Goal: Information Seeking & Learning: Learn about a topic

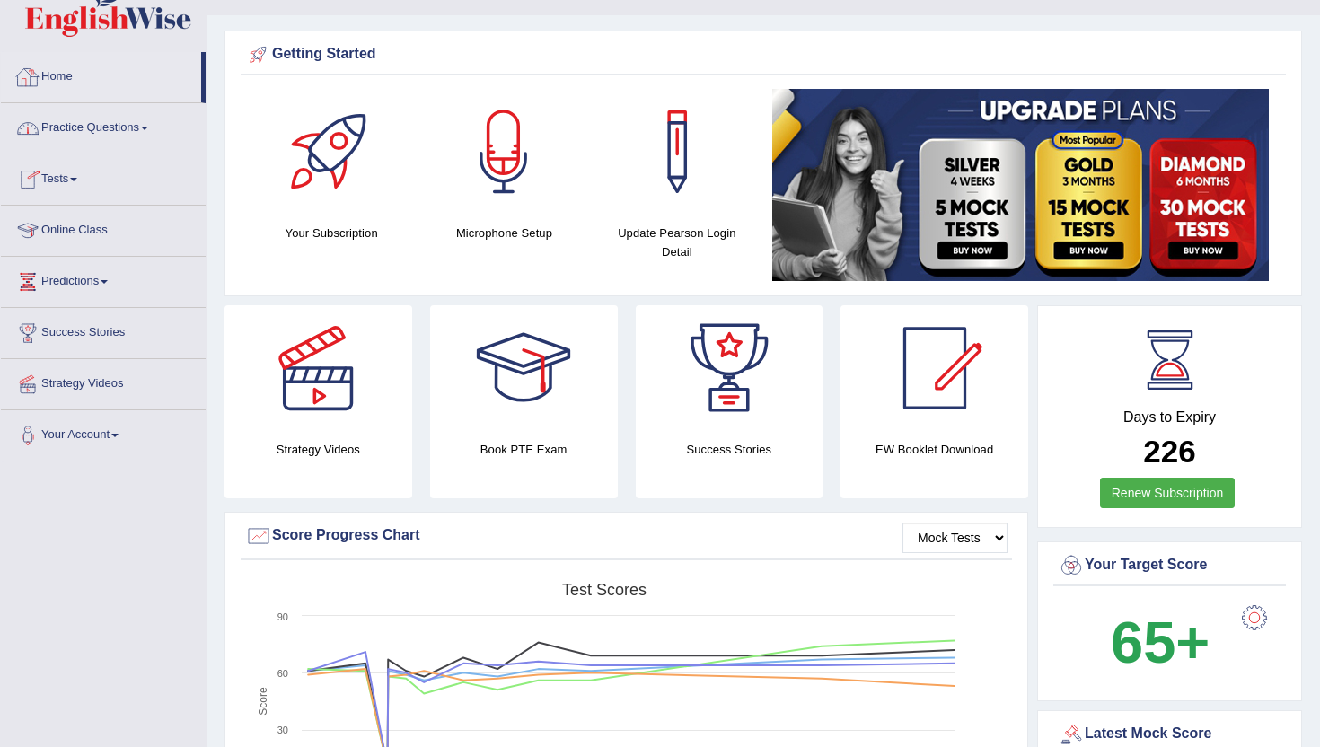
scroll to position [36, 0]
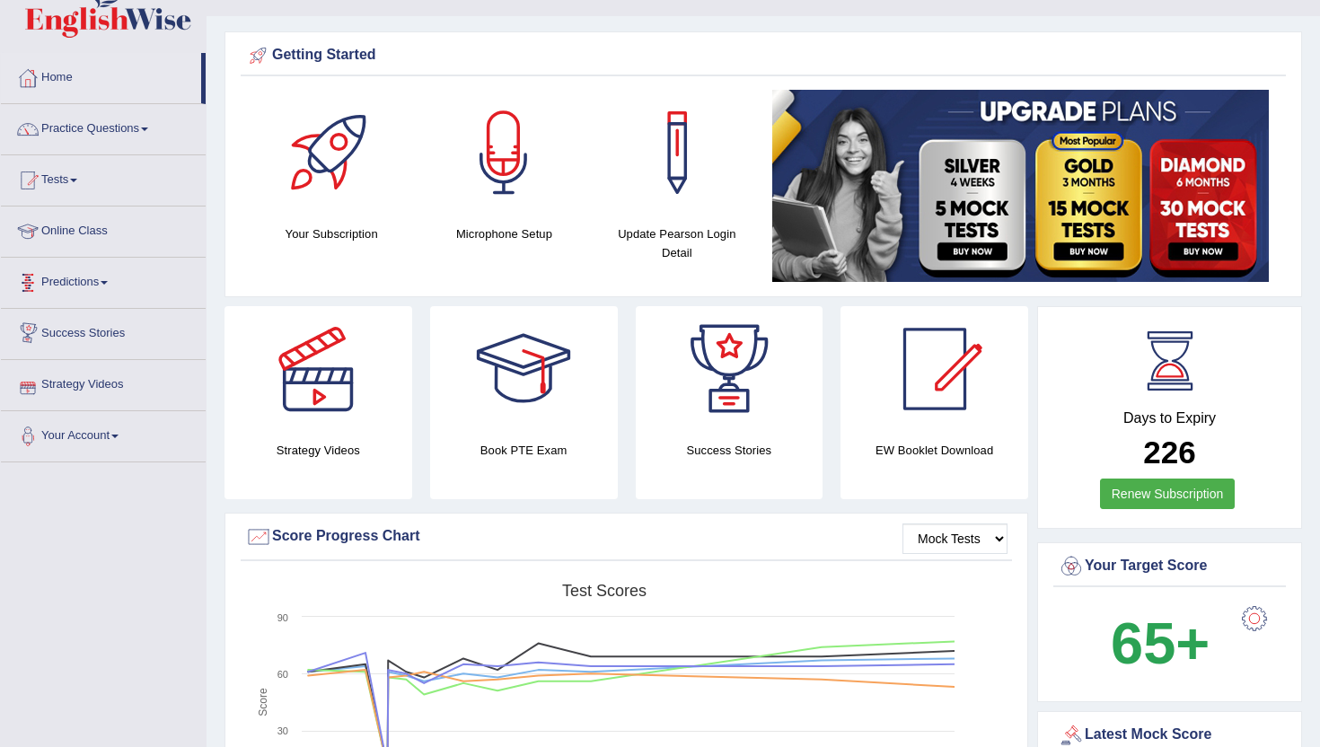
click at [104, 283] on link "Predictions" at bounding box center [103, 280] width 205 height 45
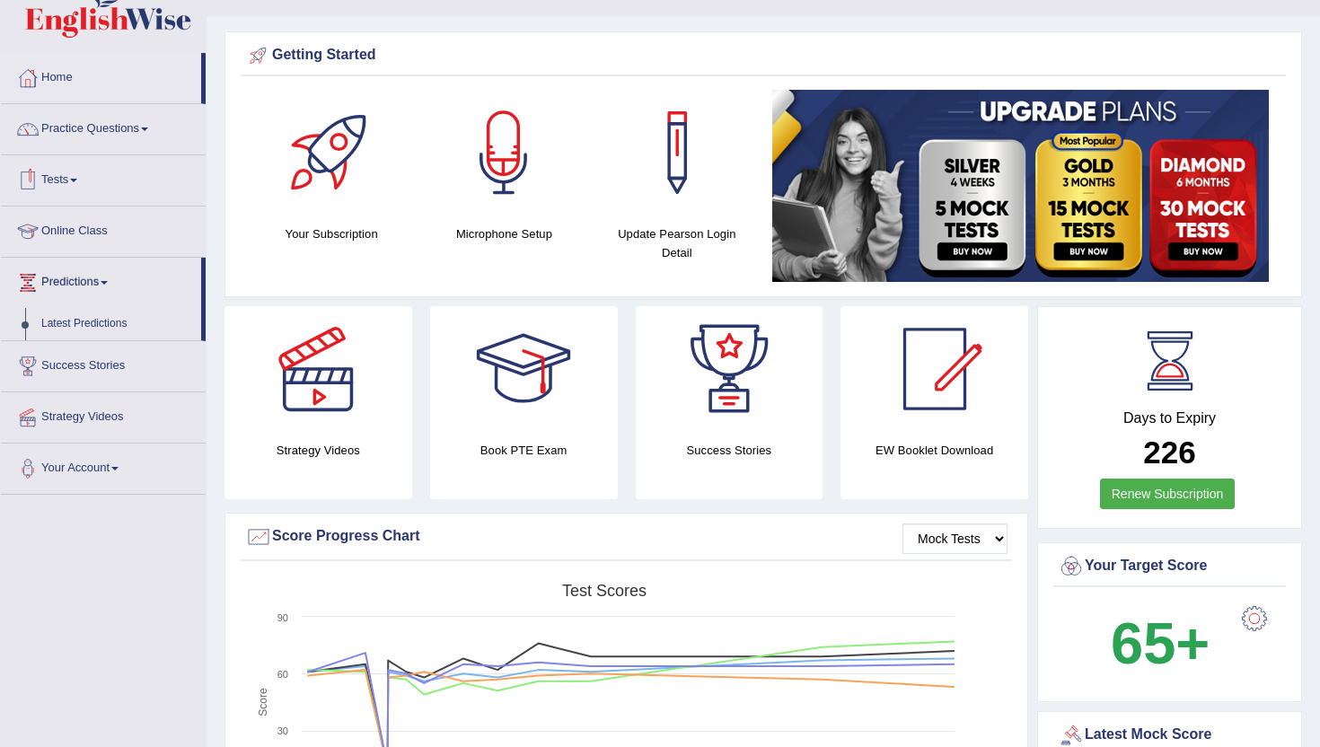
click at [83, 228] on link "Online Class" at bounding box center [103, 228] width 205 height 45
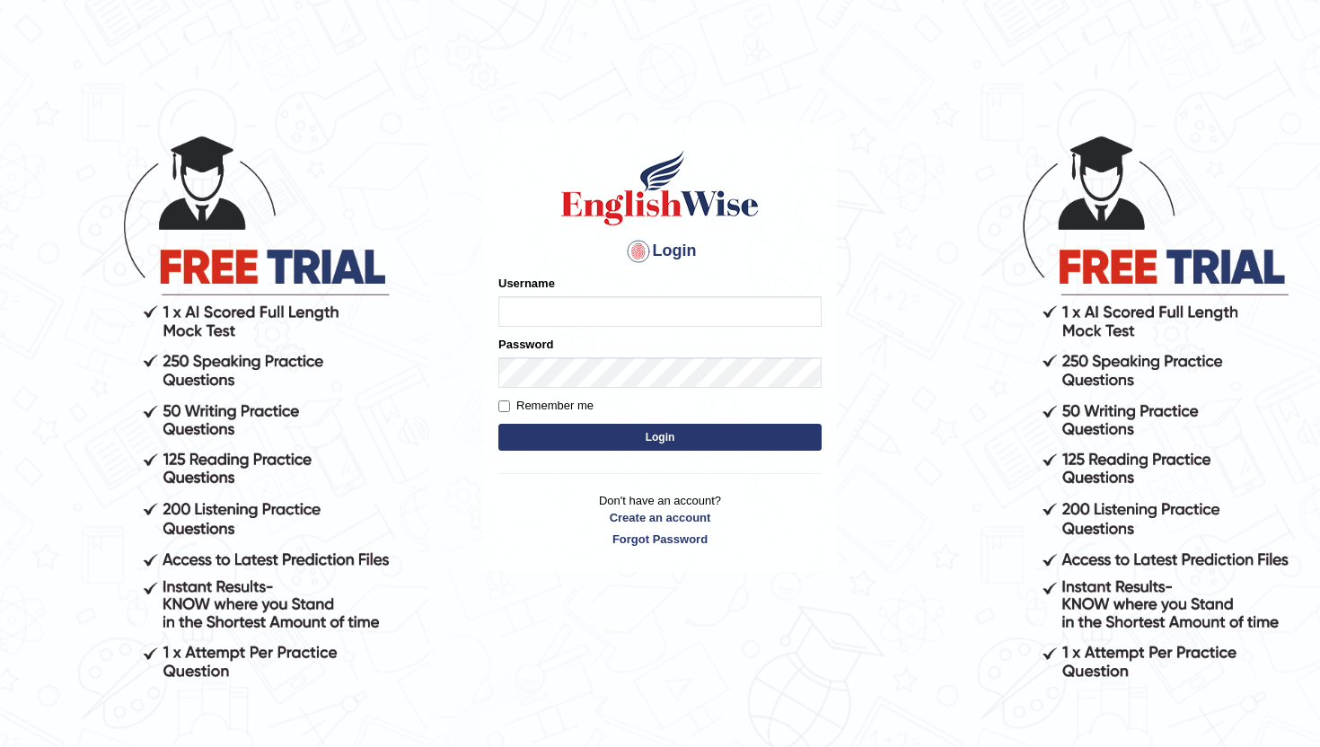
type input "amritpalkaurmalhi"
click at [522, 392] on form "Please fix the following errors: Username amritpalkaurmalhi Password Remember m…" at bounding box center [659, 365] width 323 height 180
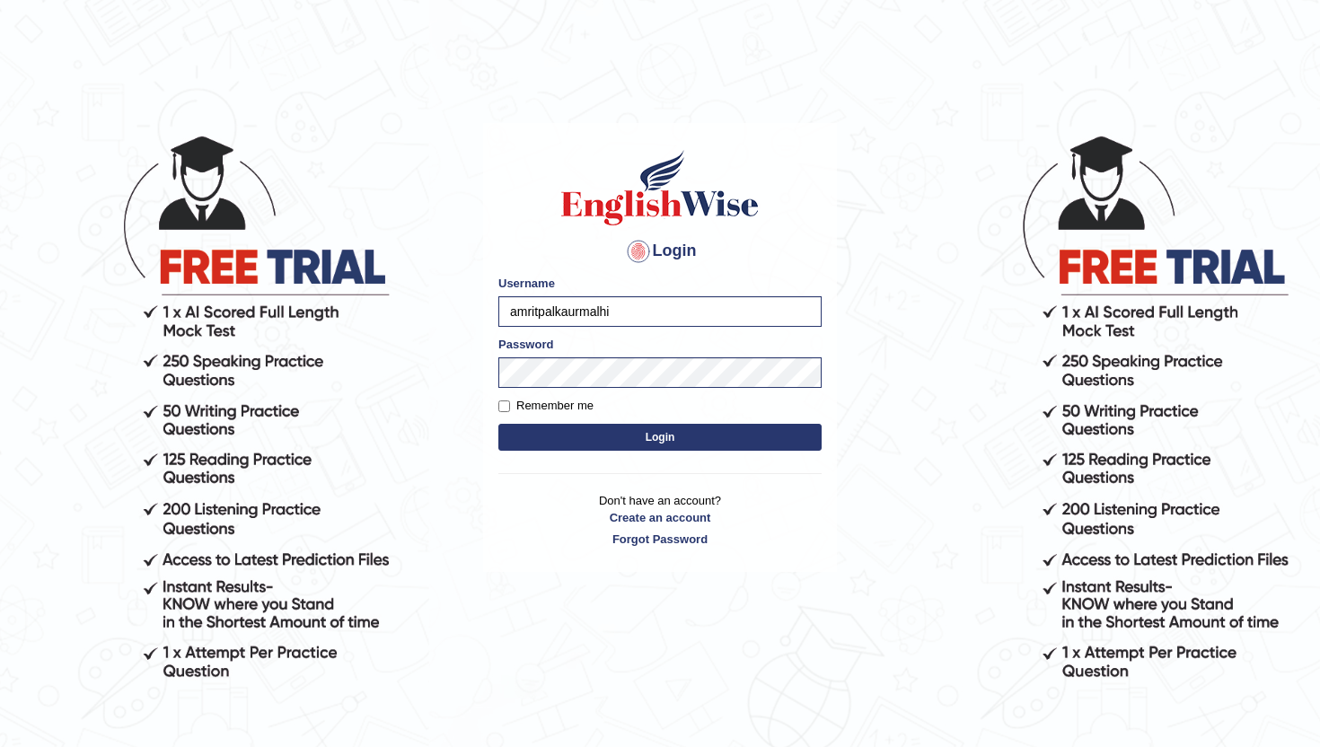
click at [518, 401] on label "Remember me" at bounding box center [545, 406] width 95 height 18
click at [510, 401] on input "Remember me" at bounding box center [504, 406] width 12 height 12
checkbox input "true"
click at [525, 431] on button "Login" at bounding box center [659, 437] width 323 height 27
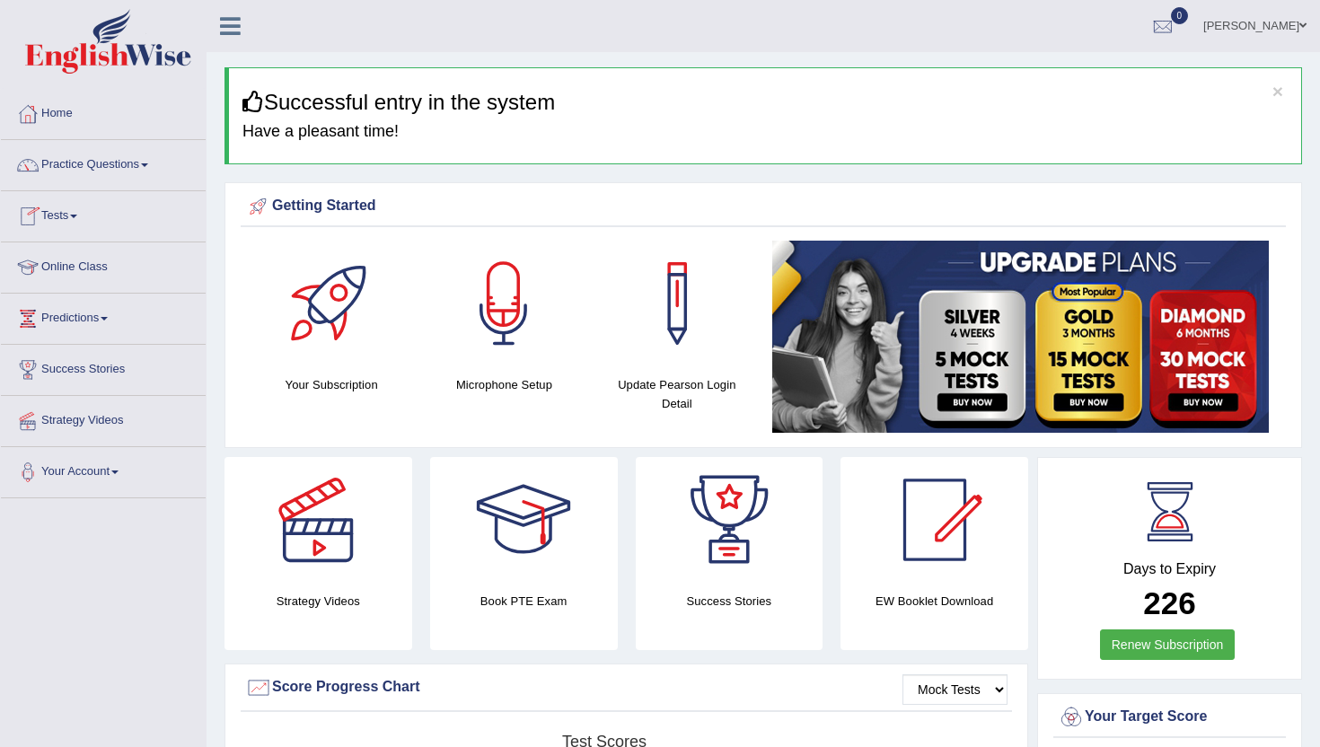
click at [68, 270] on link "Online Class" at bounding box center [103, 264] width 205 height 45
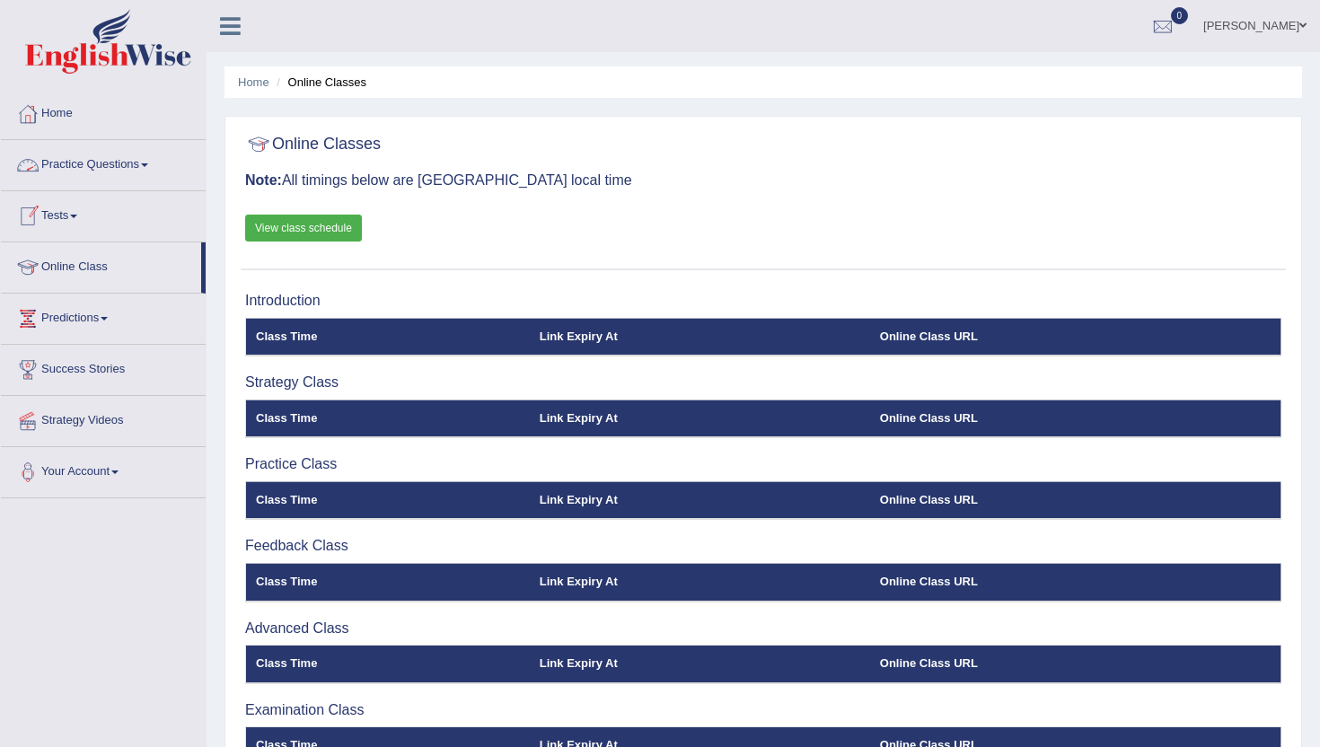
click at [48, 169] on link "Practice Questions" at bounding box center [103, 162] width 205 height 45
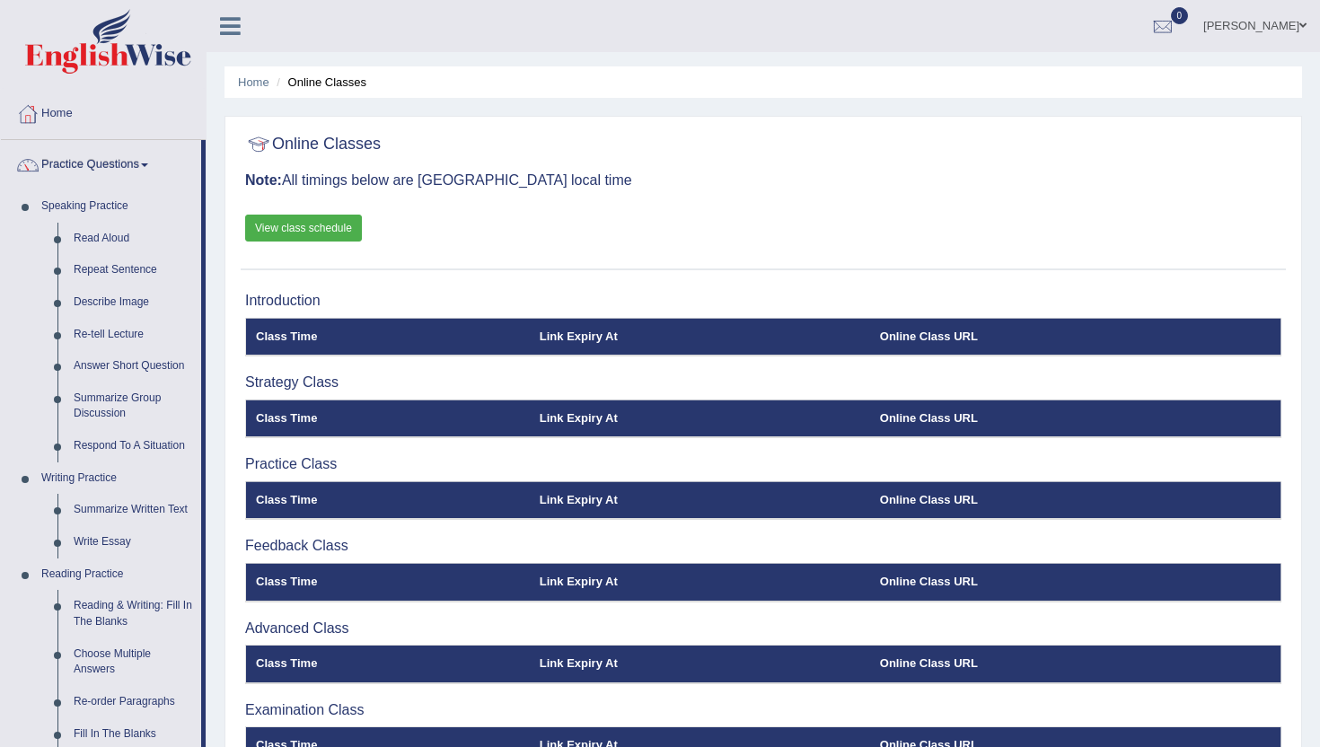
click at [224, 500] on div "Online Classes Note: All timings below are Melbourne local time View class sche…" at bounding box center [762, 457] width 1077 height 683
click at [72, 108] on link "Home" at bounding box center [103, 111] width 205 height 45
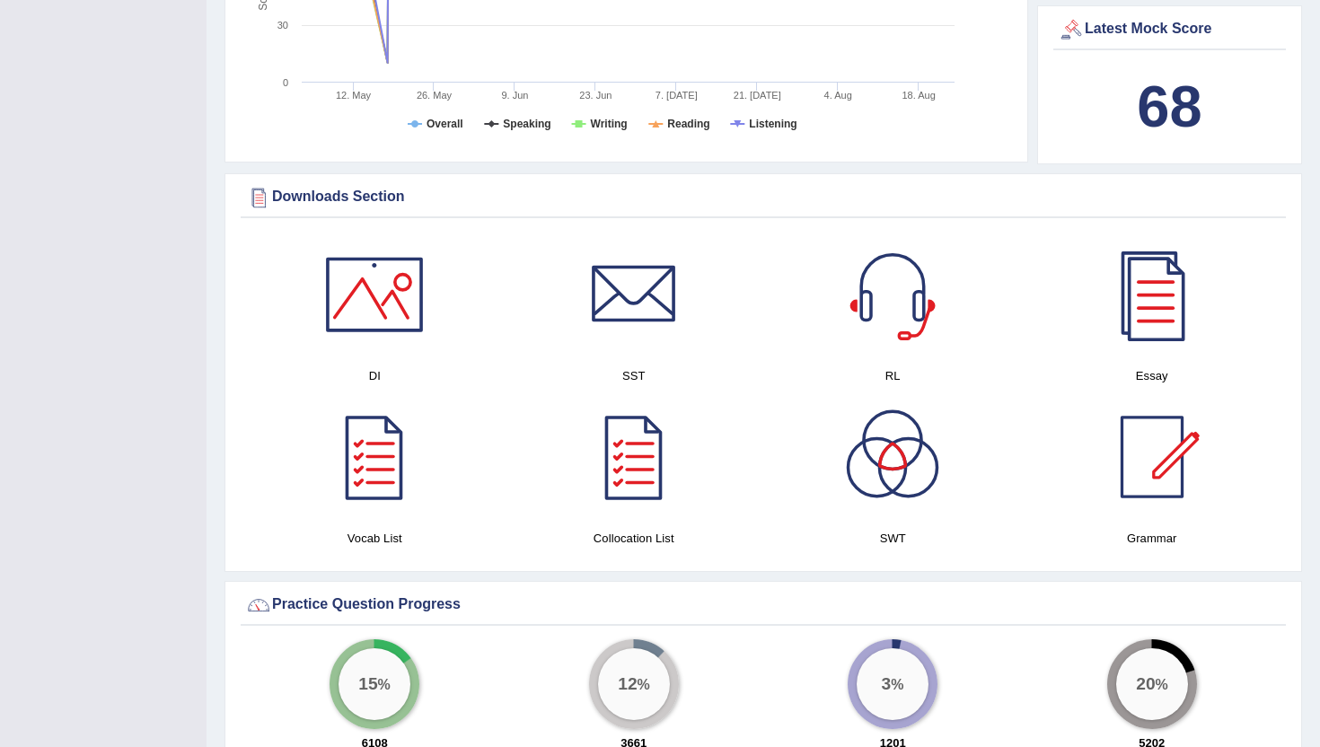
scroll to position [722, 0]
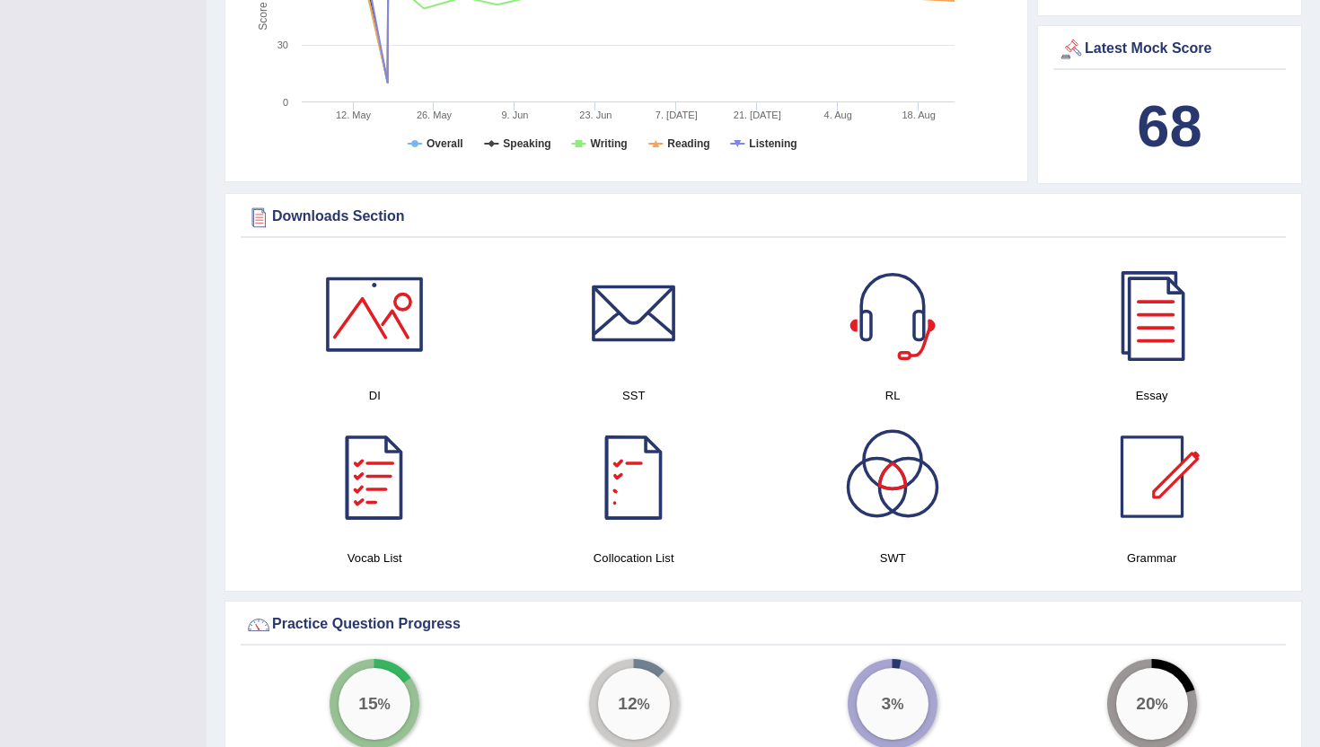
click at [639, 523] on div at bounding box center [634, 477] width 126 height 126
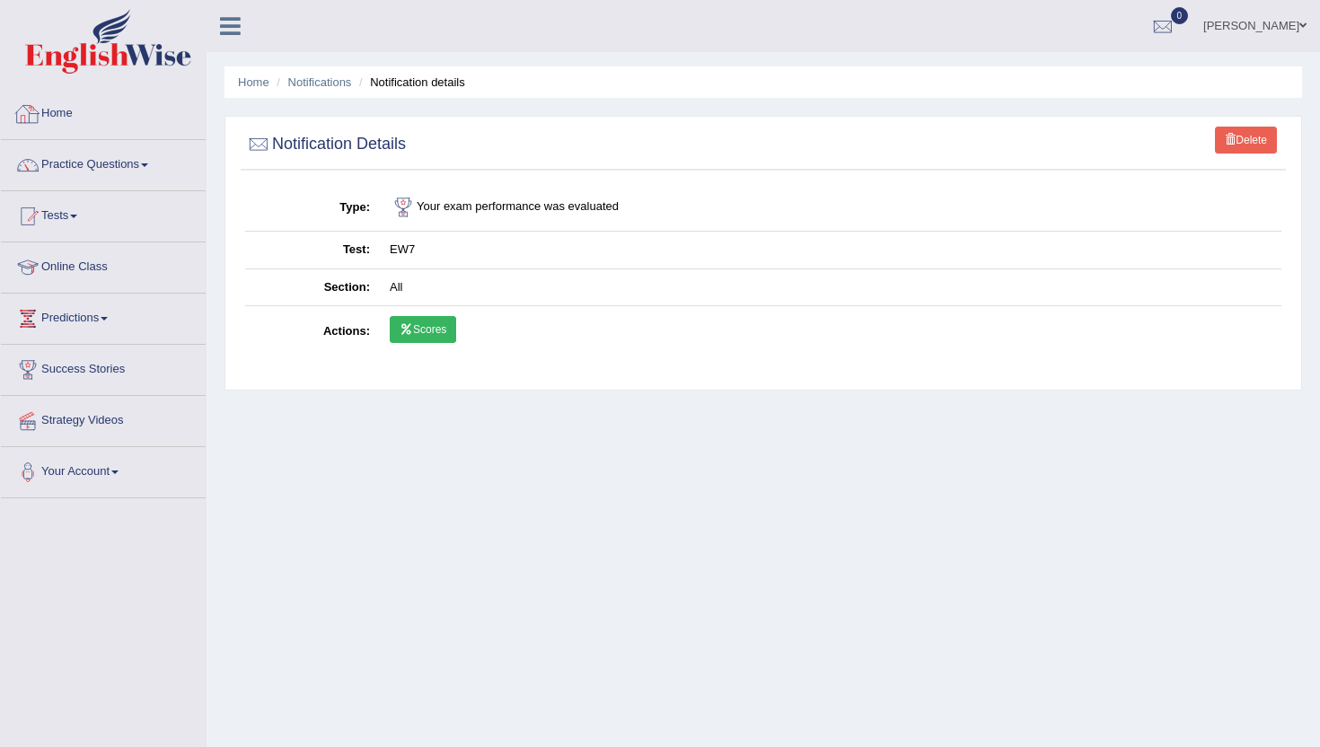
click at [81, 116] on link "Home" at bounding box center [103, 111] width 205 height 45
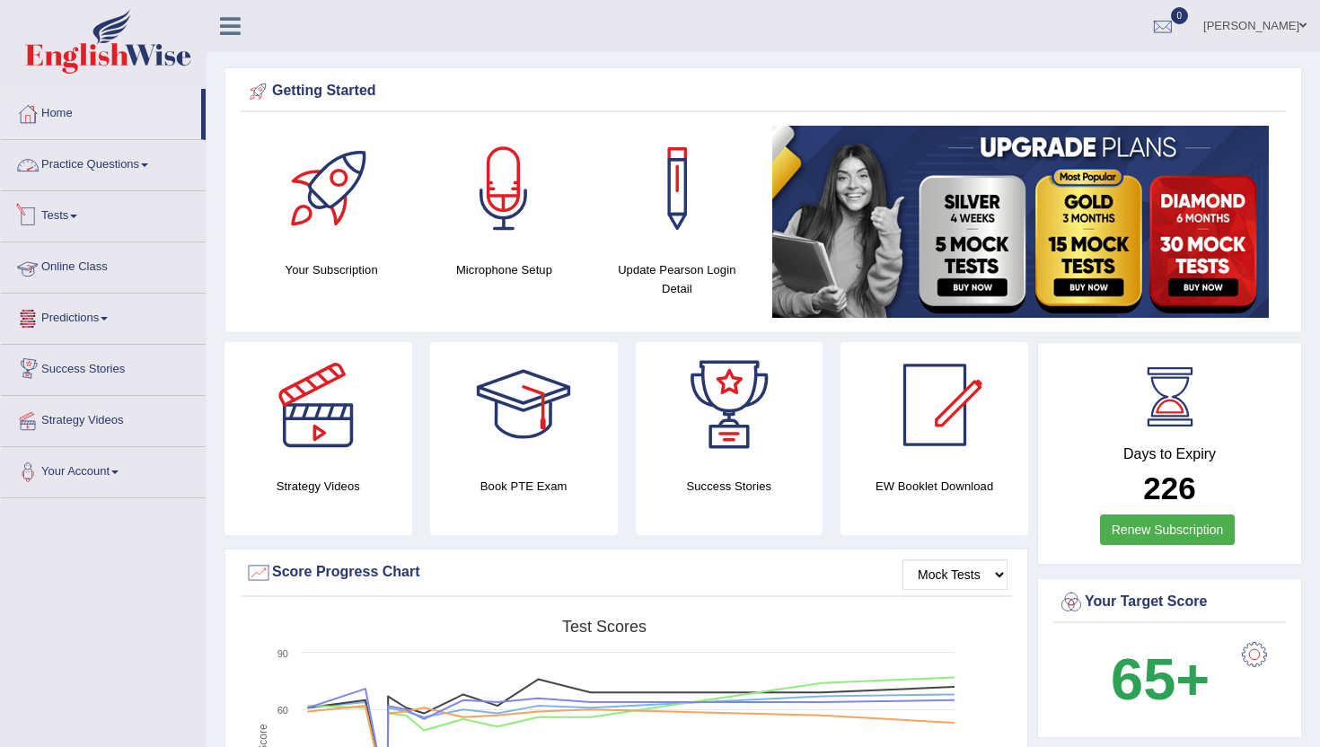
click at [71, 160] on link "Practice Questions" at bounding box center [103, 162] width 205 height 45
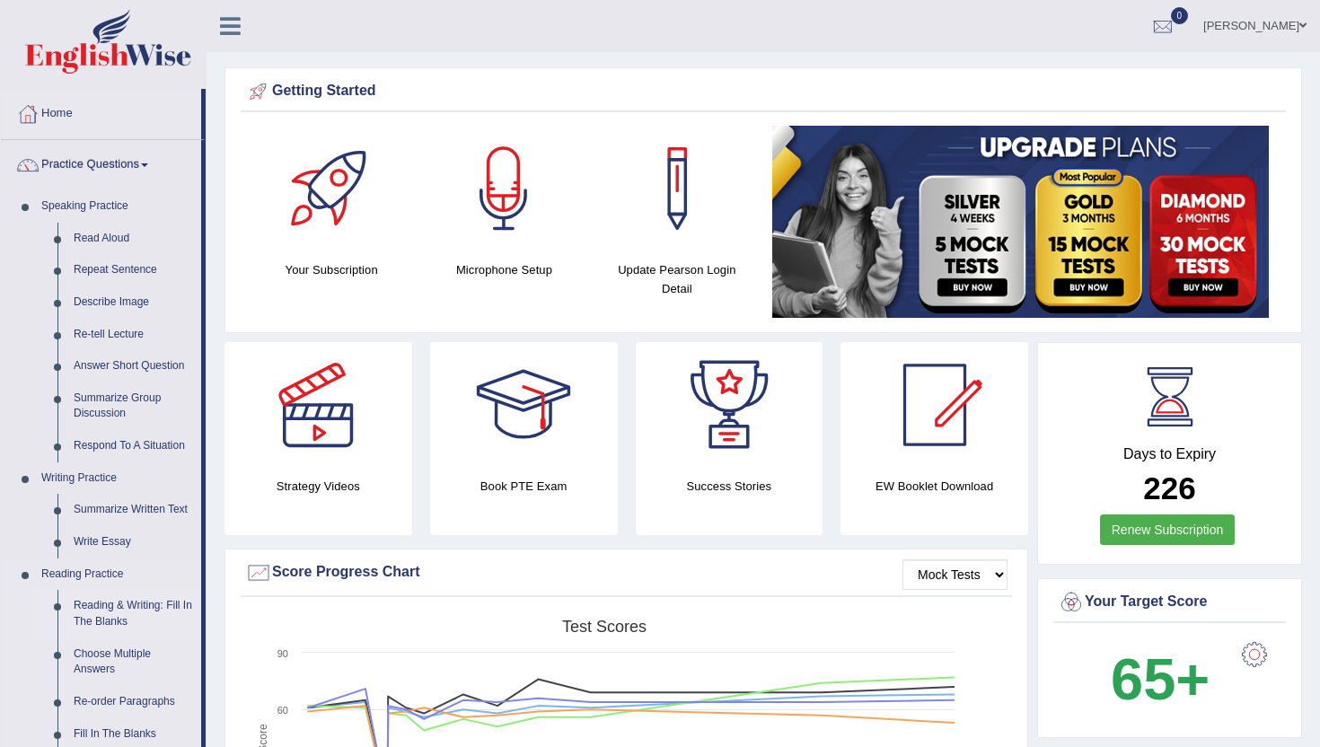
click at [102, 618] on link "Reading & Writing: Fill In The Blanks" at bounding box center [134, 614] width 136 height 48
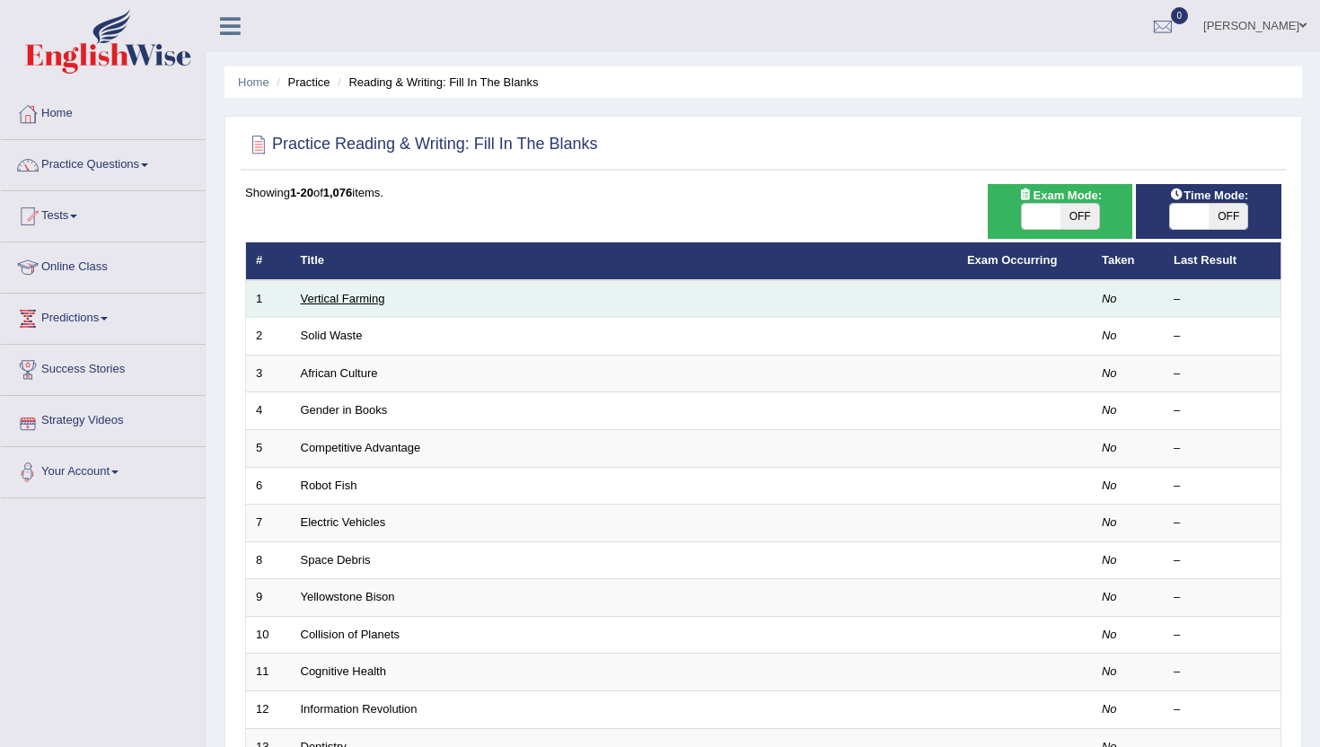
click at [330, 301] on link "Vertical Farming" at bounding box center [343, 298] width 84 height 13
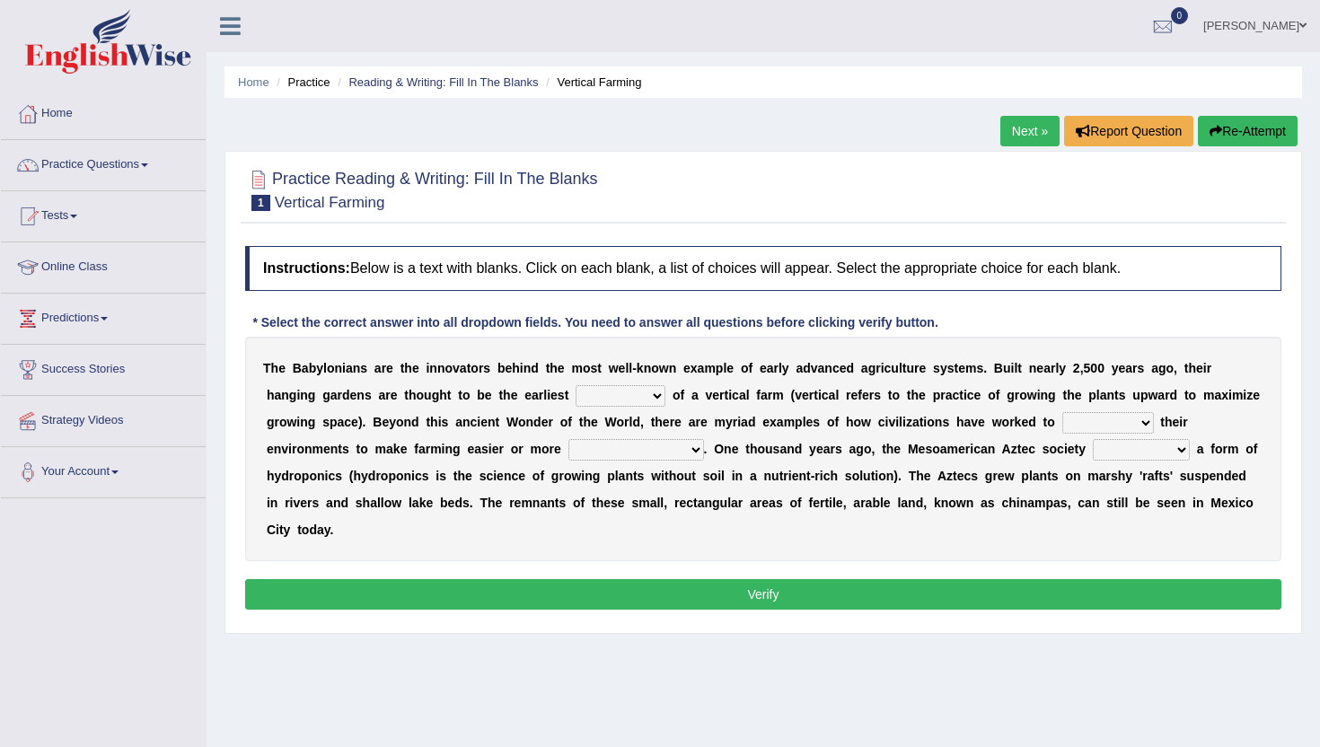
click at [635, 401] on select "prototype failure discredit protocol" at bounding box center [620, 396] width 90 height 22
select select "protocol"
click at [575, 385] on select "prototype failure discredit protocol" at bounding box center [620, 396] width 90 height 22
click at [1098, 421] on select "manipulate escape respect disarrange" at bounding box center [1108, 423] width 92 height 22
select select "manipulate"
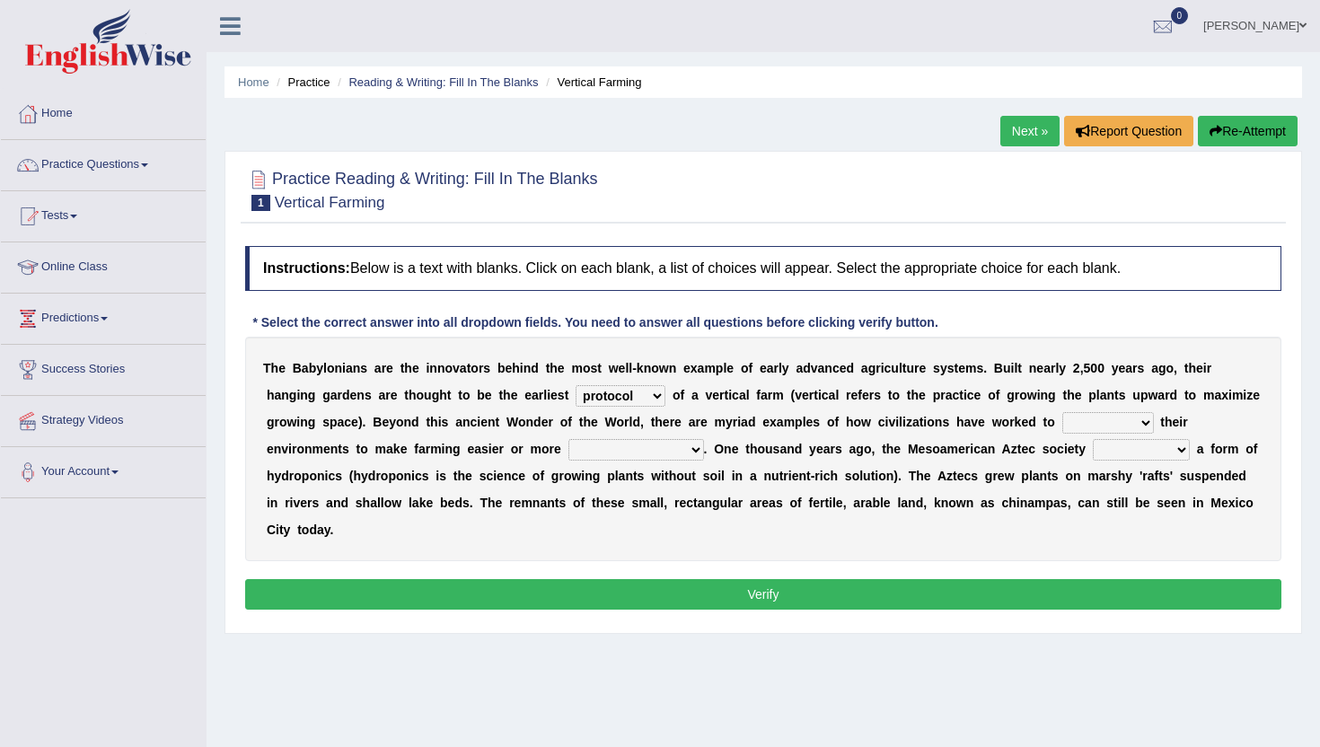
click at [1062, 412] on select "manipulate escape respect disarrange" at bounding box center [1108, 423] width 92 height 22
click at [679, 445] on select "productive constructive connective counterproductive" at bounding box center [636, 450] width 136 height 22
select select "productive"
click at [568, 439] on select "productive constructive connective counterproductive" at bounding box center [636, 450] width 136 height 22
click at [1116, 456] on select "domineered volunteered pioneered engineered" at bounding box center [1141, 450] width 97 height 22
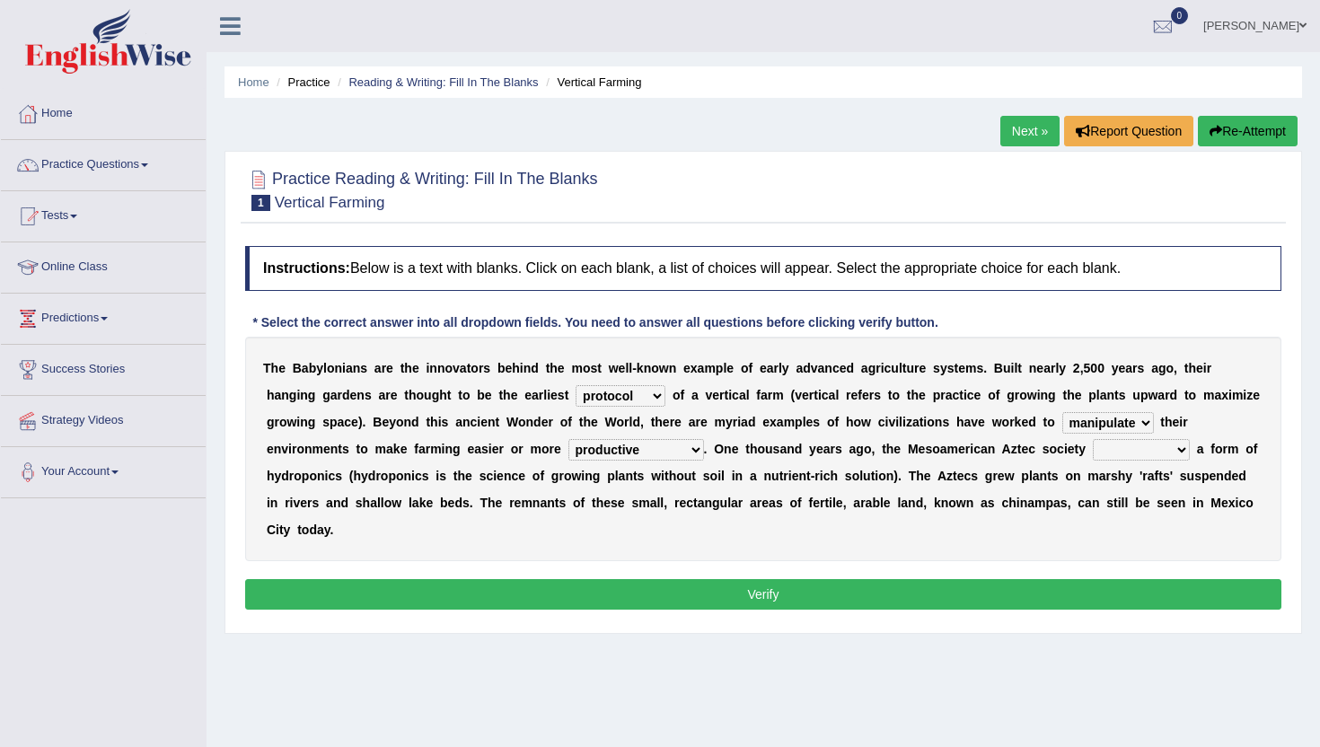
select select "pioneered"
click at [1094, 439] on select "domineered volunteered pioneered engineered" at bounding box center [1141, 450] width 97 height 22
click at [714, 596] on button "Verify" at bounding box center [763, 594] width 1036 height 31
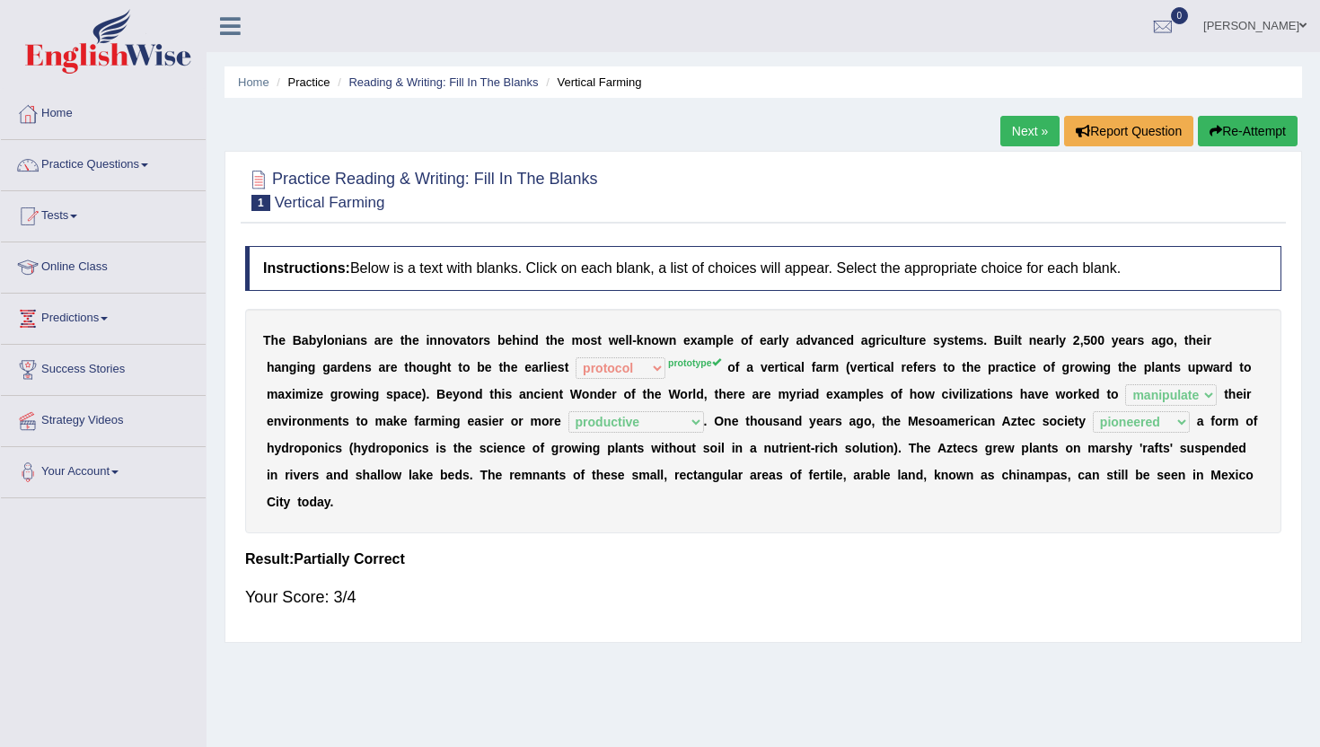
click at [1014, 121] on link "Next »" at bounding box center [1029, 131] width 59 height 31
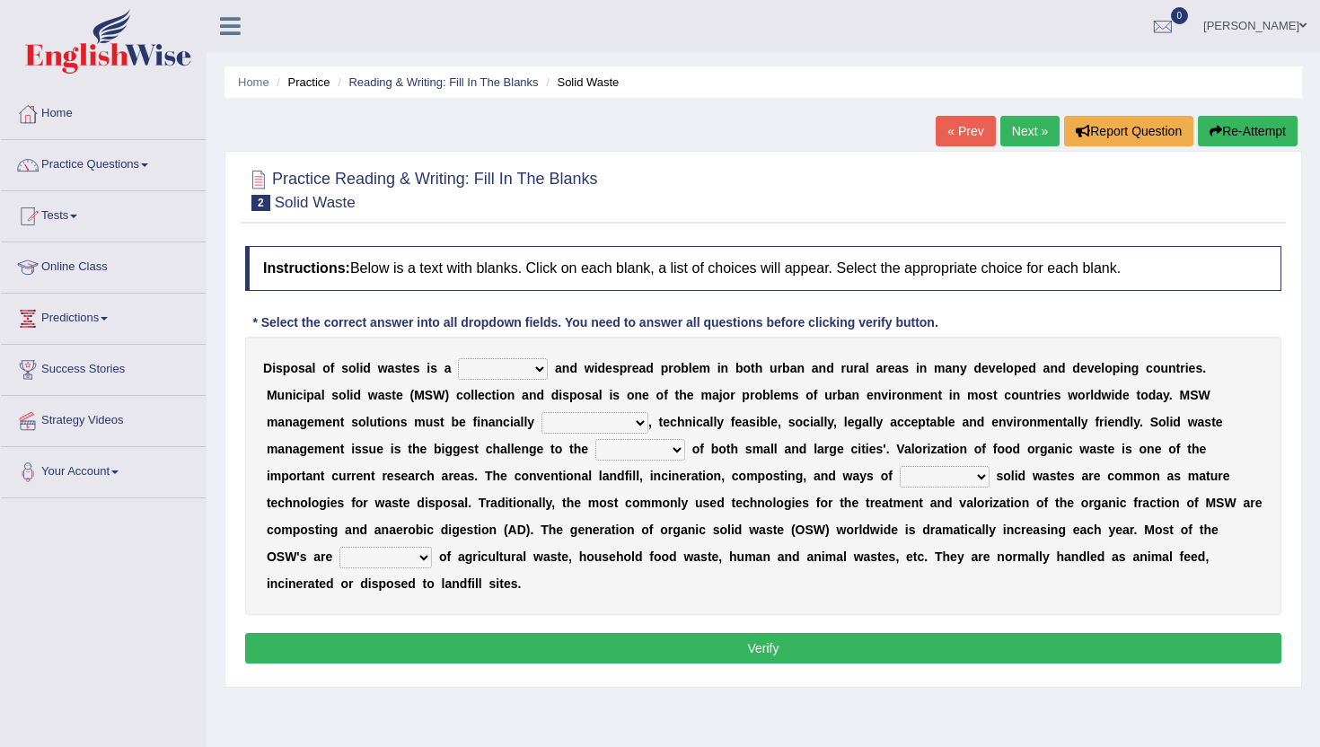
click at [514, 369] on select "slanting stinging stalling shafting" at bounding box center [503, 369] width 90 height 22
select select "stinging"
click at [458, 358] on select "slanting stinging stalling shafting" at bounding box center [503, 369] width 90 height 22
click at [583, 420] on select "unattainable sustainable objectionable treasonable" at bounding box center [594, 423] width 107 height 22
select select "sustainable"
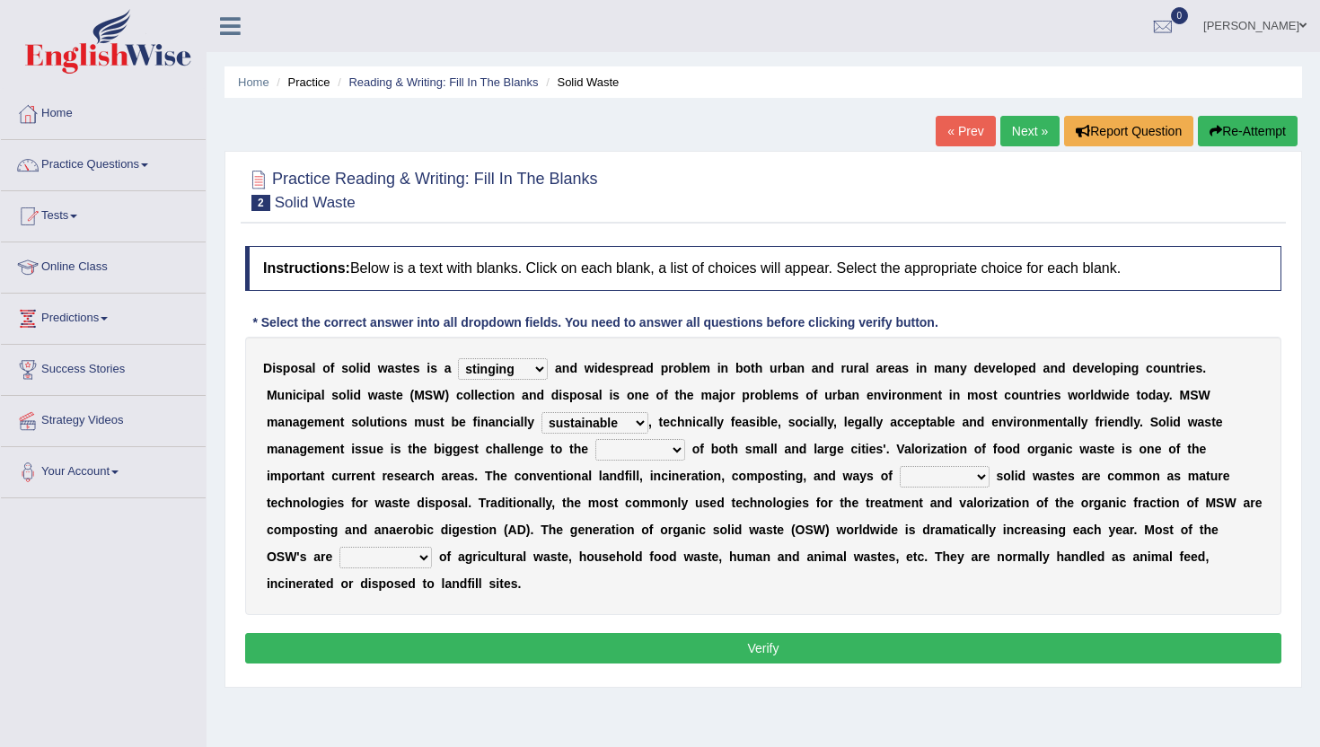
click at [541, 412] on select "unattainable sustainable objectionable treasonable" at bounding box center [594, 423] width 107 height 22
click at [642, 450] on select "plants culture authorities history" at bounding box center [640, 450] width 90 height 22
select select "authorities"
click at [595, 439] on select "plants culture authorities history" at bounding box center [640, 450] width 90 height 22
click at [967, 471] on select "reserving preserving deserving handling" at bounding box center [945, 477] width 90 height 22
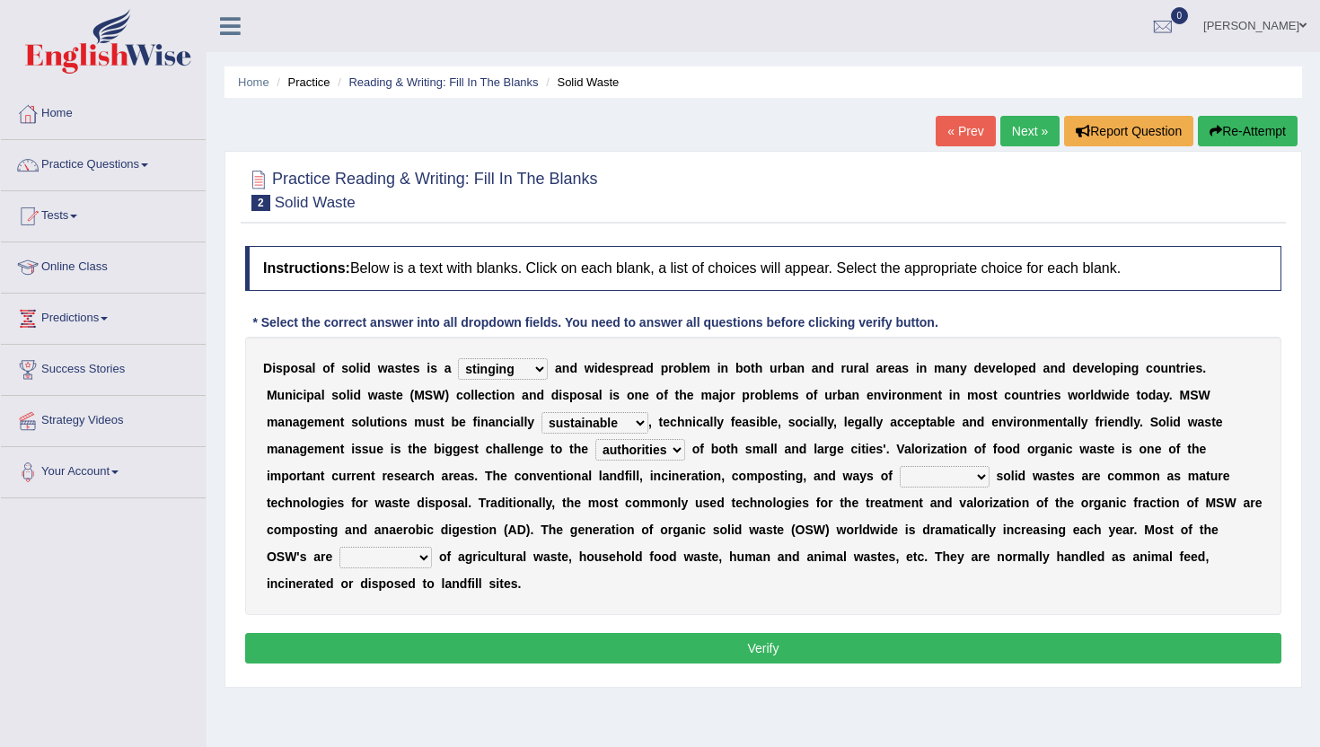
select select "preserving"
click at [900, 466] on select "reserving preserving deserving handling" at bounding box center [945, 477] width 90 height 22
click at [354, 563] on select "composed disposed composing disposing" at bounding box center [385, 558] width 92 height 22
select select "composed"
click at [339, 547] on select "composed disposed composing disposing" at bounding box center [385, 558] width 92 height 22
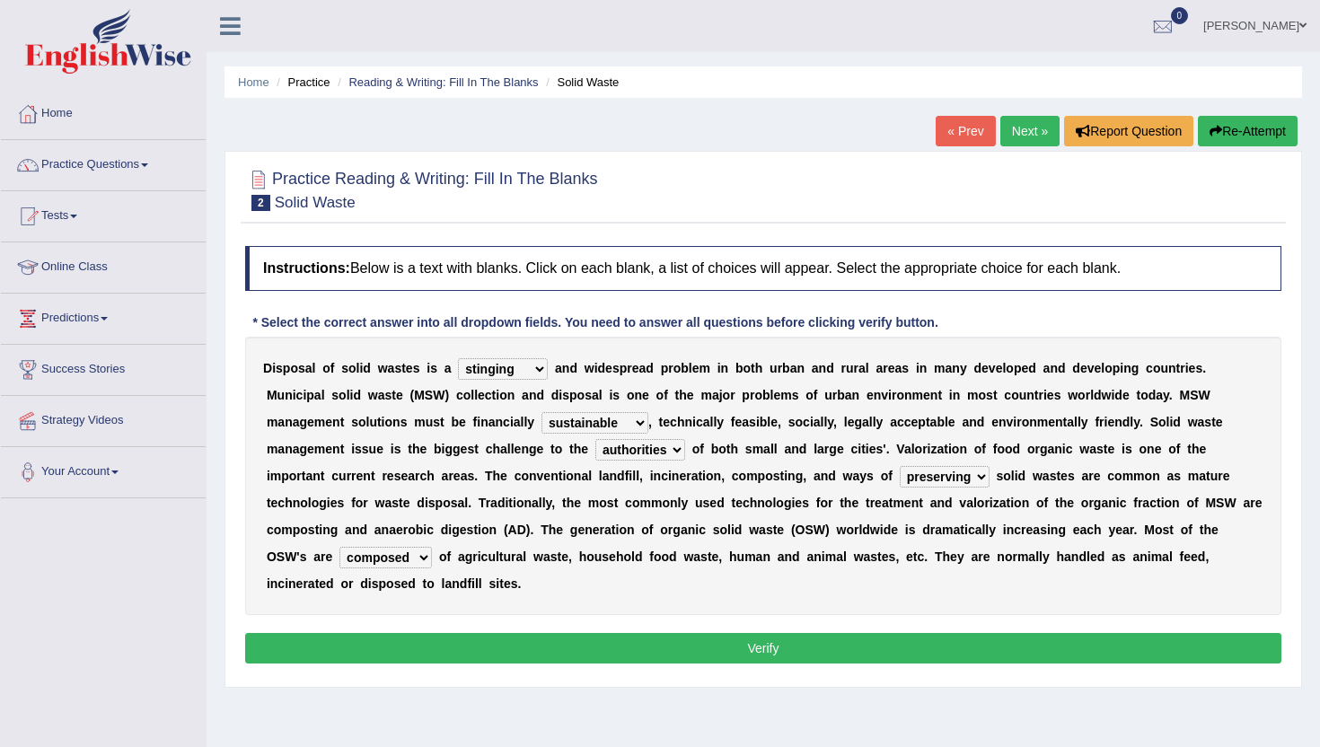
click at [341, 560] on select "composed disposed composing disposing" at bounding box center [385, 558] width 92 height 22
click at [384, 640] on button "Verify" at bounding box center [763, 648] width 1036 height 31
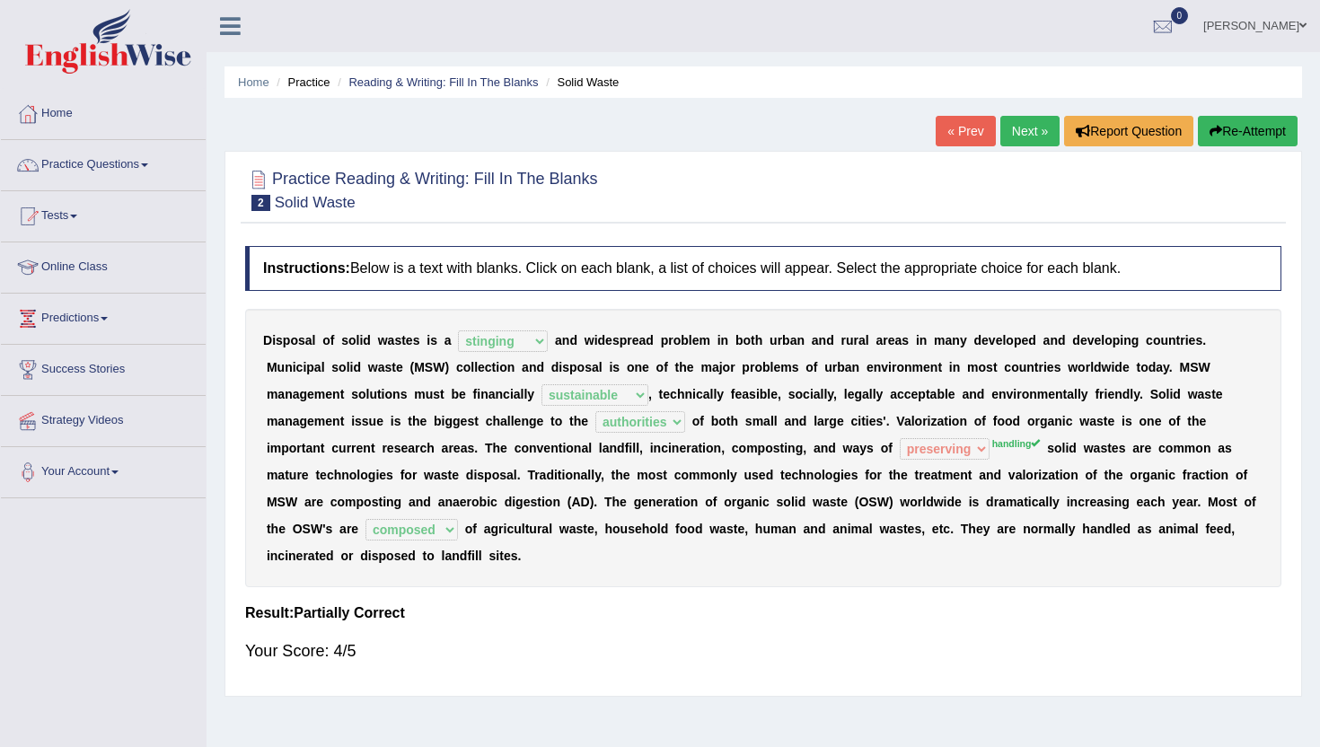
click at [1006, 132] on link "Next »" at bounding box center [1029, 131] width 59 height 31
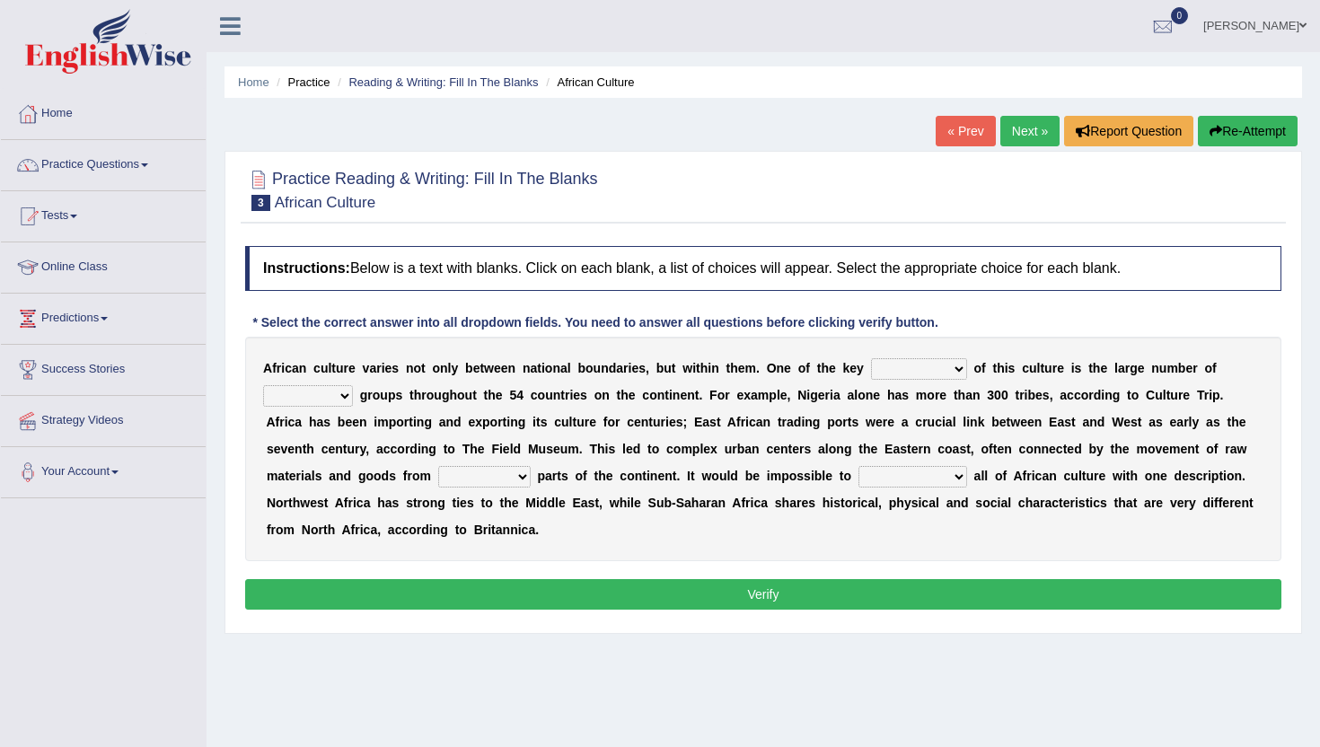
click at [919, 365] on select "conjectures features issues doubts" at bounding box center [919, 369] width 96 height 22
select select "features"
click at [871, 358] on select "conjectures features issues doubts" at bounding box center [919, 369] width 96 height 22
click at [937, 368] on select "conjectures features issues doubts" at bounding box center [919, 369] width 96 height 22
click at [286, 409] on div "A f r i c a n c u l t u r e v a r i e s n o t o n l y b e t w e e n n a t i o n…" at bounding box center [763, 449] width 1036 height 224
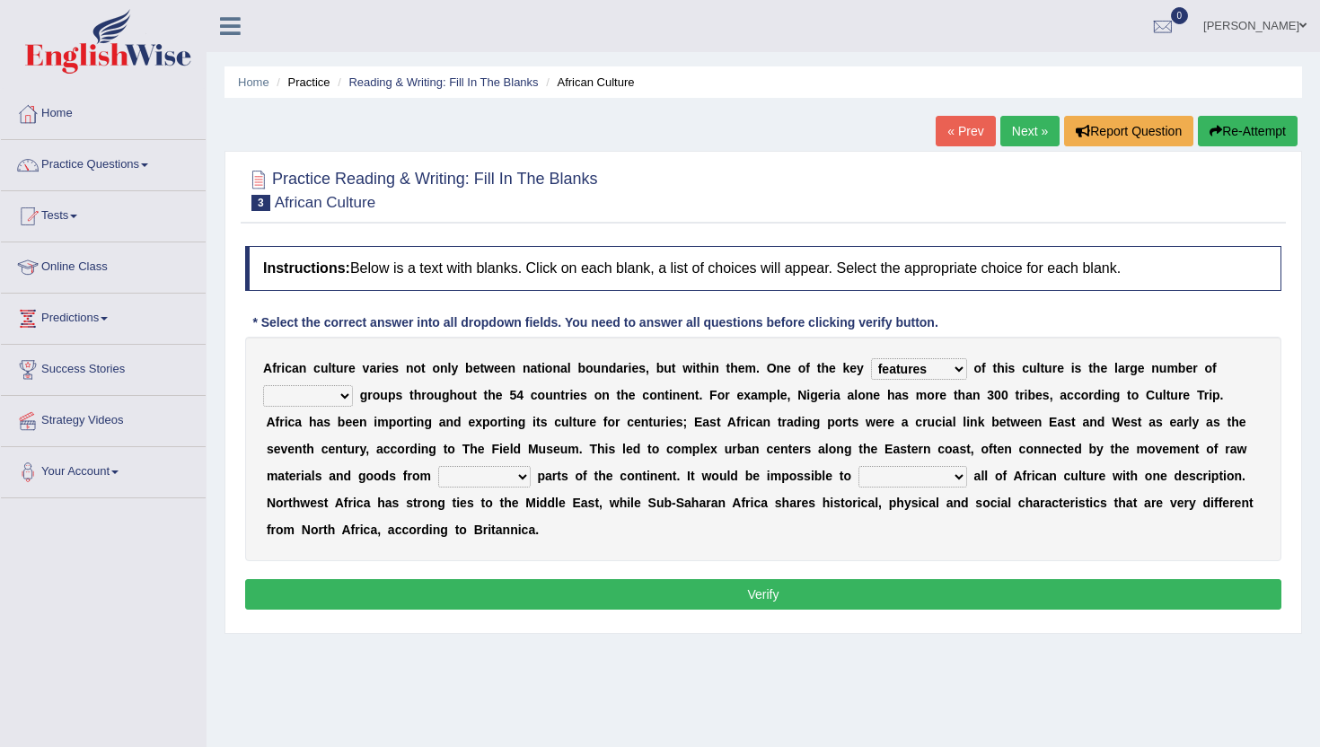
click at [290, 396] on select "ethic ethnic eugenic epic" at bounding box center [308, 396] width 90 height 22
select select "ethnic"
click at [263, 385] on select "ethic ethnic eugenic epic" at bounding box center [308, 396] width 90 height 22
click at [495, 472] on select "forelocked interlocked unlocked landlocked" at bounding box center [484, 477] width 92 height 22
select select "interlocked"
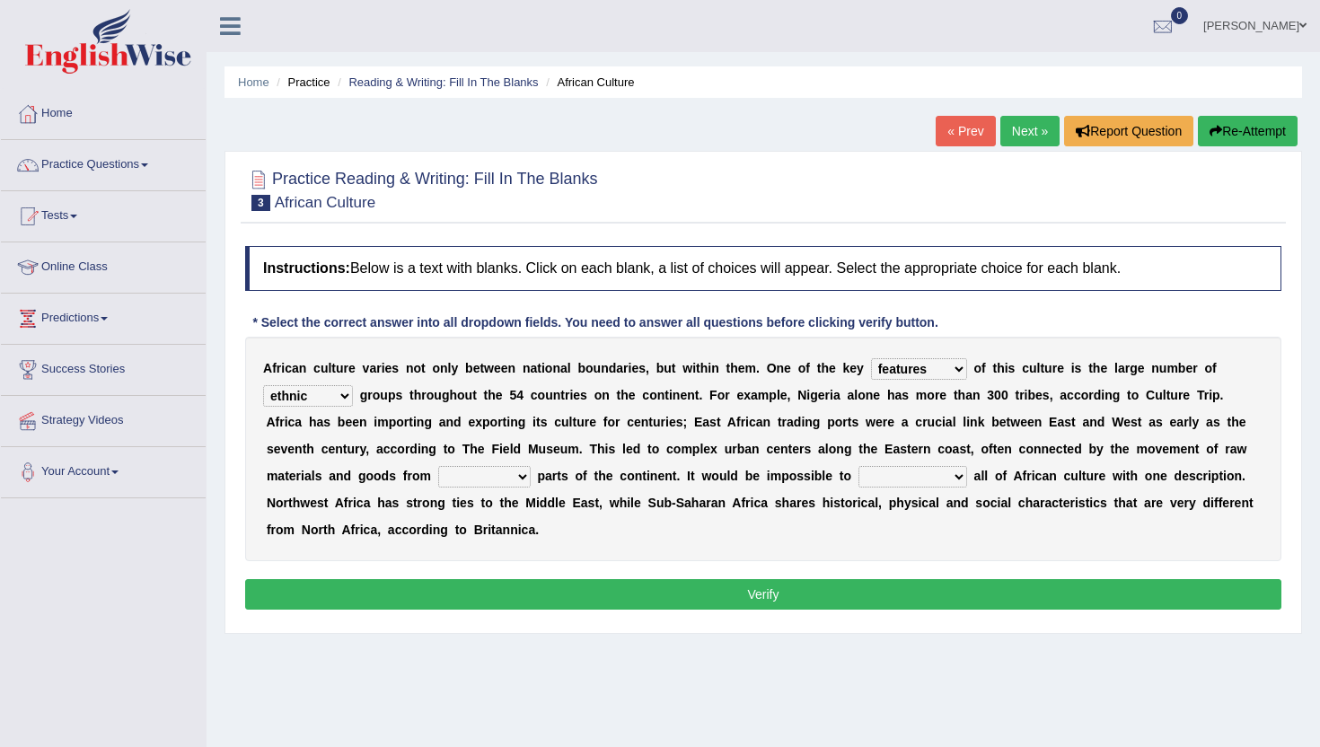
click at [438, 466] on select "forelocked interlocked unlocked landlocked" at bounding box center [484, 477] width 92 height 22
click at [918, 481] on select "characterize conceptualize symbolize synthesize" at bounding box center [912, 477] width 109 height 22
select select "characterize"
click at [858, 466] on select "characterize conceptualize symbolize synthesize" at bounding box center [912, 477] width 109 height 22
click at [826, 604] on button "Verify" at bounding box center [763, 594] width 1036 height 31
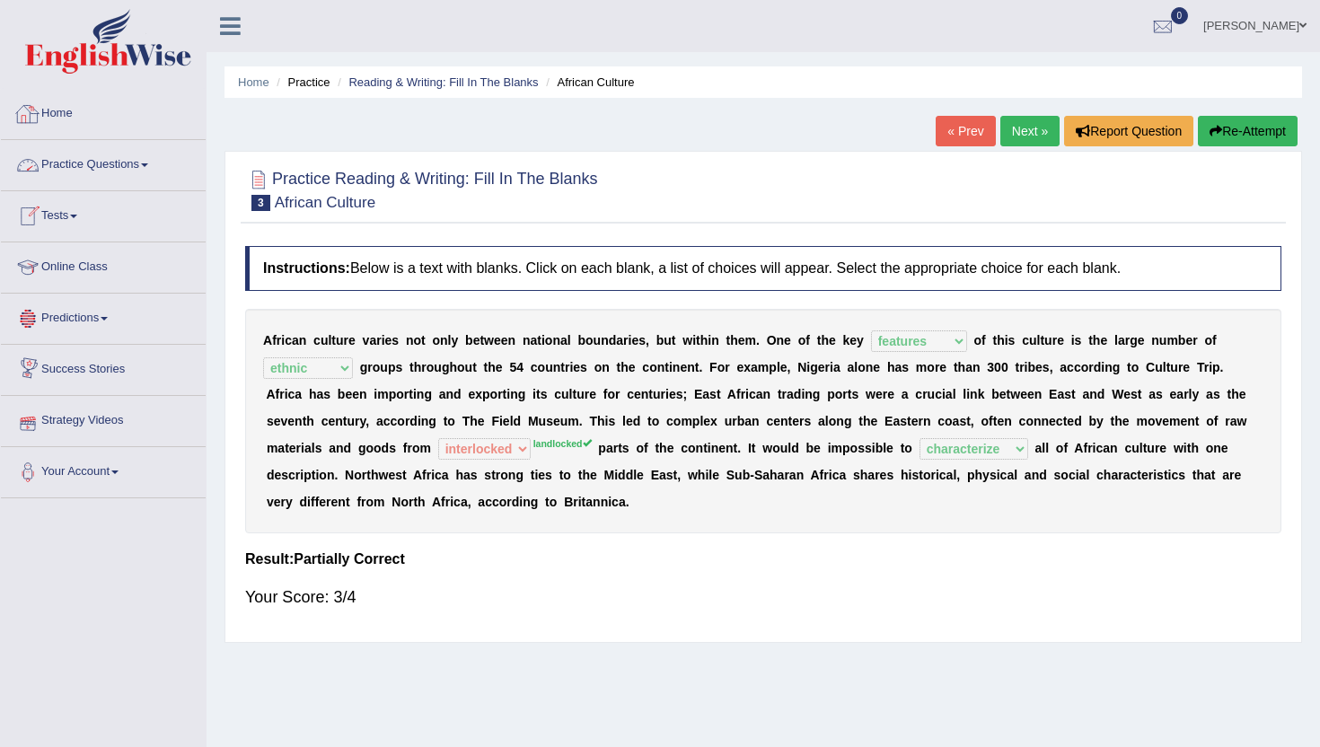
click at [101, 162] on link "Practice Questions" at bounding box center [103, 162] width 205 height 45
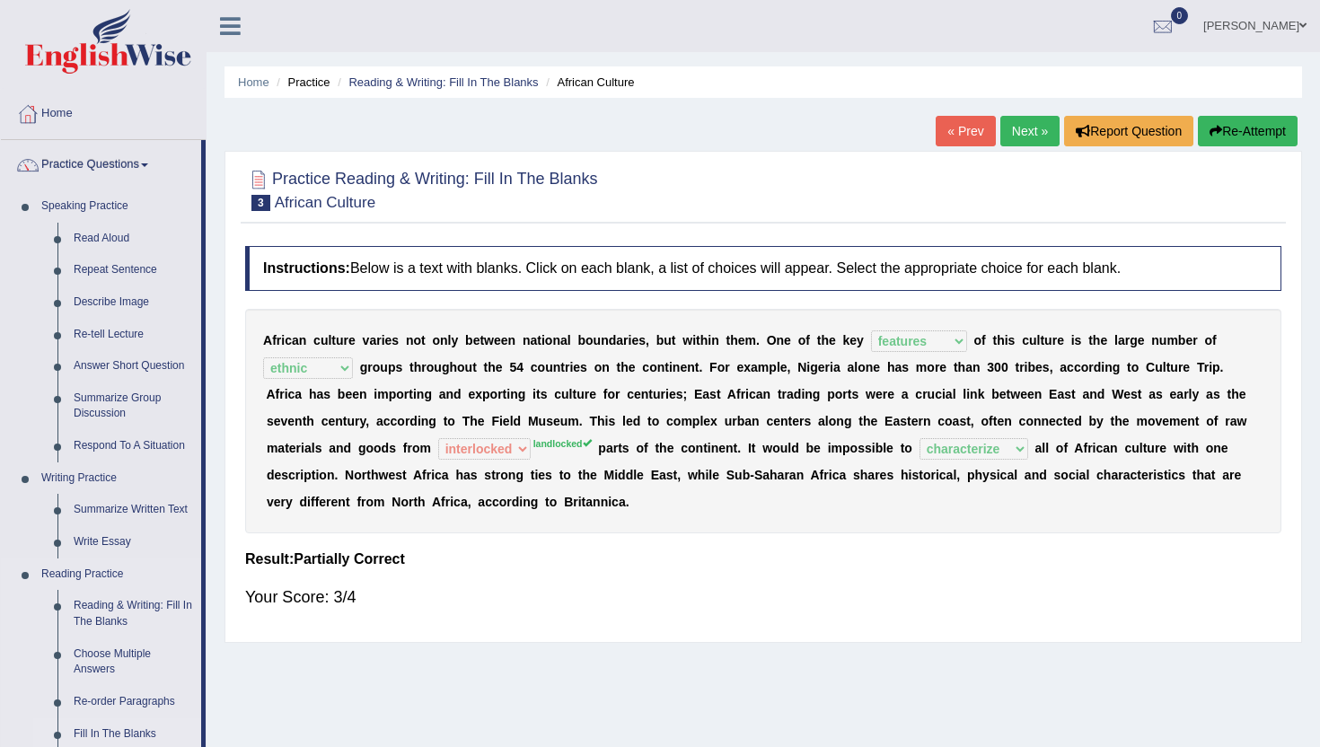
click at [151, 734] on link "Fill In The Blanks" at bounding box center [134, 734] width 136 height 32
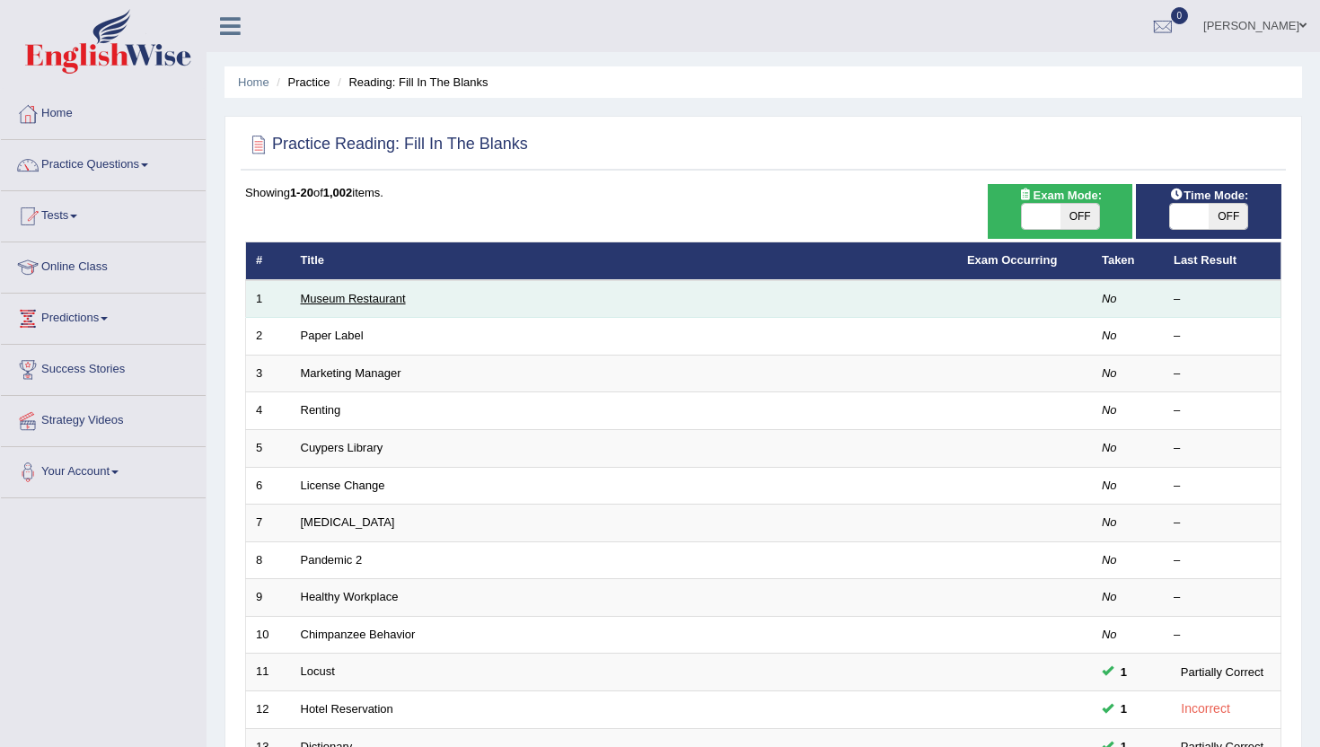
click at [339, 294] on link "Museum Restaurant" at bounding box center [353, 298] width 105 height 13
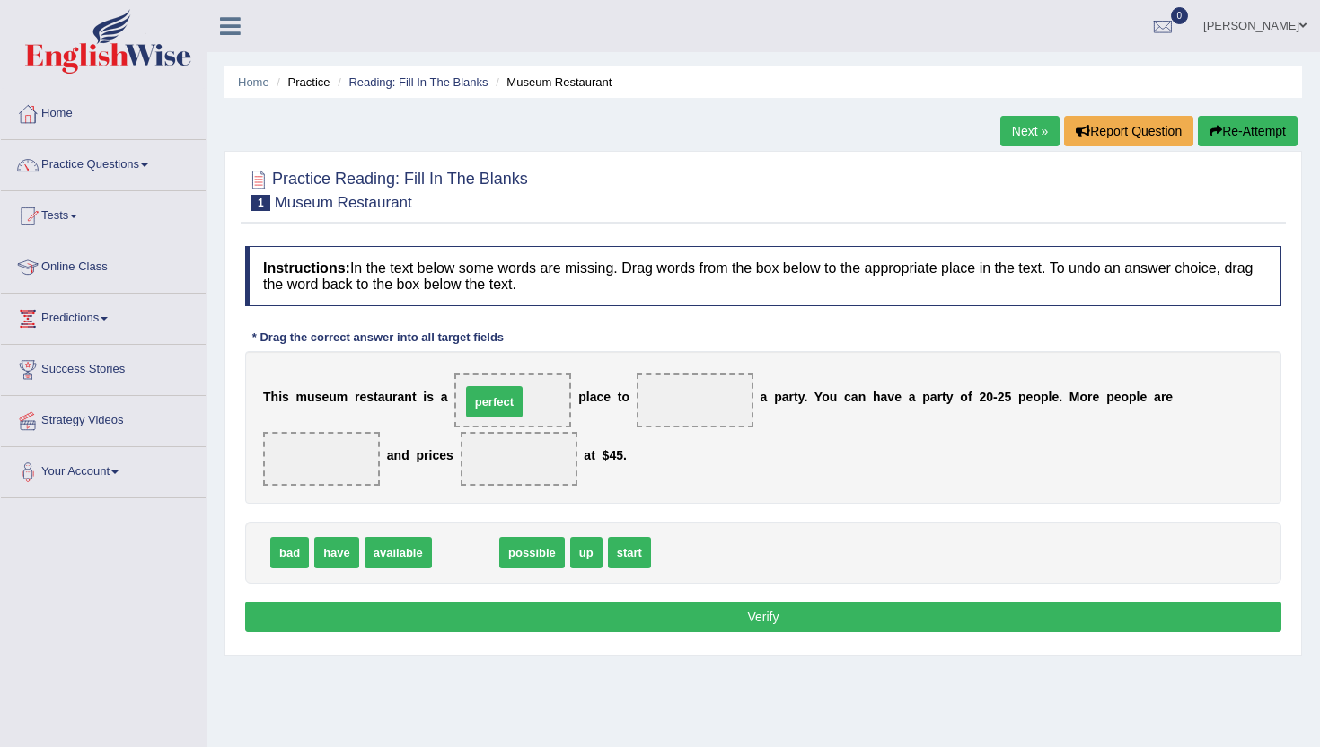
drag, startPoint x: 450, startPoint y: 558, endPoint x: 479, endPoint y: 408, distance: 153.5
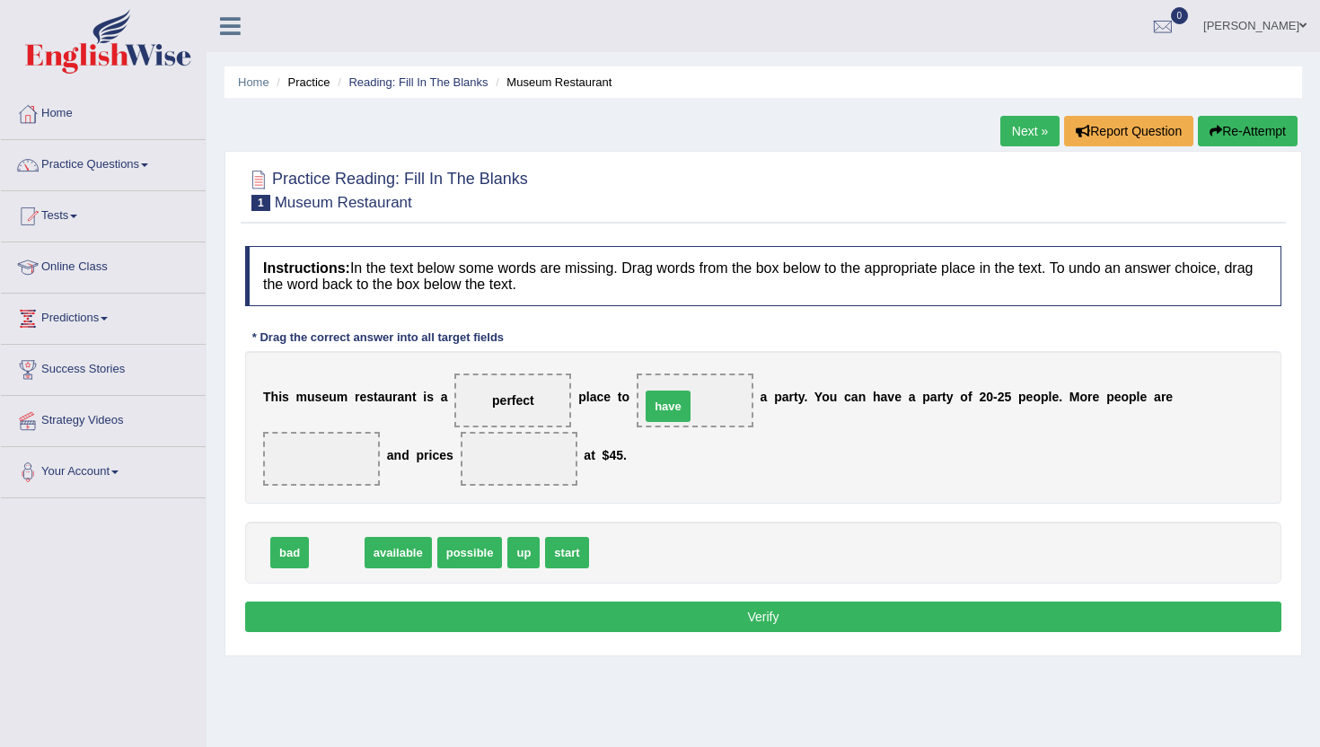
drag, startPoint x: 341, startPoint y: 556, endPoint x: 672, endPoint y: 409, distance: 362.2
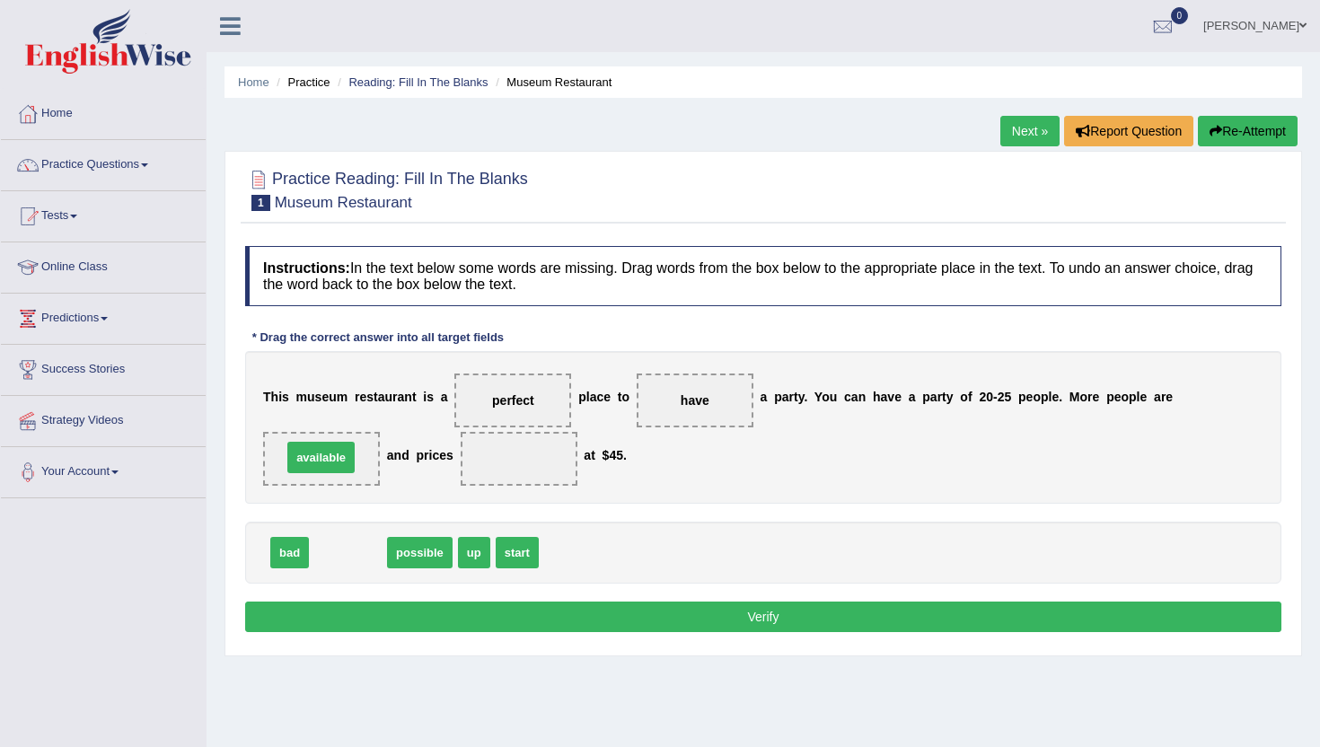
drag, startPoint x: 330, startPoint y: 560, endPoint x: 303, endPoint y: 465, distance: 98.9
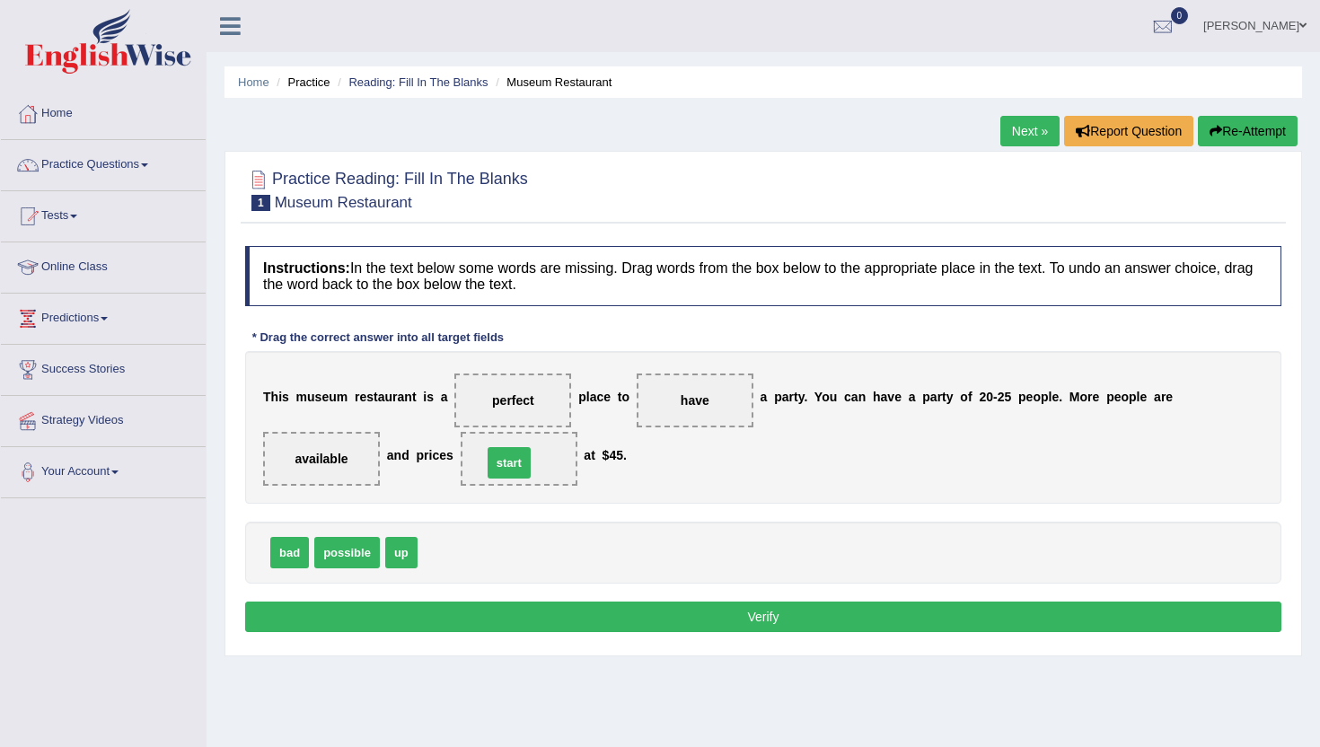
drag, startPoint x: 433, startPoint y: 560, endPoint x: 497, endPoint y: 470, distance: 110.6
click at [695, 616] on button "Verify" at bounding box center [763, 617] width 1036 height 31
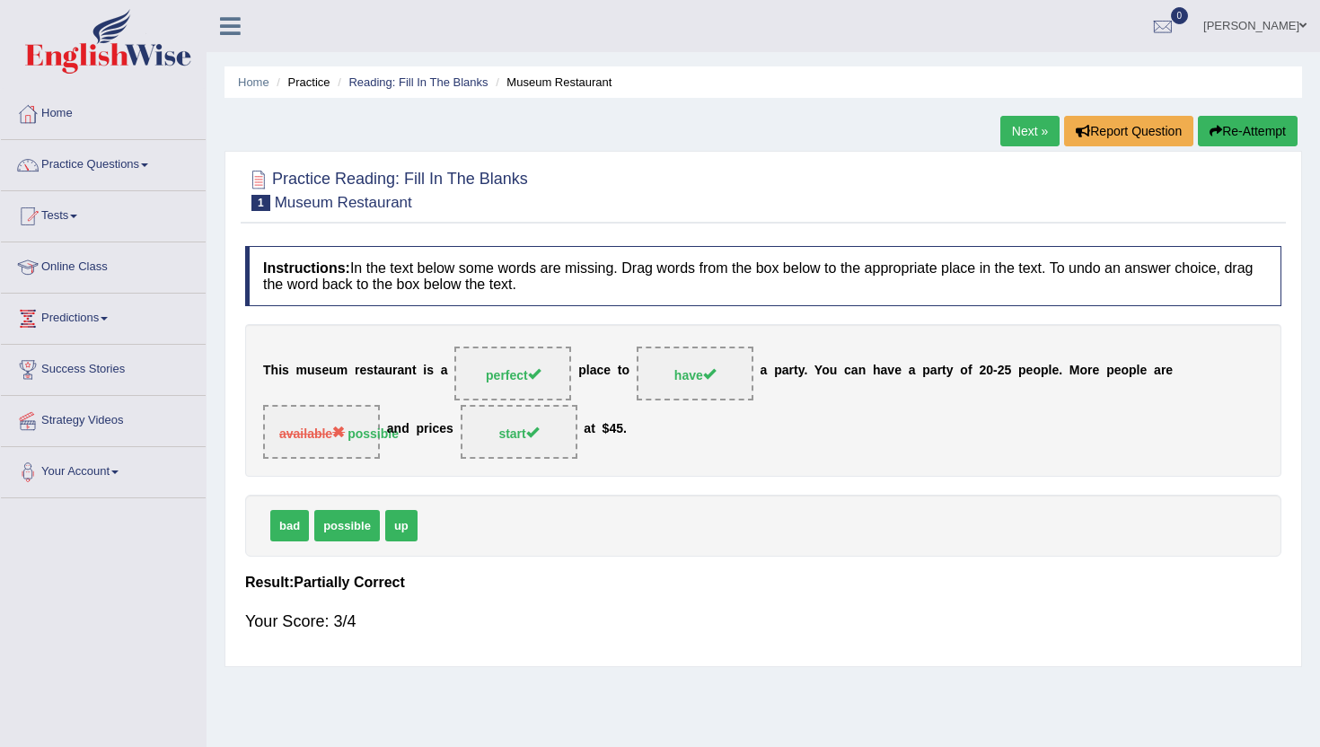
click at [1028, 130] on link "Next »" at bounding box center [1029, 131] width 59 height 31
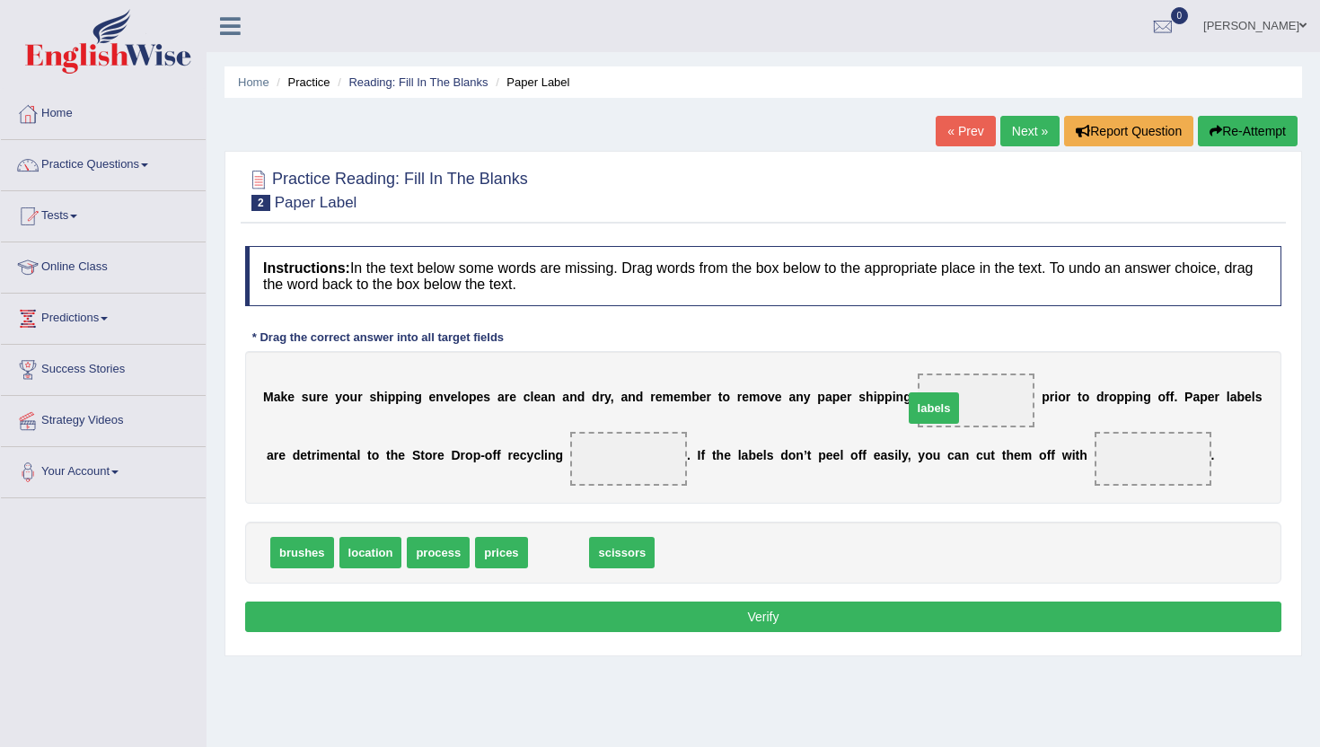
drag, startPoint x: 541, startPoint y: 561, endPoint x: 915, endPoint y: 417, distance: 400.1
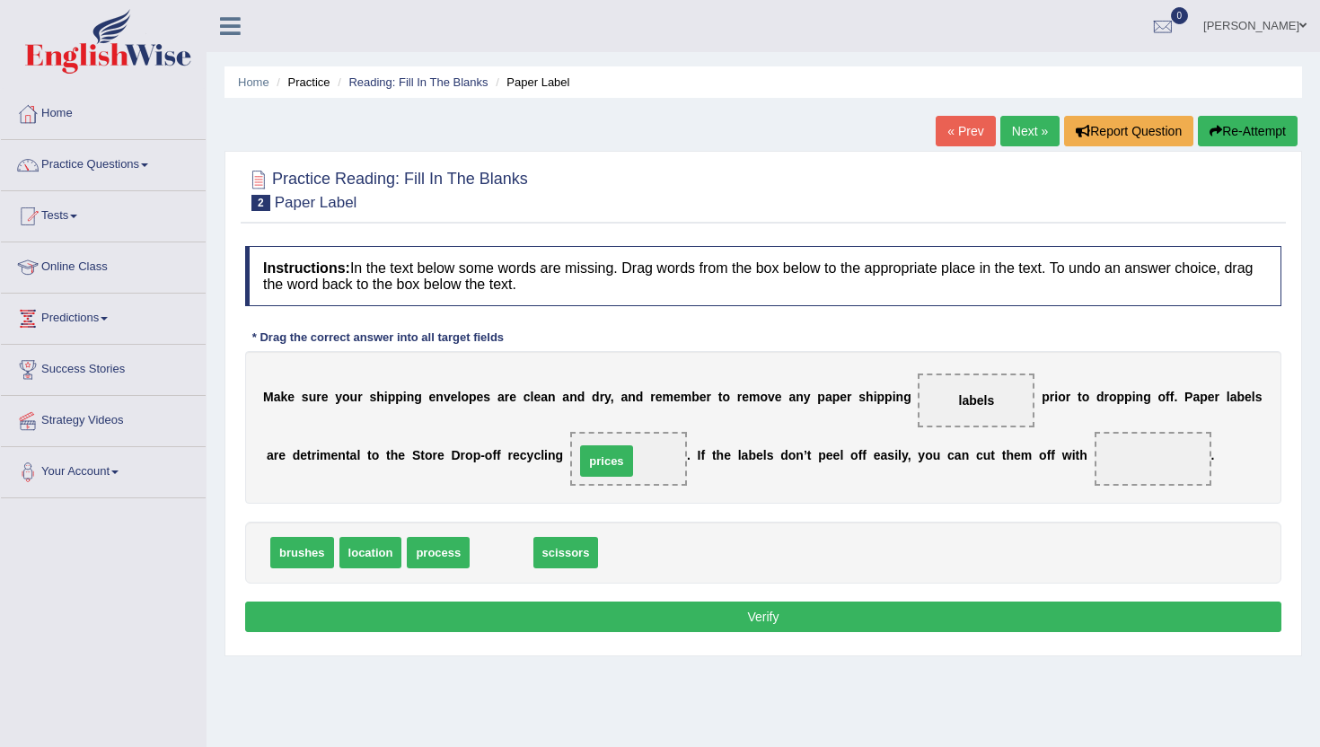
drag, startPoint x: 485, startPoint y: 557, endPoint x: 592, endPoint y: 464, distance: 141.3
drag, startPoint x: 635, startPoint y: 459, endPoint x: 601, endPoint y: 539, distance: 86.9
drag, startPoint x: 411, startPoint y: 562, endPoint x: 596, endPoint y: 461, distance: 210.9
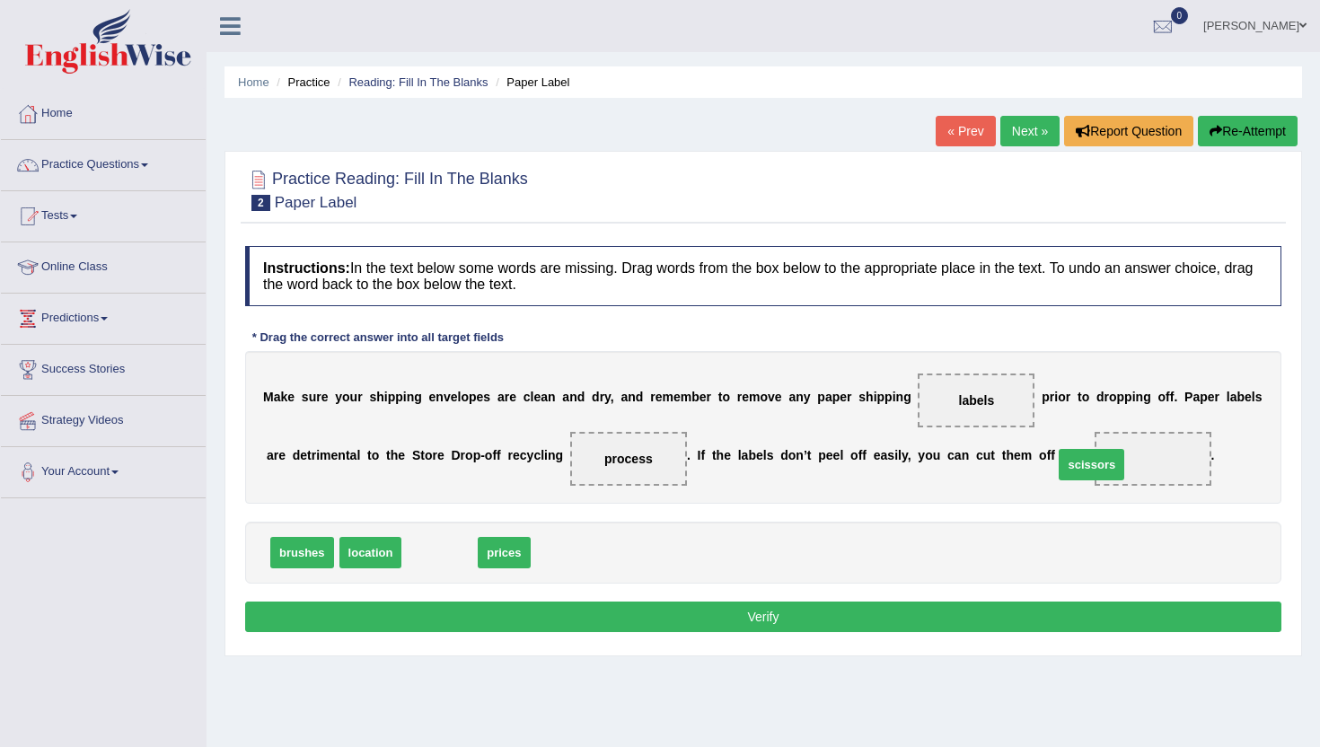
drag, startPoint x: 438, startPoint y: 558, endPoint x: 1094, endPoint y: 483, distance: 659.7
click at [542, 621] on button "Verify" at bounding box center [763, 617] width 1036 height 31
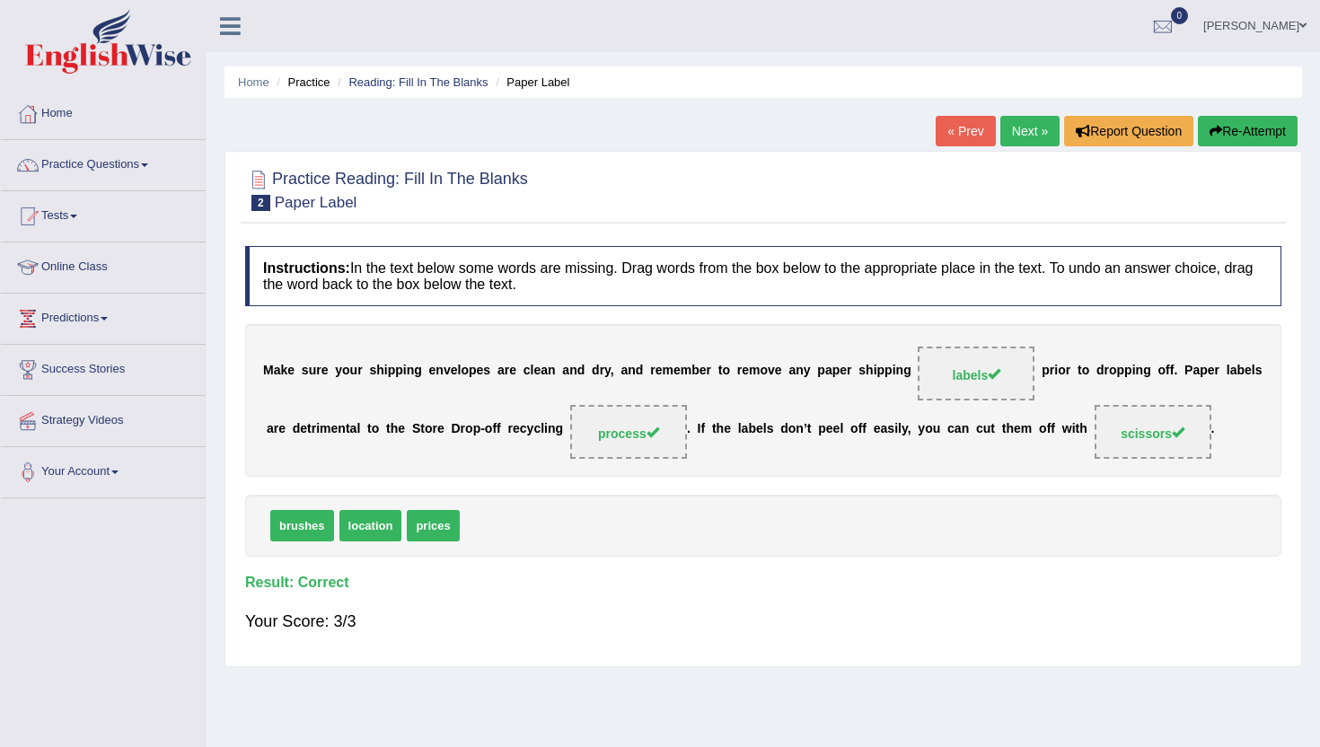
click at [1014, 126] on link "Next »" at bounding box center [1029, 131] width 59 height 31
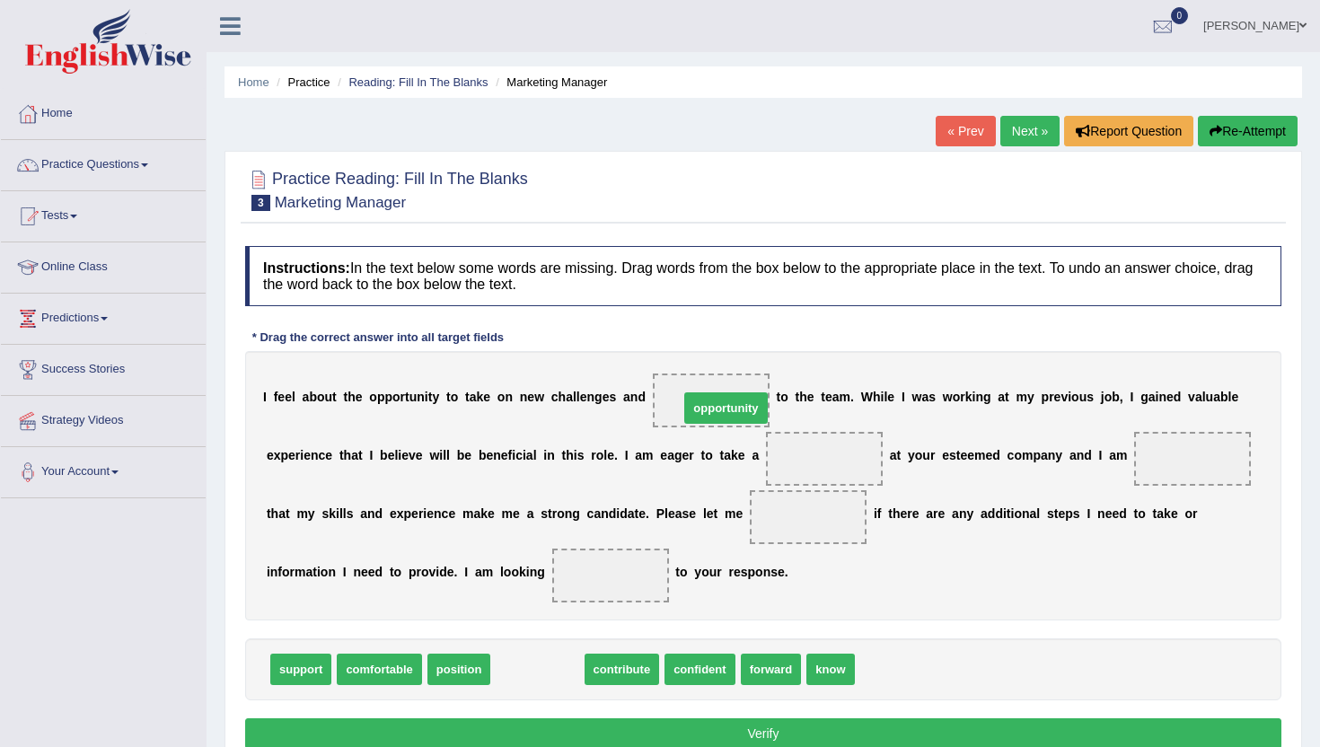
drag, startPoint x: 516, startPoint y: 676, endPoint x: 700, endPoint y: 413, distance: 321.0
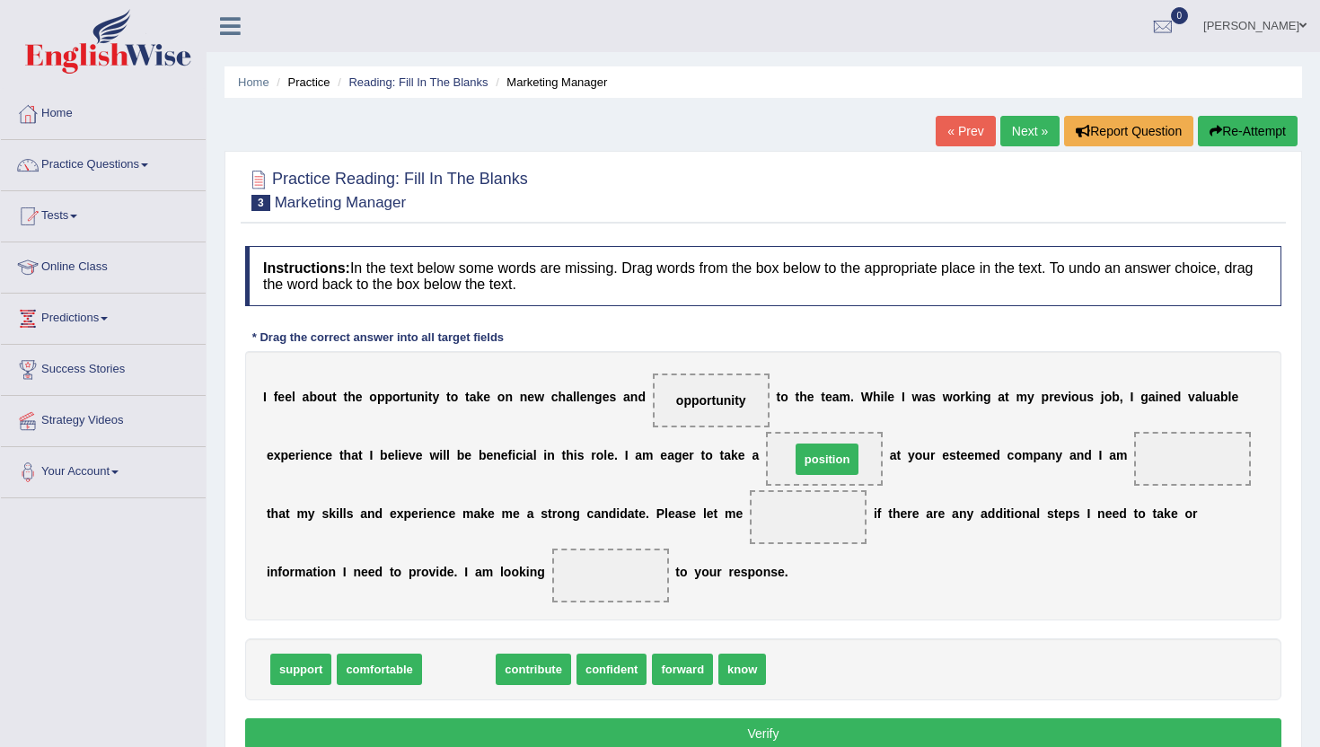
drag, startPoint x: 459, startPoint y: 671, endPoint x: 827, endPoint y: 461, distance: 423.4
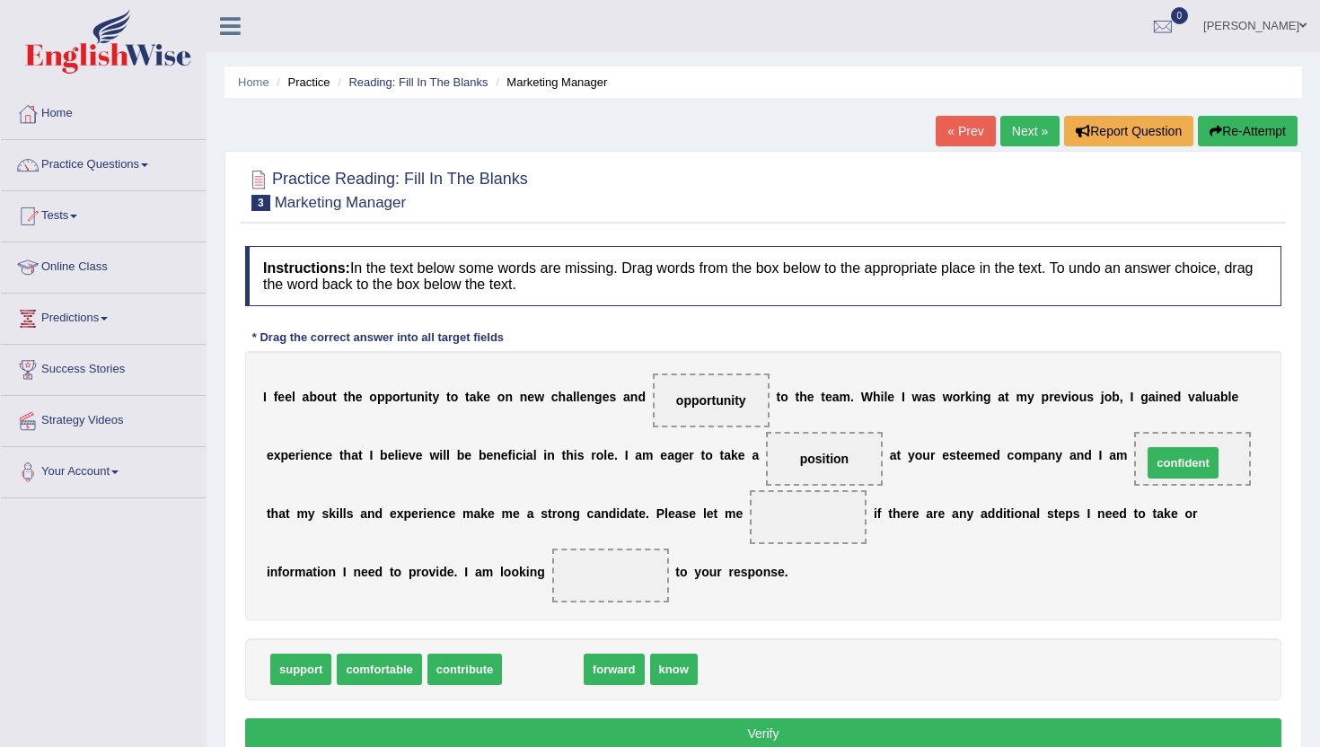
drag, startPoint x: 529, startPoint y: 676, endPoint x: 1169, endPoint y: 470, distance: 672.6
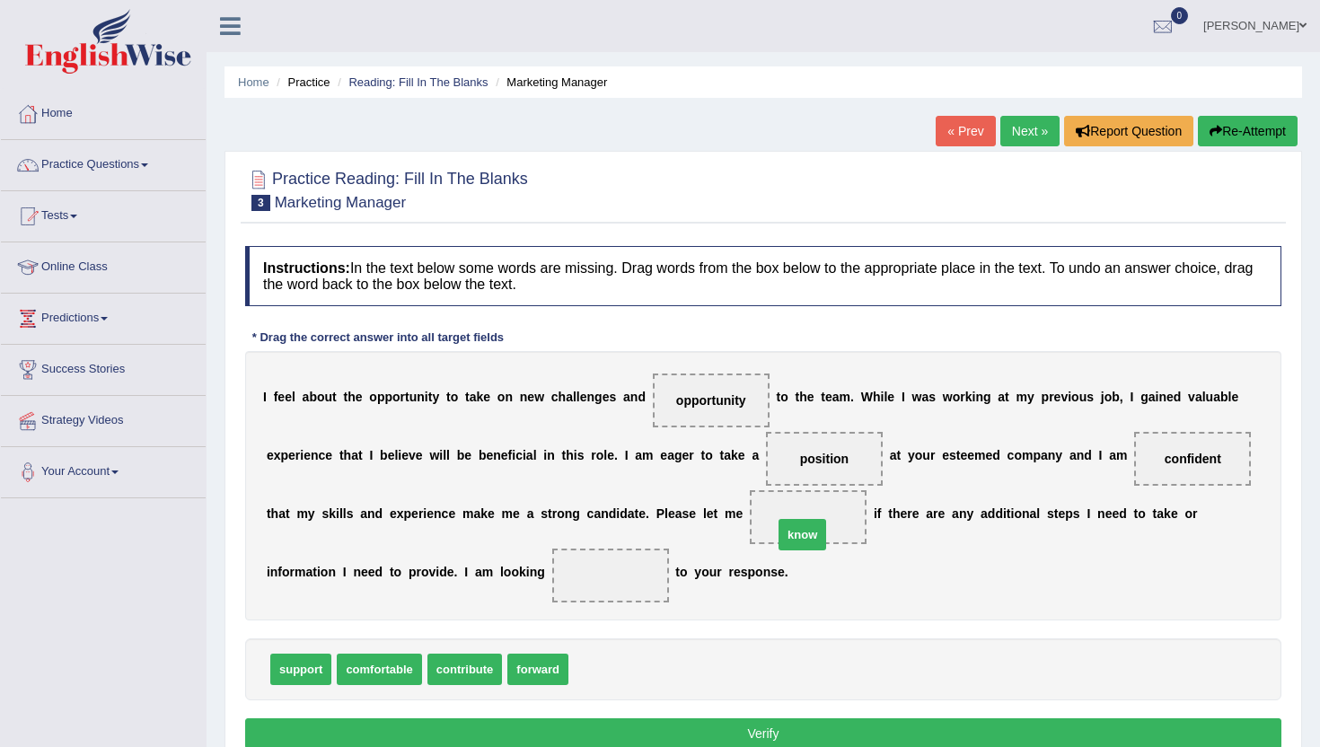
drag, startPoint x: 594, startPoint y: 676, endPoint x: 807, endPoint y: 531, distance: 257.2
drag, startPoint x: 528, startPoint y: 675, endPoint x: 597, endPoint y: 576, distance: 120.5
click at [600, 733] on button "Verify" at bounding box center [763, 733] width 1036 height 31
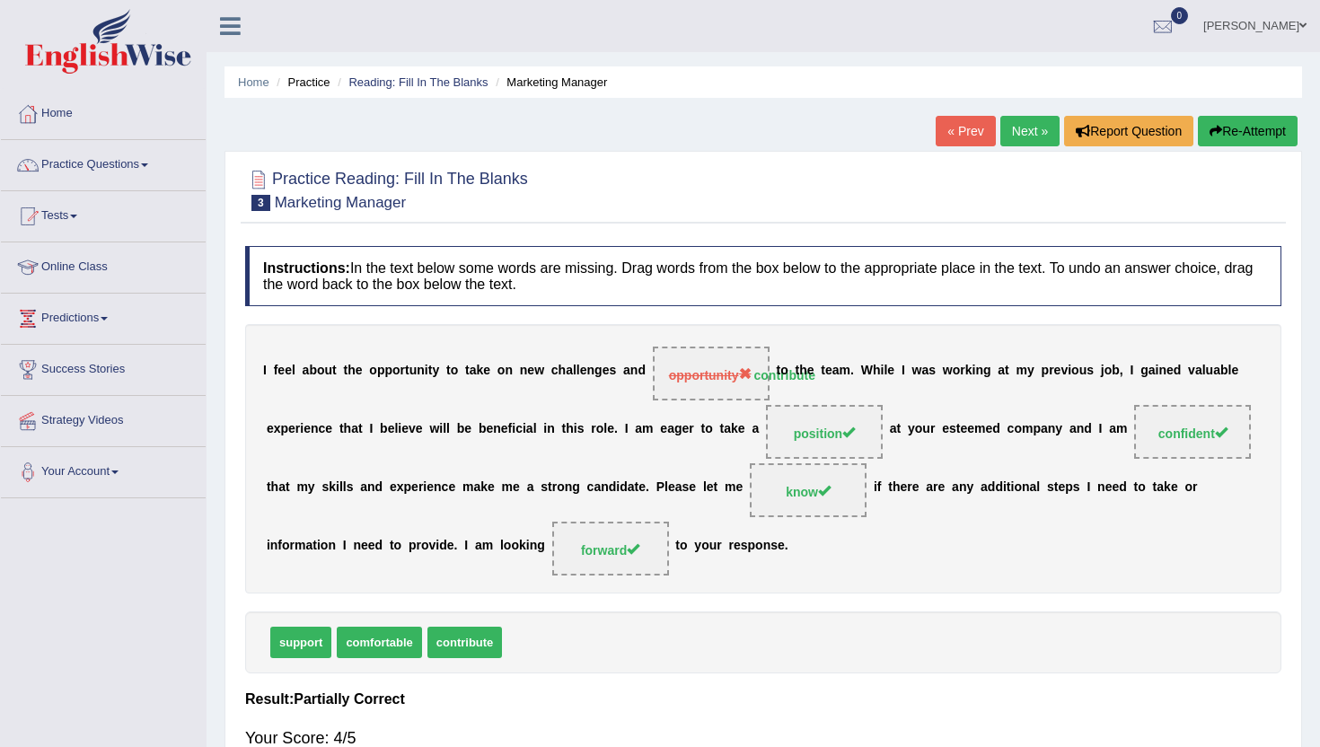
click at [1031, 127] on link "Next »" at bounding box center [1029, 131] width 59 height 31
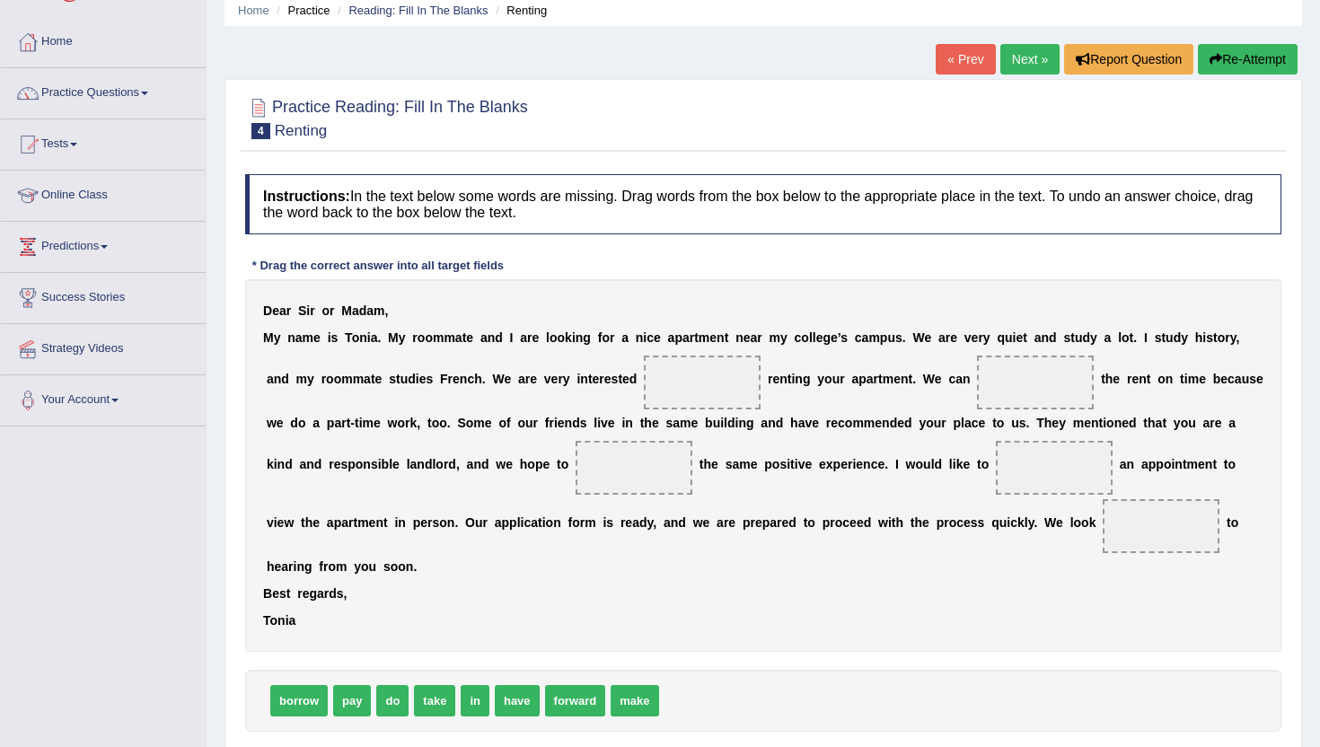
scroll to position [108, 0]
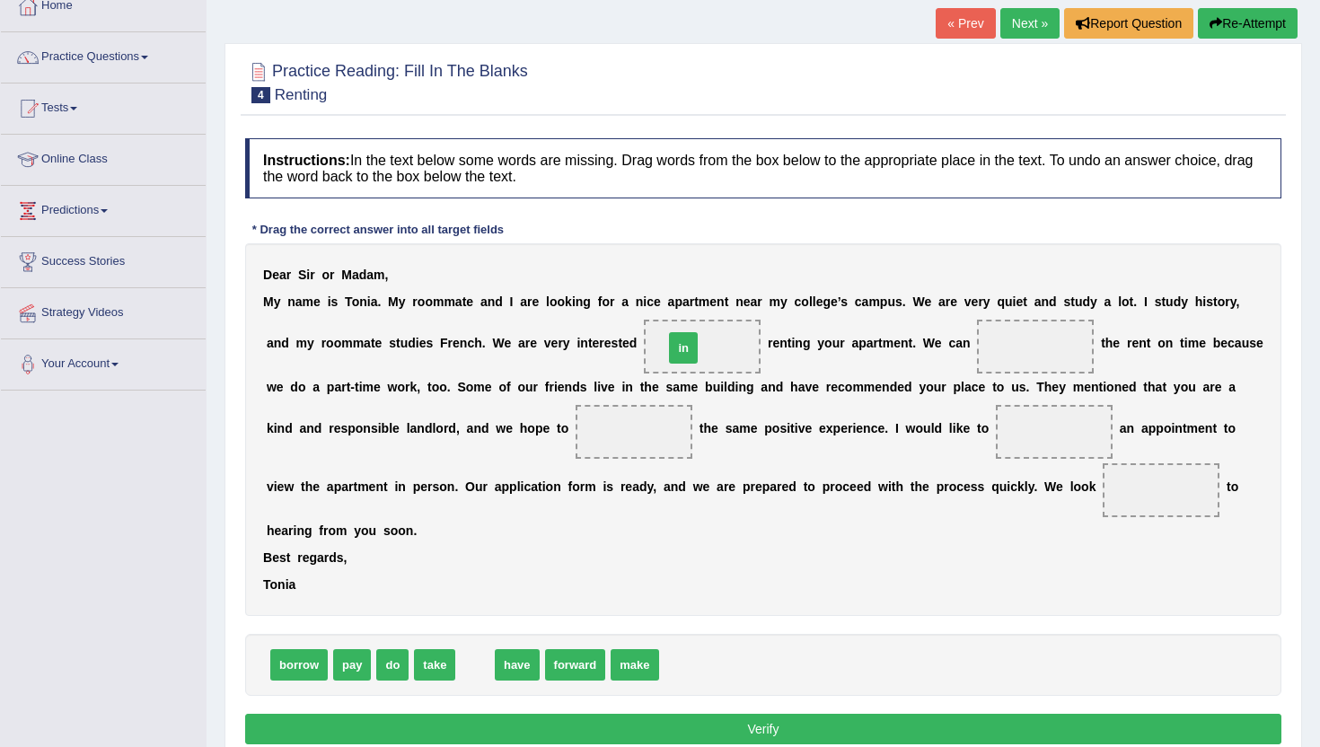
drag, startPoint x: 470, startPoint y: 665, endPoint x: 678, endPoint y: 348, distance: 379.2
drag, startPoint x: 480, startPoint y: 671, endPoint x: 1048, endPoint y: 365, distance: 644.3
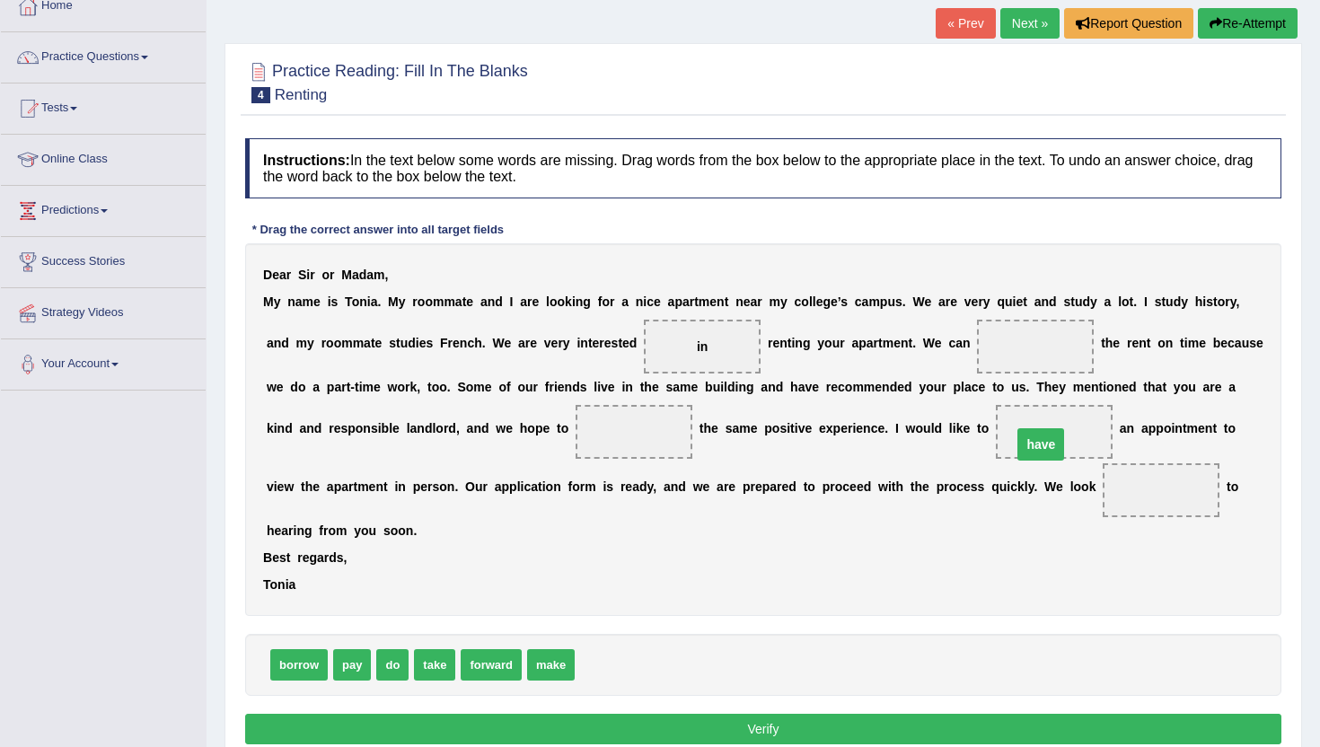
drag, startPoint x: 1044, startPoint y: 339, endPoint x: 1058, endPoint y: 435, distance: 96.1
drag, startPoint x: 343, startPoint y: 672, endPoint x: 999, endPoint y: 356, distance: 728.4
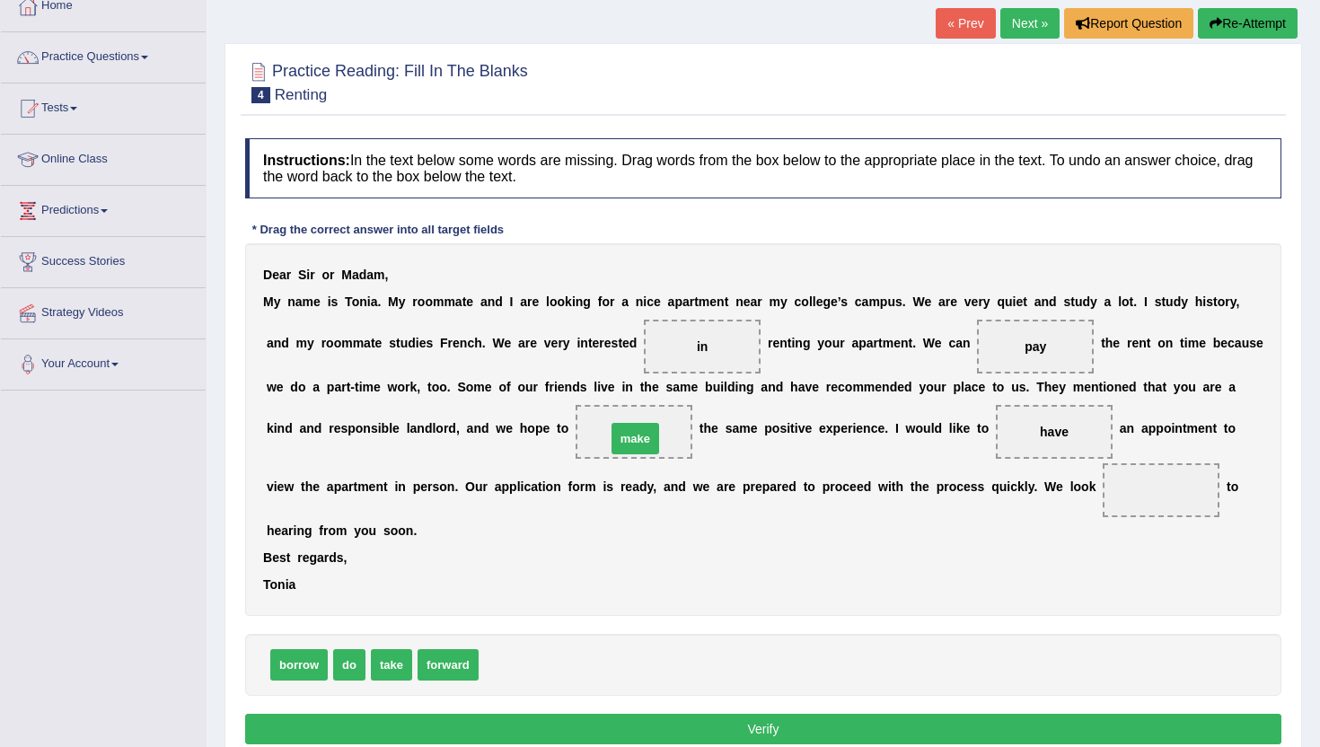
drag, startPoint x: 501, startPoint y: 673, endPoint x: 628, endPoint y: 449, distance: 258.1
click at [629, 441] on span "make" at bounding box center [633, 432] width 117 height 54
drag, startPoint x: 629, startPoint y: 435, endPoint x: 1059, endPoint y: 433, distance: 430.0
drag, startPoint x: 443, startPoint y: 664, endPoint x: 1156, endPoint y: 483, distance: 736.4
drag, startPoint x: 443, startPoint y: 666, endPoint x: 660, endPoint y: 435, distance: 317.6
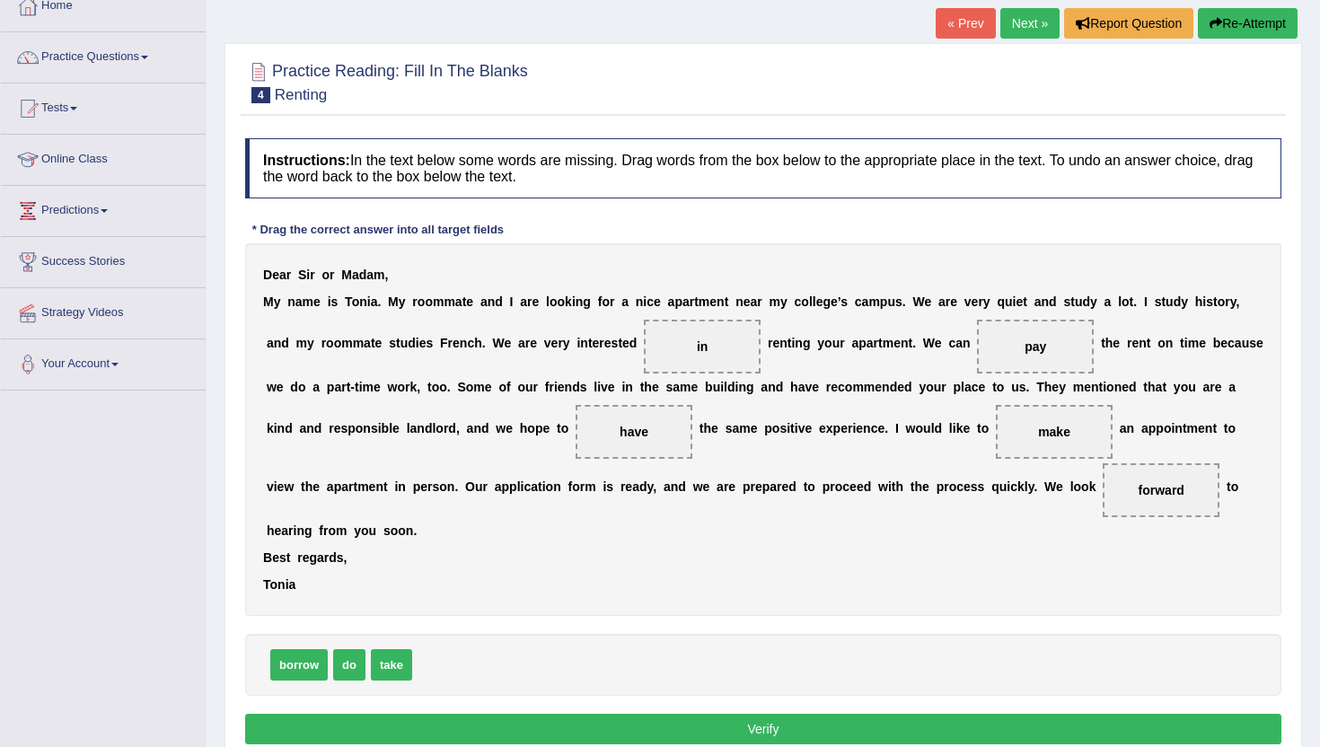
click at [266, 721] on button "Verify" at bounding box center [763, 729] width 1036 height 31
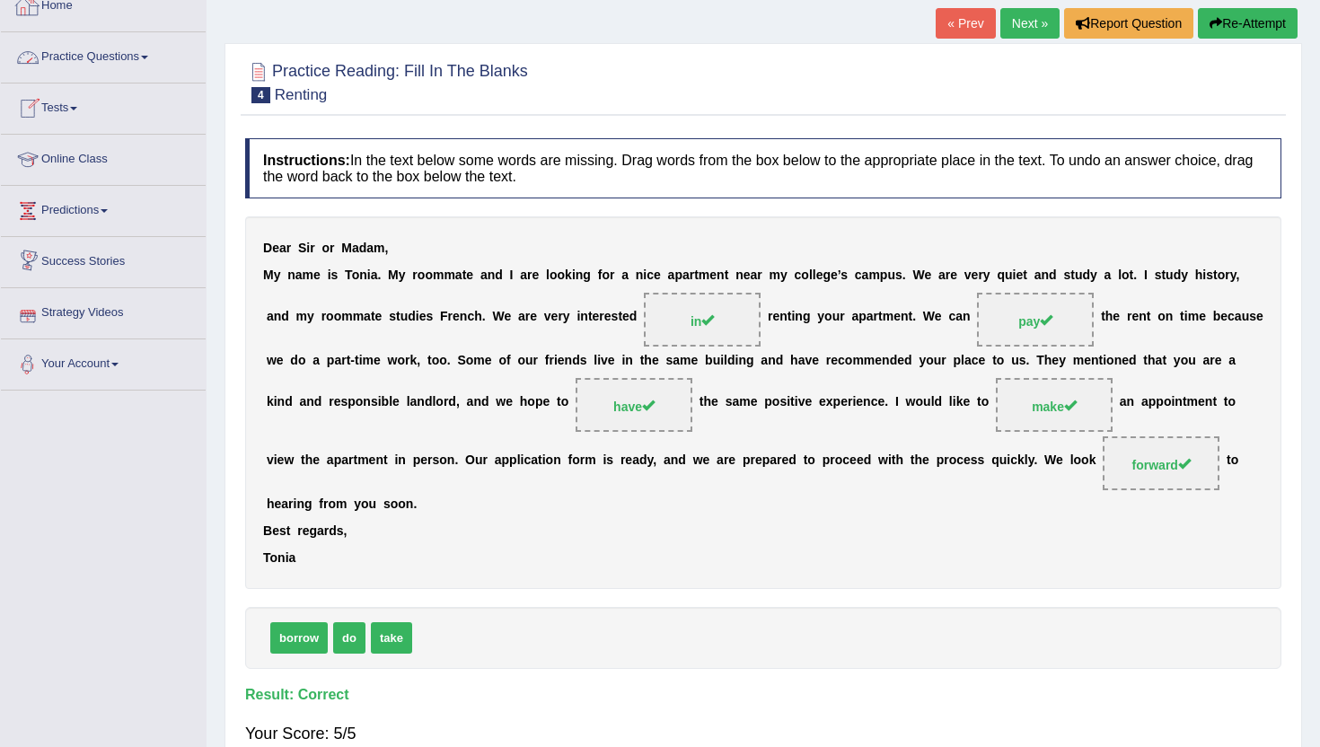
click at [52, 8] on link "Home" at bounding box center [103, 3] width 205 height 45
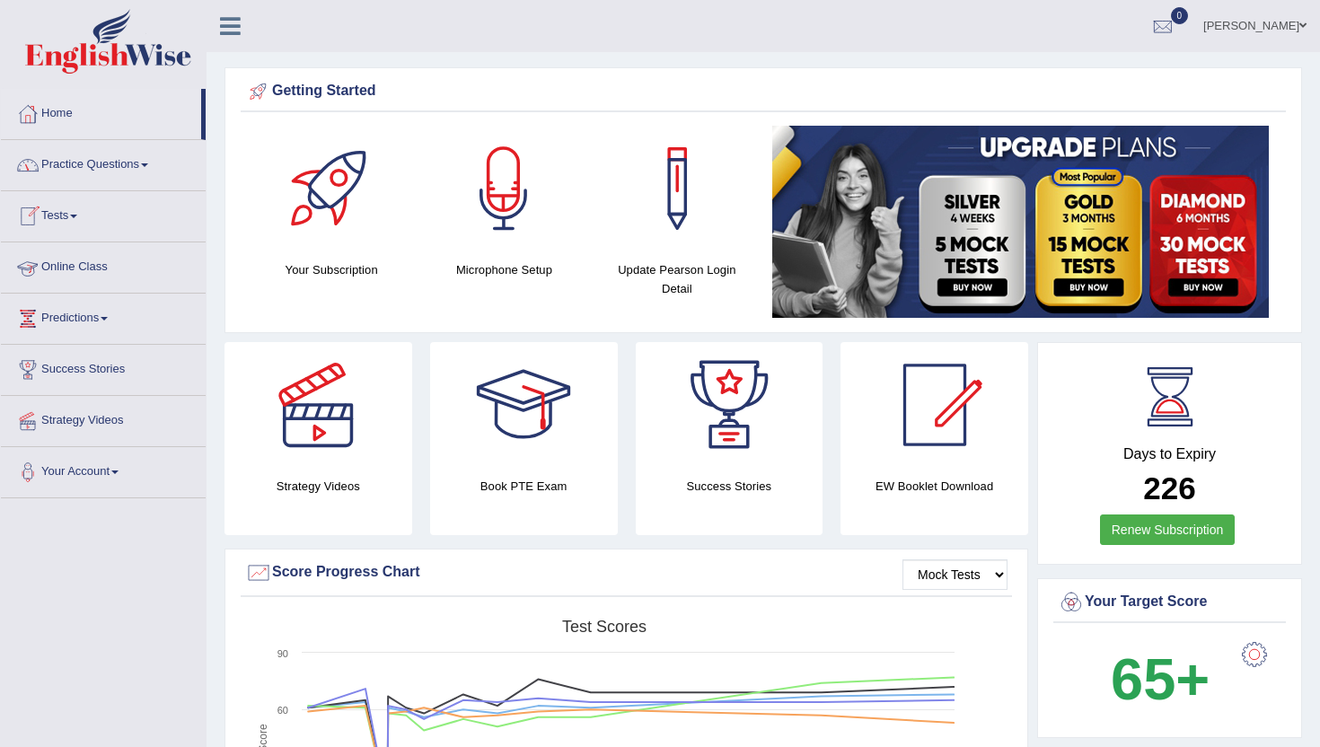
click at [83, 164] on link "Practice Questions" at bounding box center [103, 162] width 205 height 45
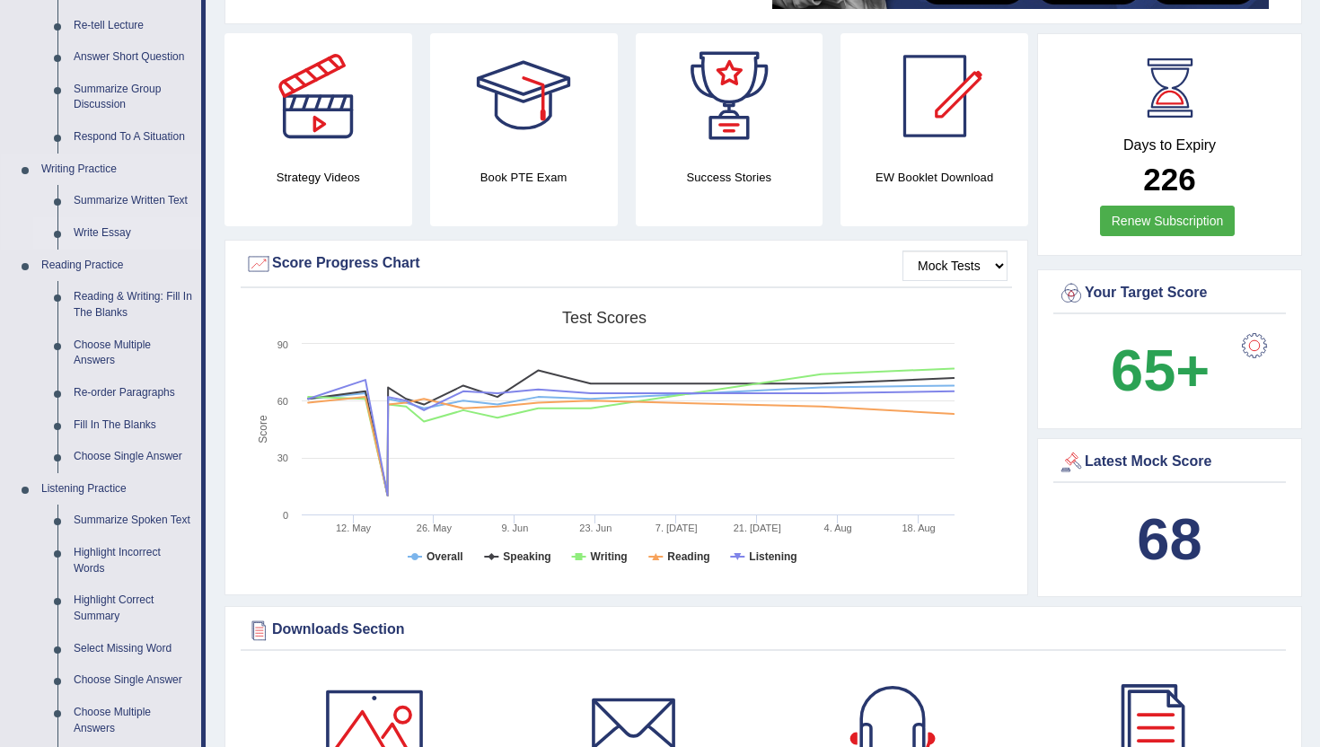
scroll to position [323, 0]
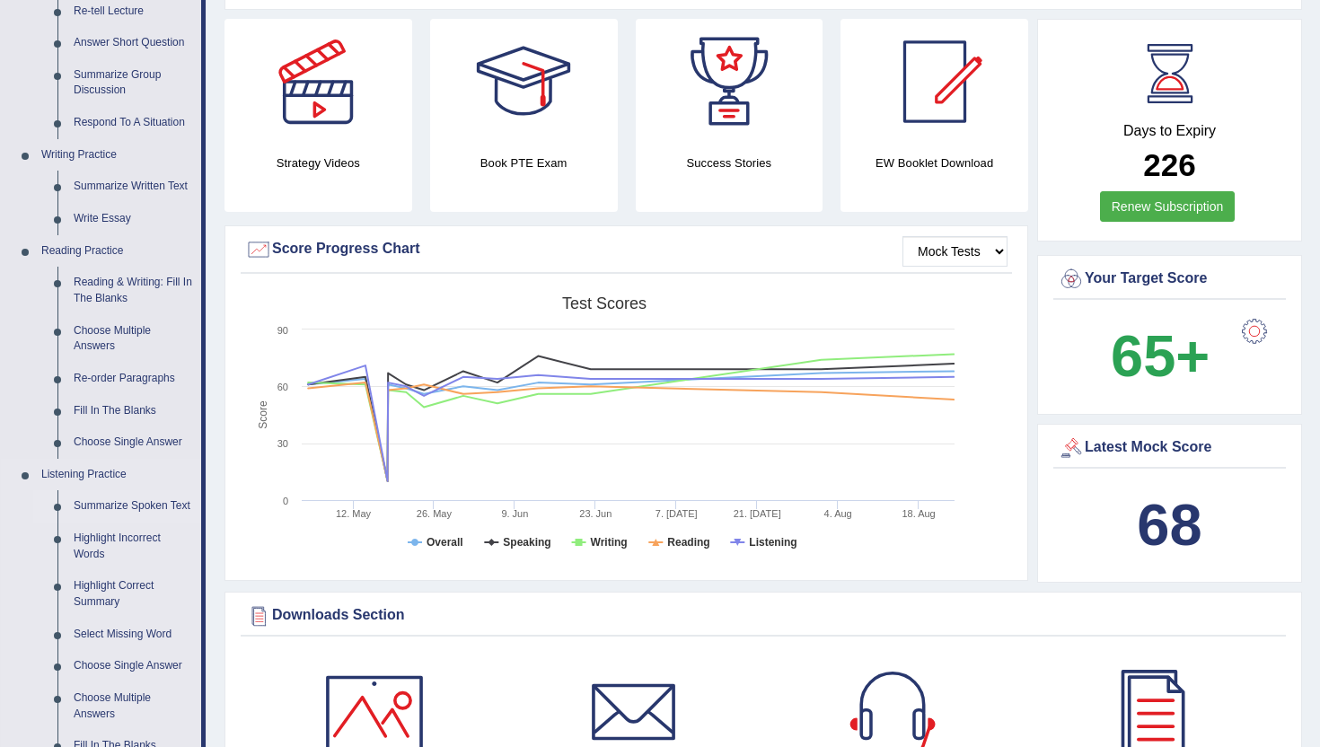
click at [86, 508] on link "Summarize Spoken Text" at bounding box center [134, 506] width 136 height 32
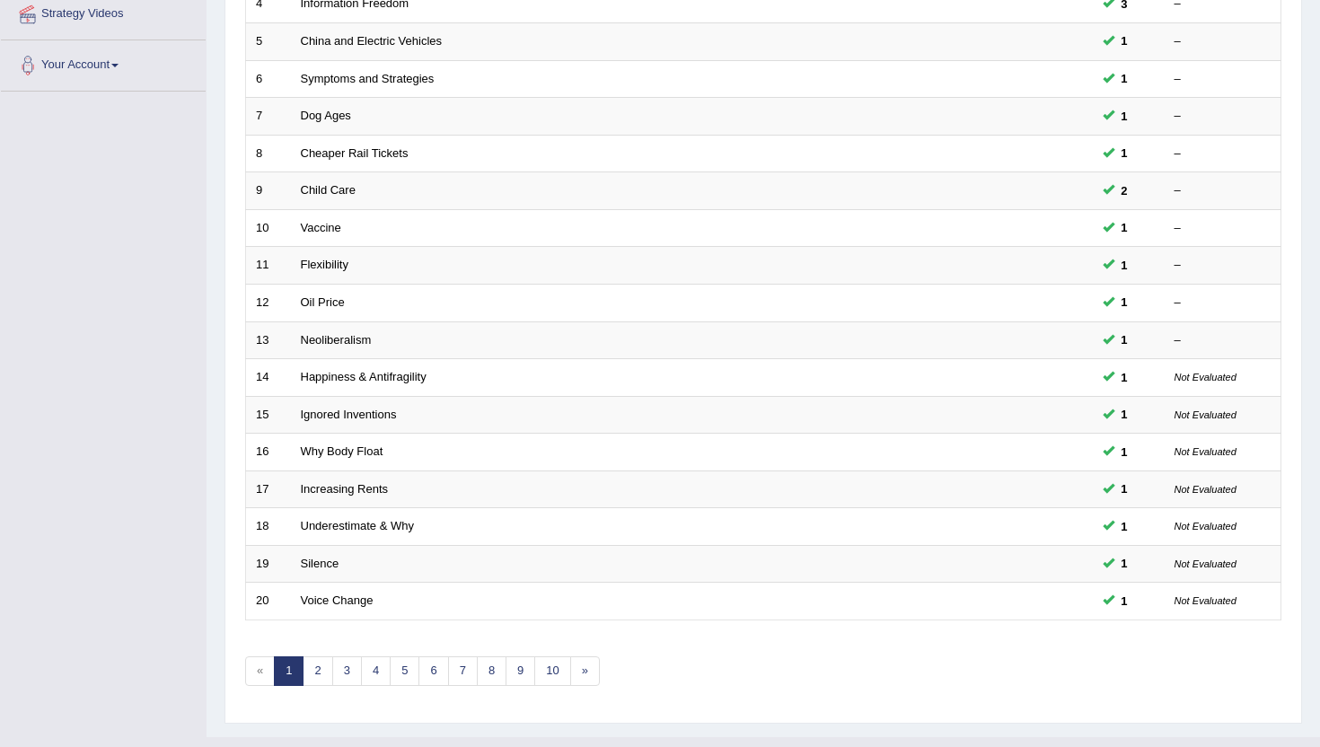
scroll to position [406, 0]
click at [348, 657] on link "3" at bounding box center [347, 672] width 30 height 30
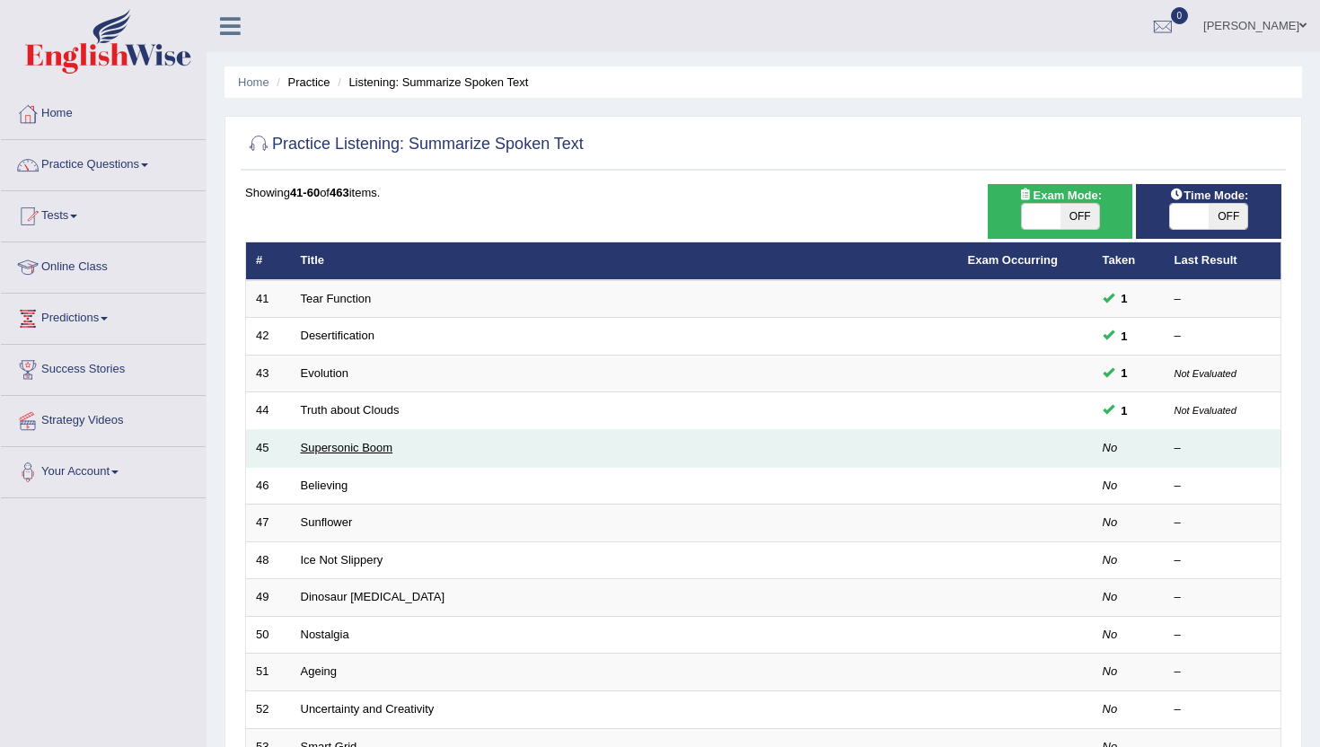
click at [338, 452] on link "Supersonic Boom" at bounding box center [347, 447] width 92 height 13
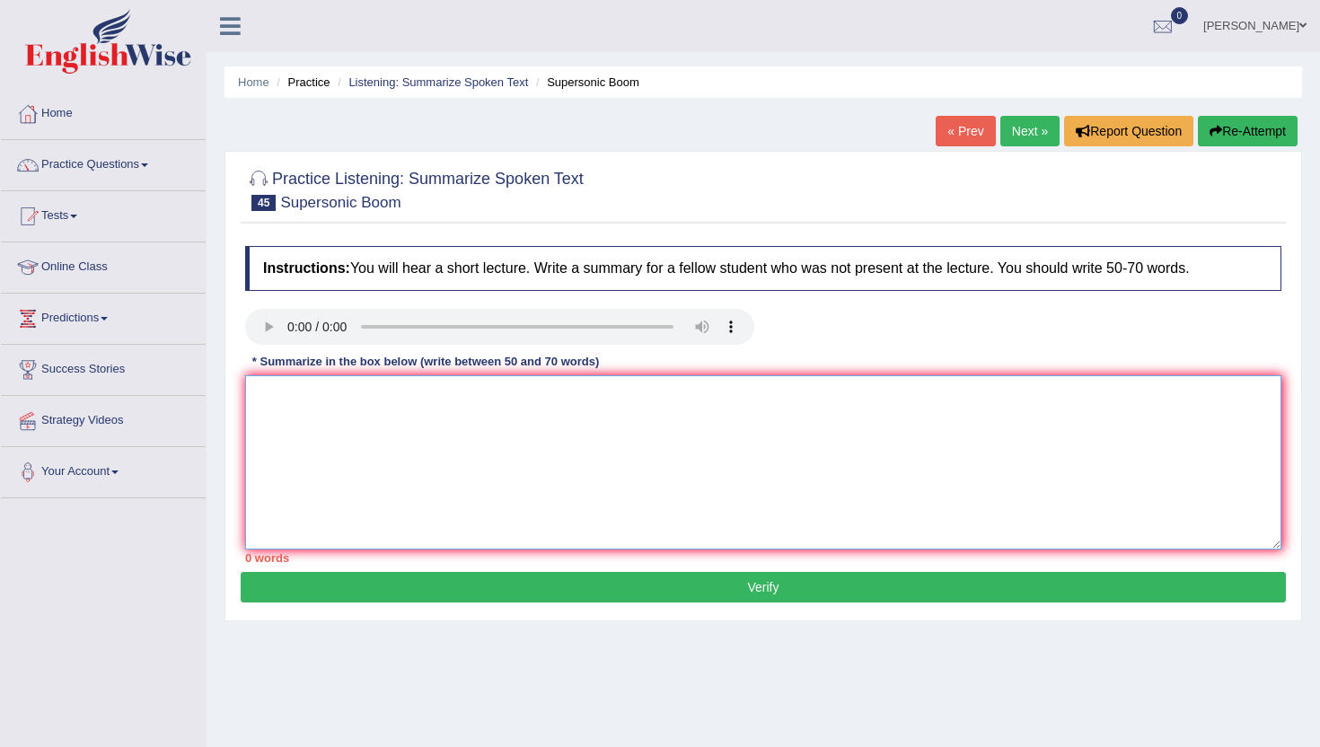
click at [440, 483] on textarea at bounding box center [763, 462] width 1036 height 174
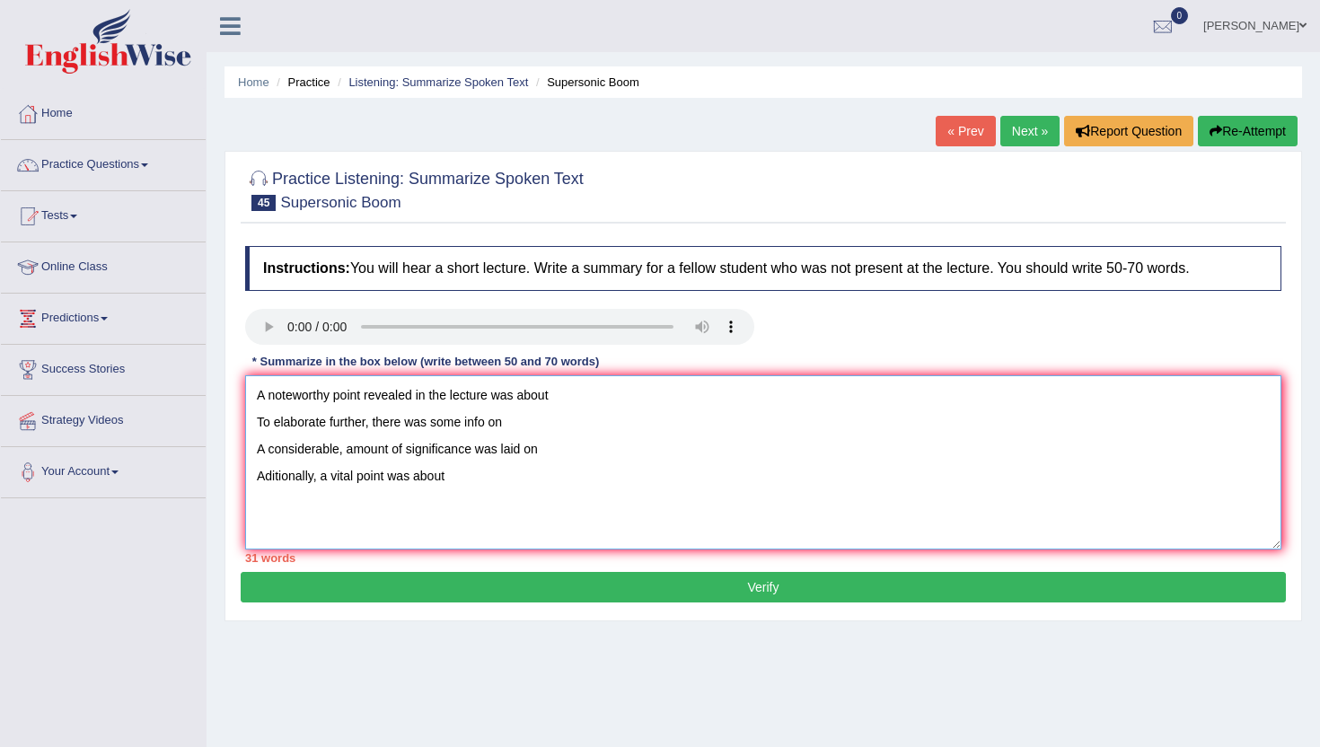
click at [299, 522] on textarea "A noteworthy point revealed in the lecture was about To elaborate further, ther…" at bounding box center [763, 462] width 1036 height 174
click at [256, 487] on textarea "A noteworthy point revealed in the lecture was about To elaborate further, ther…" at bounding box center [763, 462] width 1036 height 174
click at [255, 488] on textarea "A noteworthy point revealed in the lecture was about To elaborate further, ther…" at bounding box center [763, 462] width 1036 height 174
click at [491, 499] on textarea "A noteworthy point revealed in the lecture was about To elaborate further, ther…" at bounding box center [763, 462] width 1036 height 174
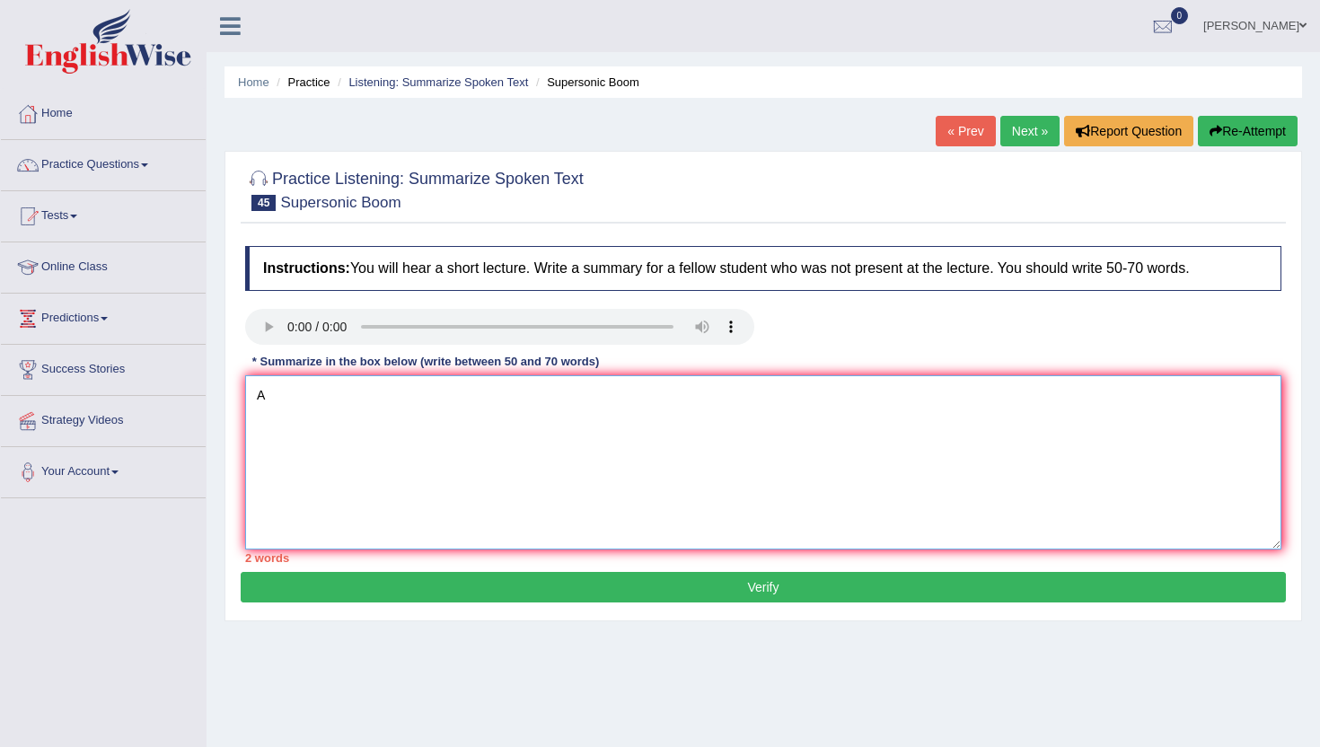
type textarea "A"
click at [373, 450] on textarea at bounding box center [763, 462] width 1036 height 174
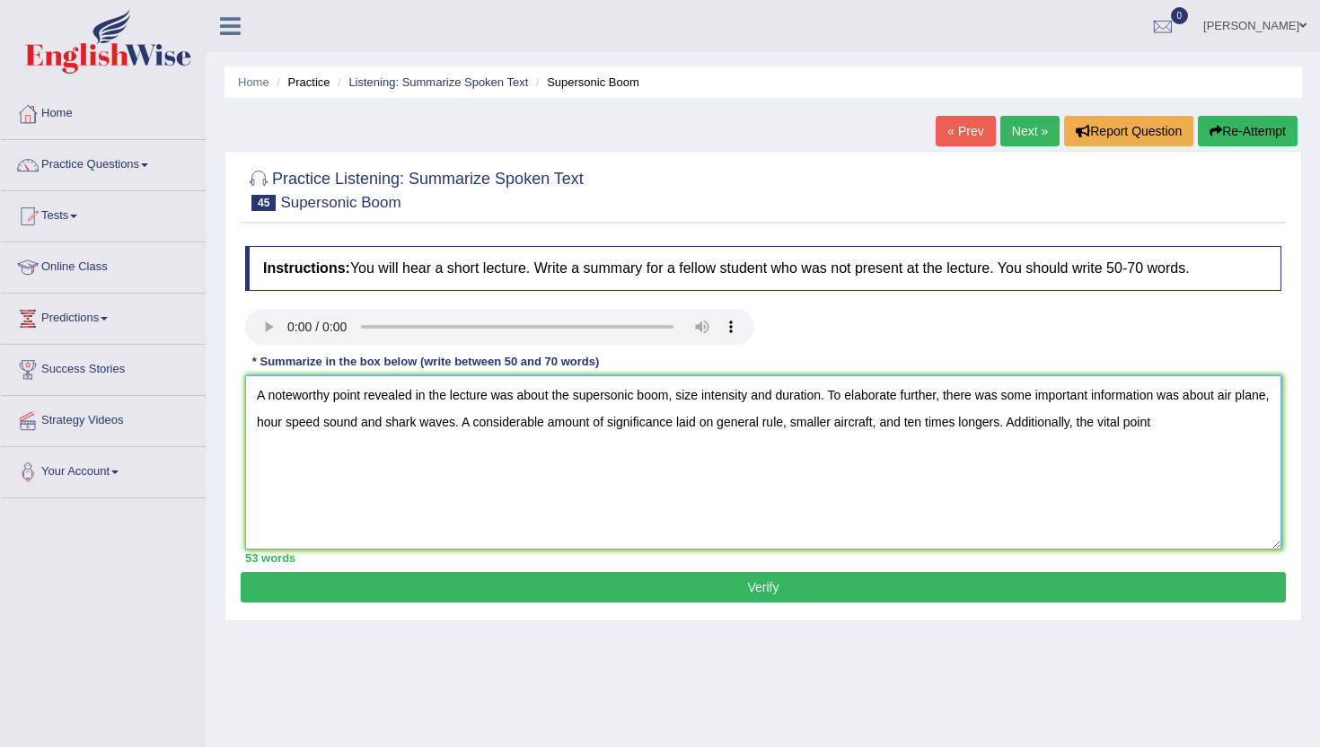
click at [1143, 432] on textarea "A noteworthy point revealed in the lecture was about the supersonic boom, size …" at bounding box center [763, 462] width 1036 height 174
click at [1240, 435] on textarea "A noteworthy point revealed in the lecture was about the supersonic boom, size …" at bounding box center [763, 462] width 1036 height 174
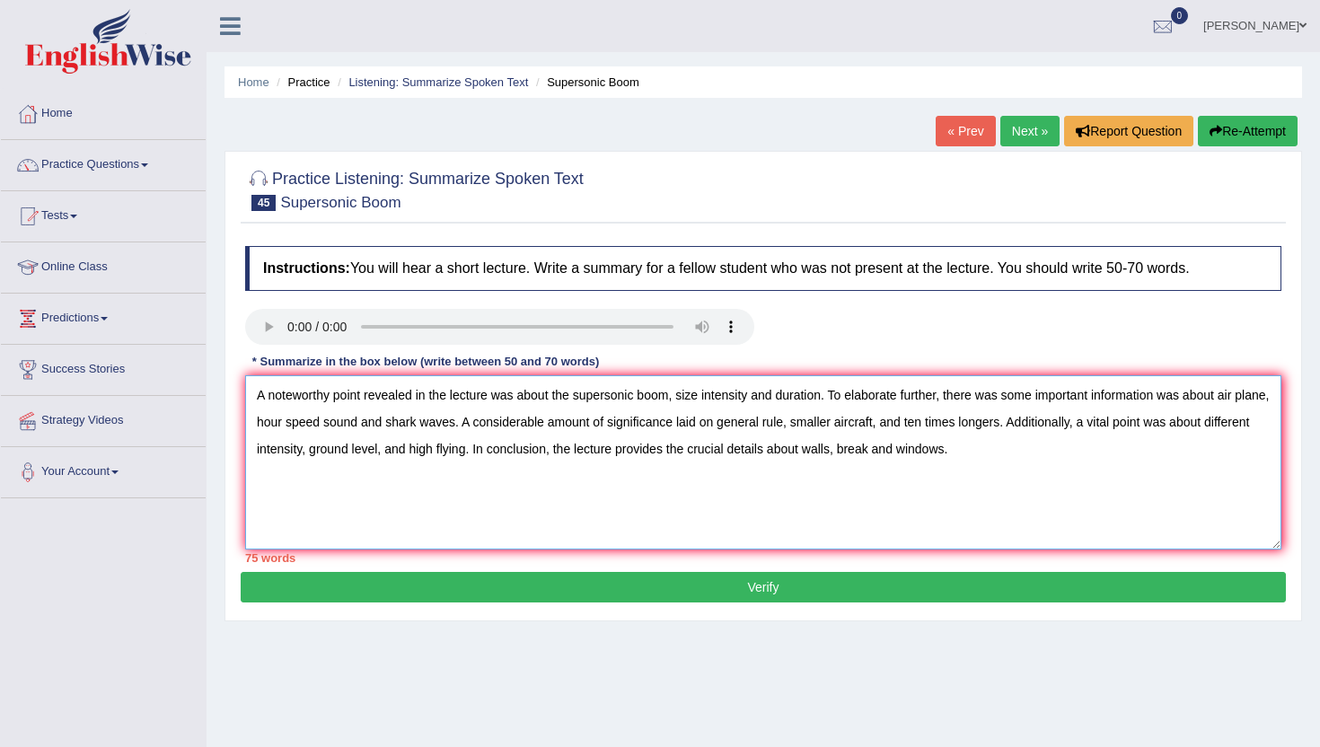
click at [875, 424] on textarea "A noteworthy point revealed in the lecture was about the supersonic boom, size …" at bounding box center [763, 462] width 1036 height 174
click at [999, 426] on textarea "A noteworthy point revealed in the lecture was about the supersonic boom, size …" at bounding box center [763, 462] width 1036 height 174
type textarea "A noteworthy point revealed in the lecture was about the supersonic boom, size …"
click at [796, 581] on button "Verify" at bounding box center [763, 587] width 1045 height 31
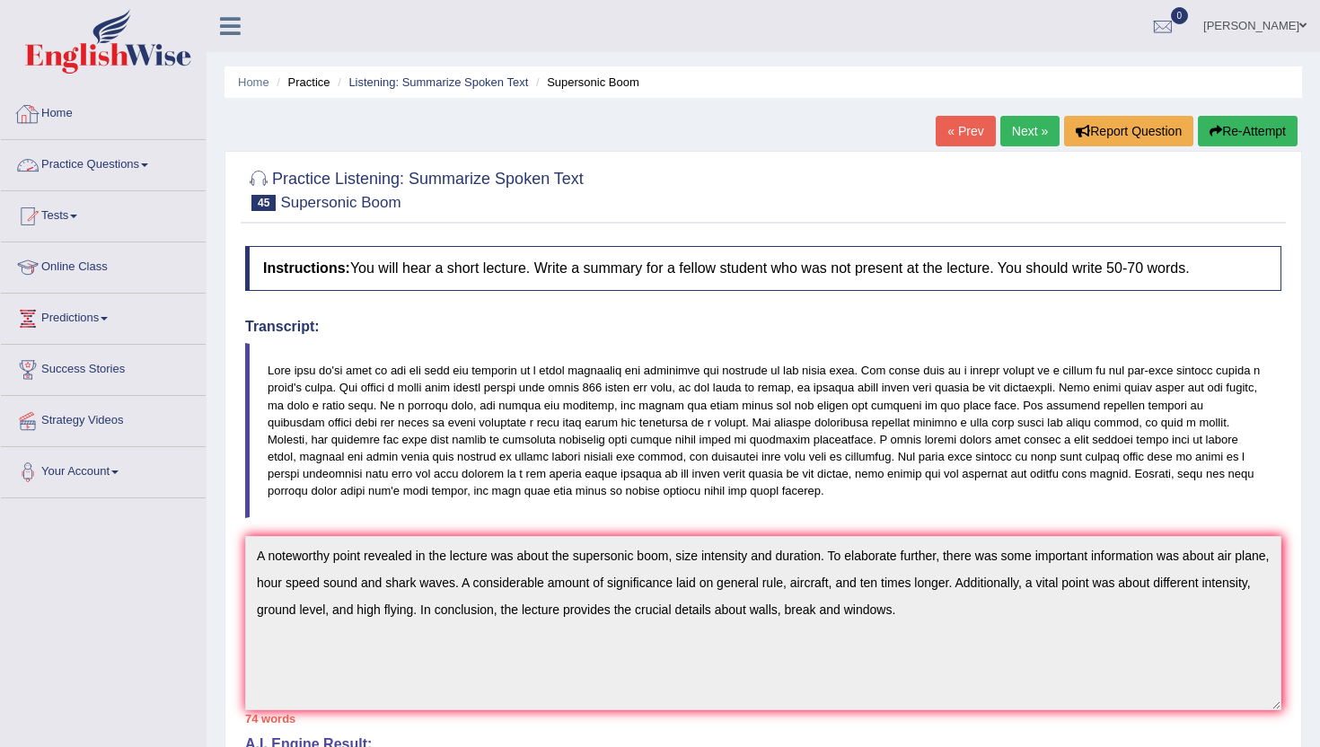
click at [71, 118] on link "Home" at bounding box center [103, 111] width 205 height 45
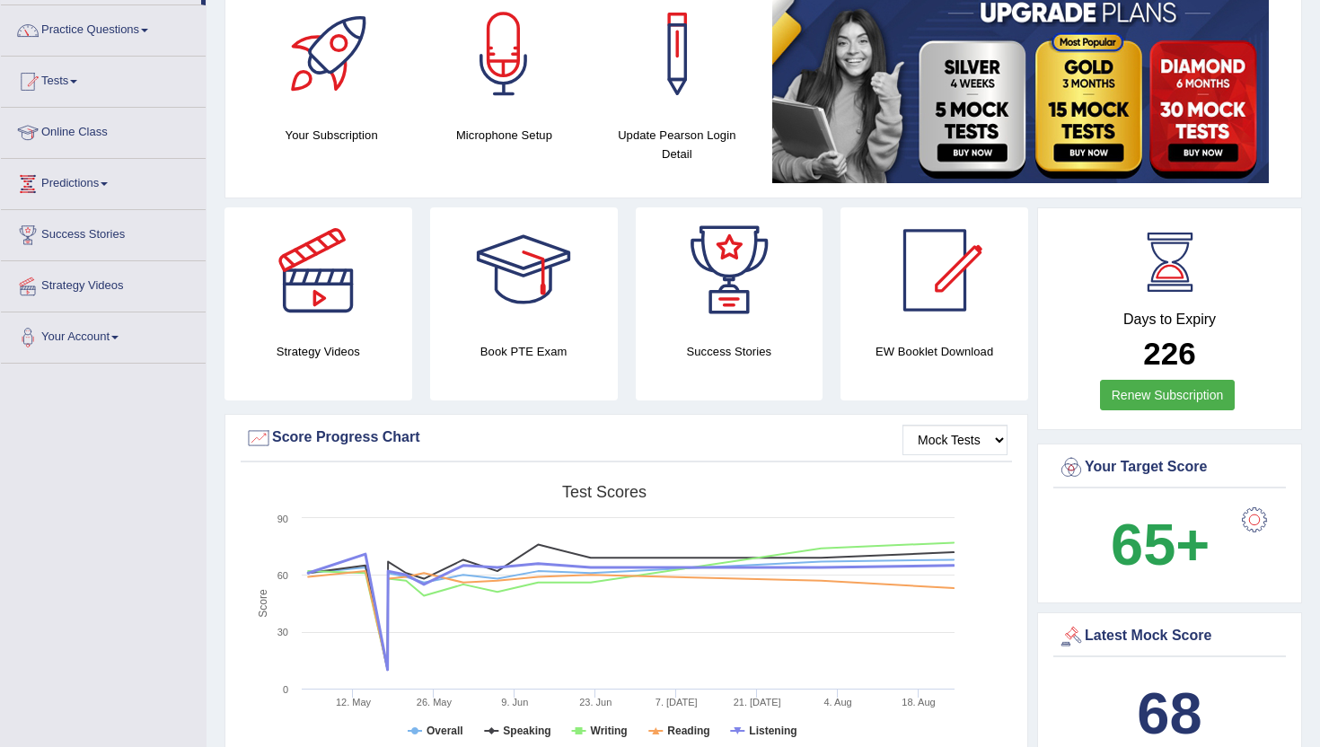
scroll to position [108, 0]
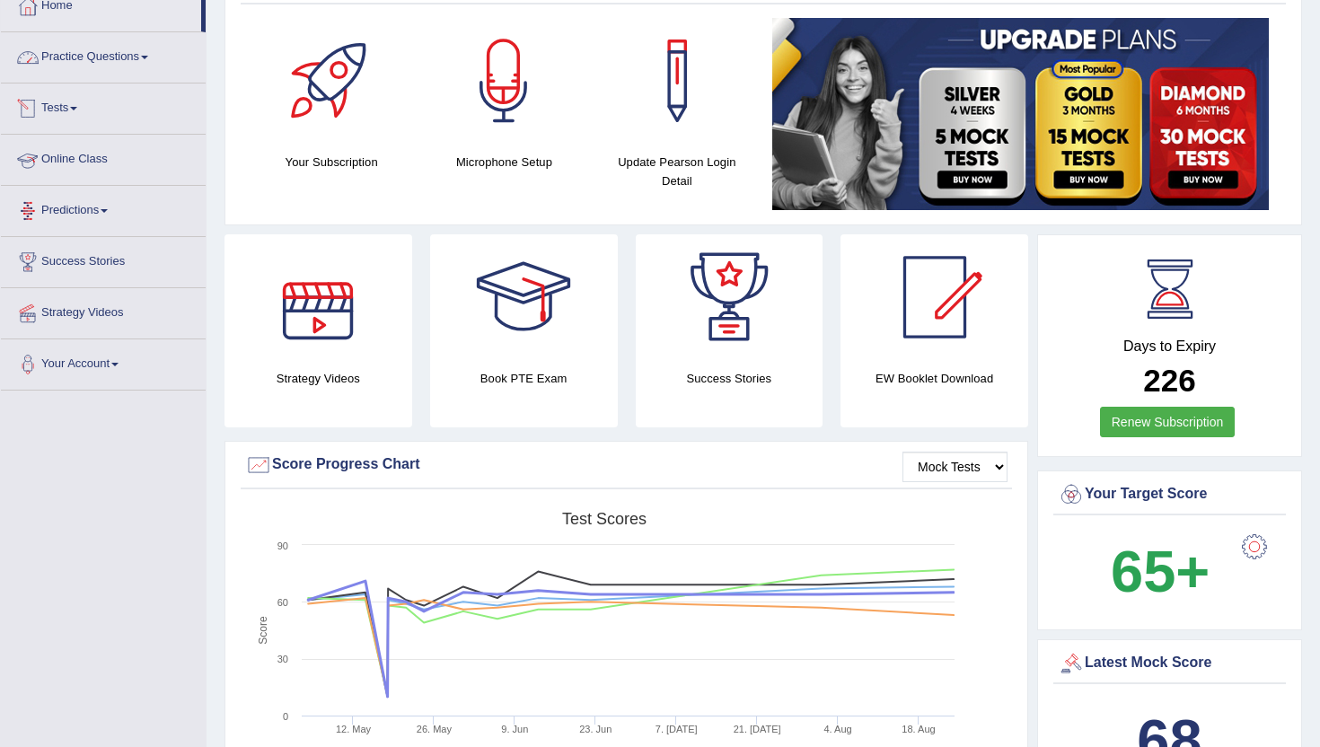
click at [92, 65] on link "Practice Questions" at bounding box center [103, 54] width 205 height 45
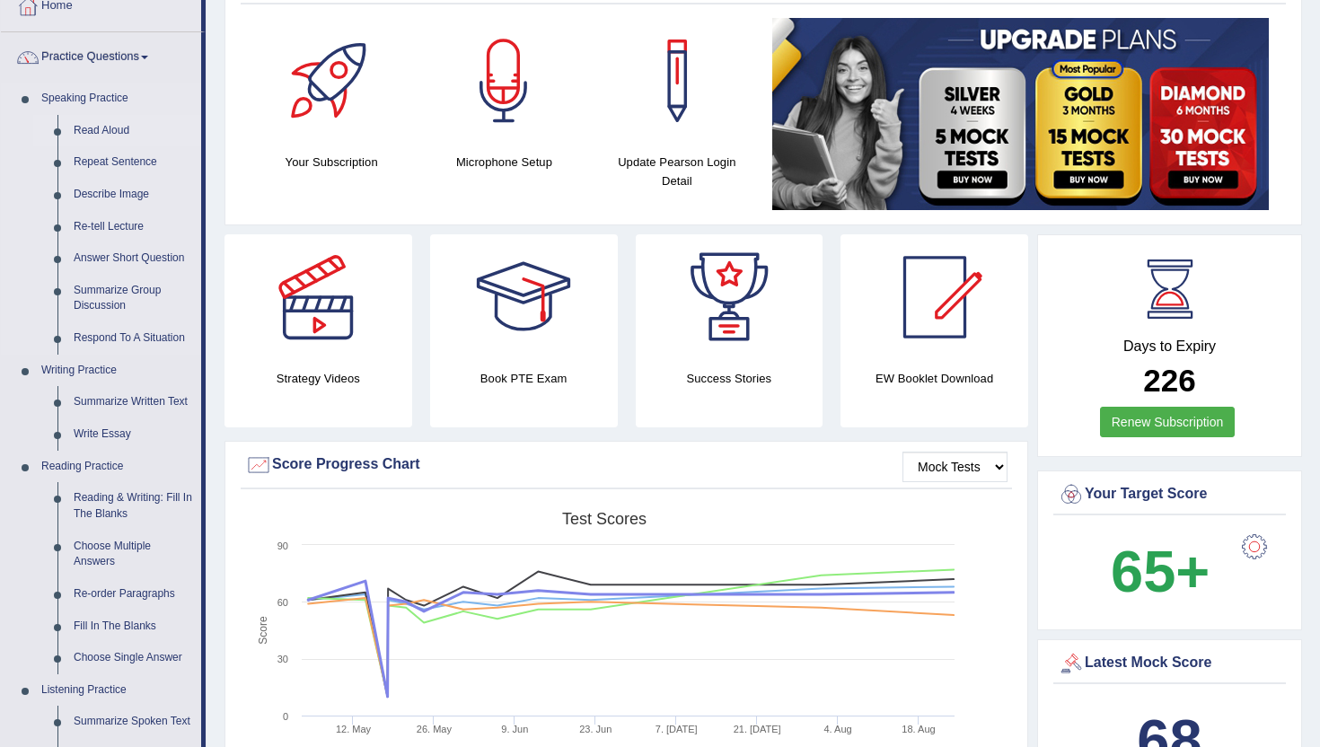
click at [82, 128] on link "Read Aloud" at bounding box center [134, 131] width 136 height 32
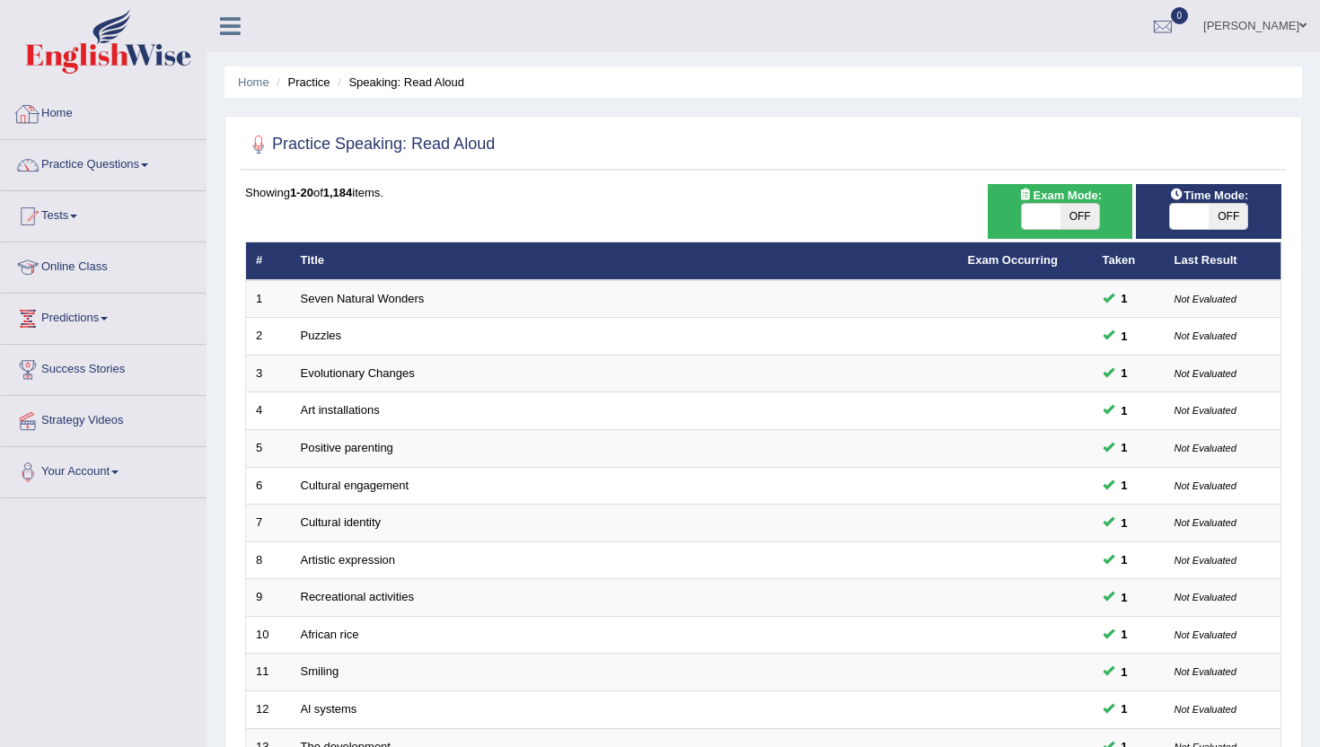
click at [58, 111] on link "Home" at bounding box center [103, 111] width 205 height 45
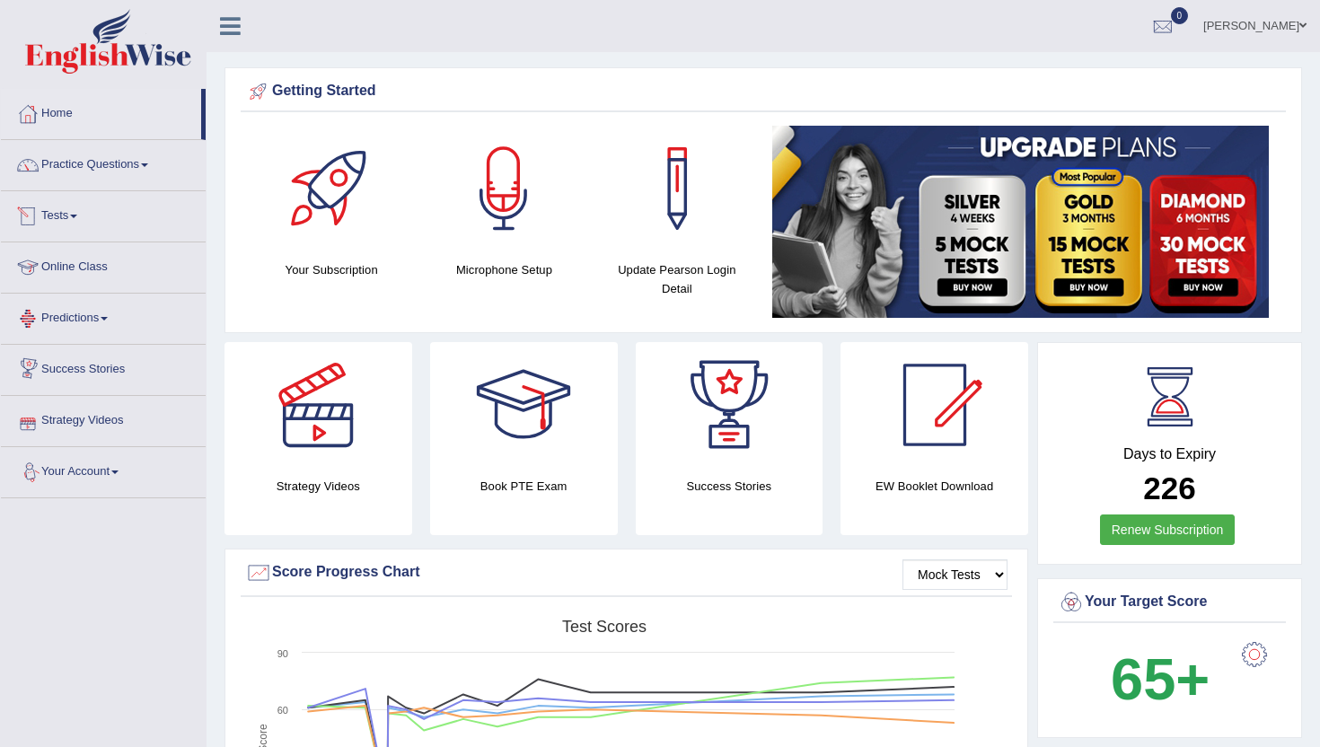
click at [60, 213] on link "Tests" at bounding box center [103, 213] width 205 height 45
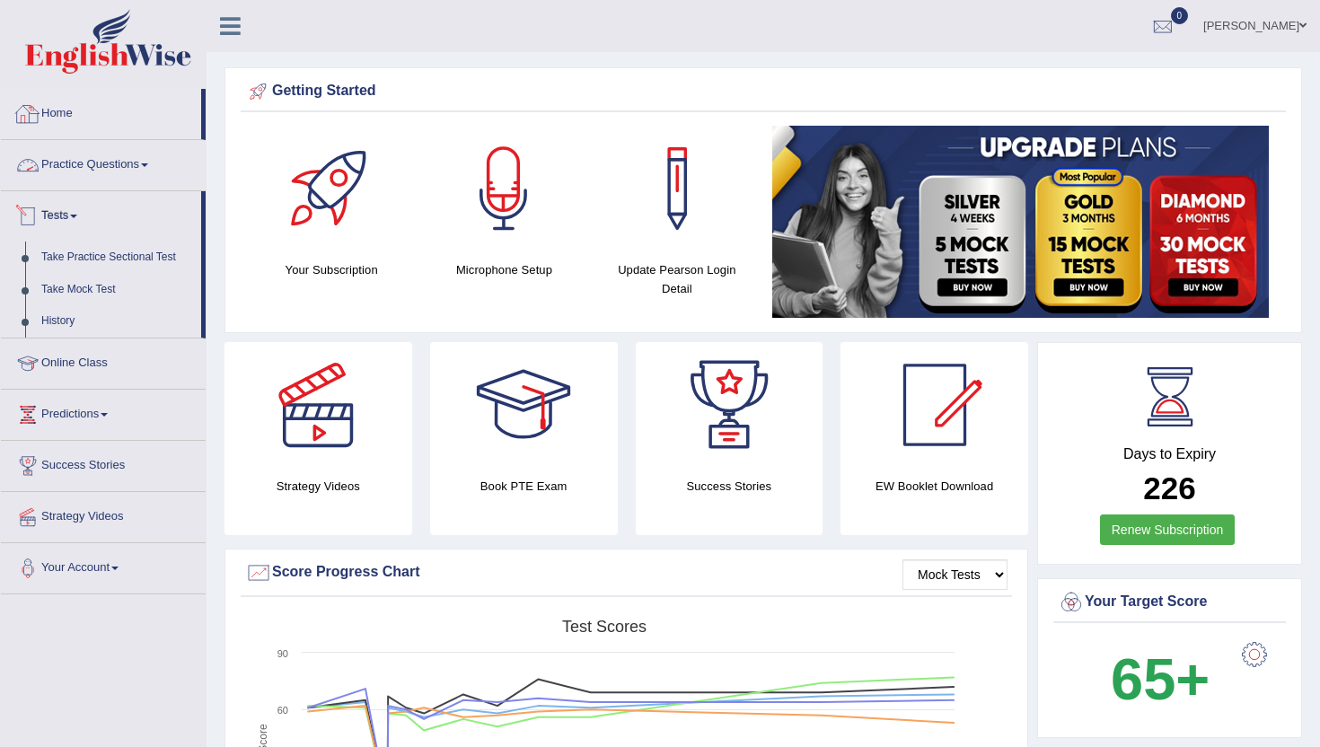
click at [68, 112] on link "Home" at bounding box center [101, 111] width 200 height 45
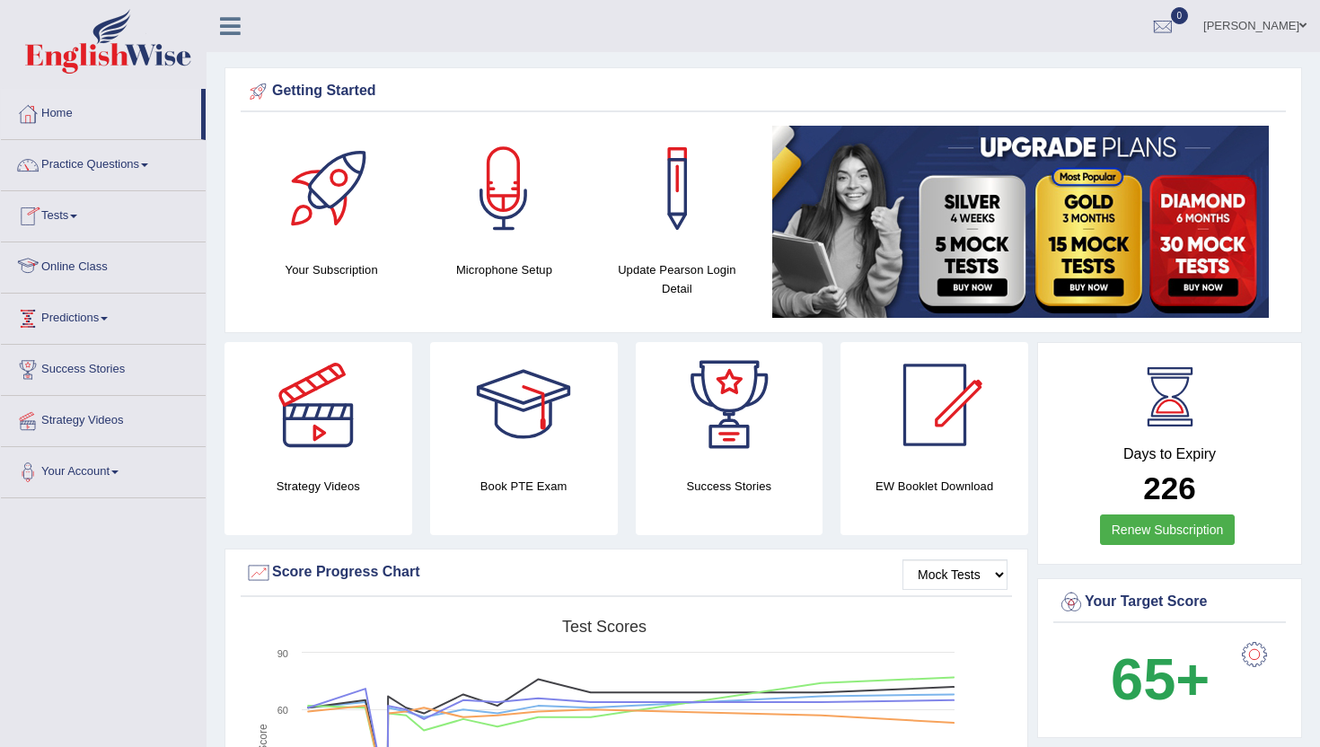
scroll to position [36, 0]
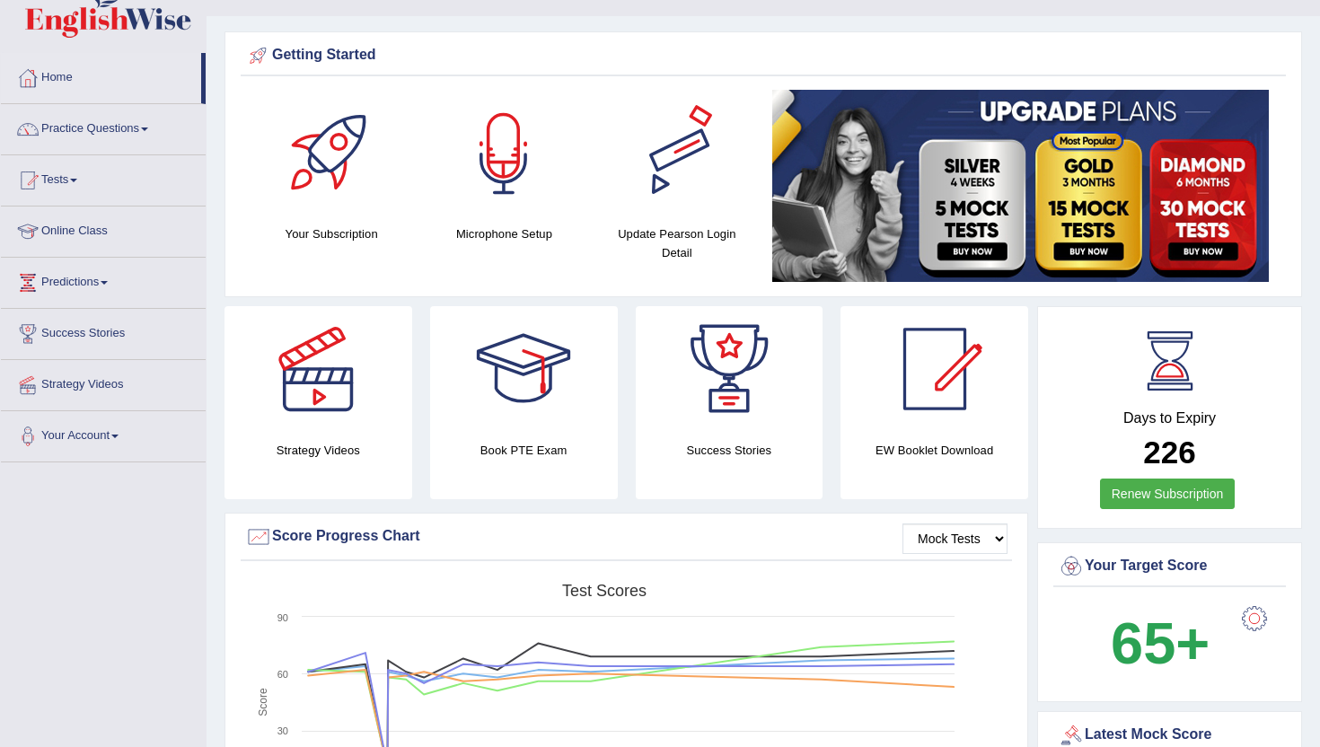
click at [689, 161] on div at bounding box center [677, 153] width 126 height 126
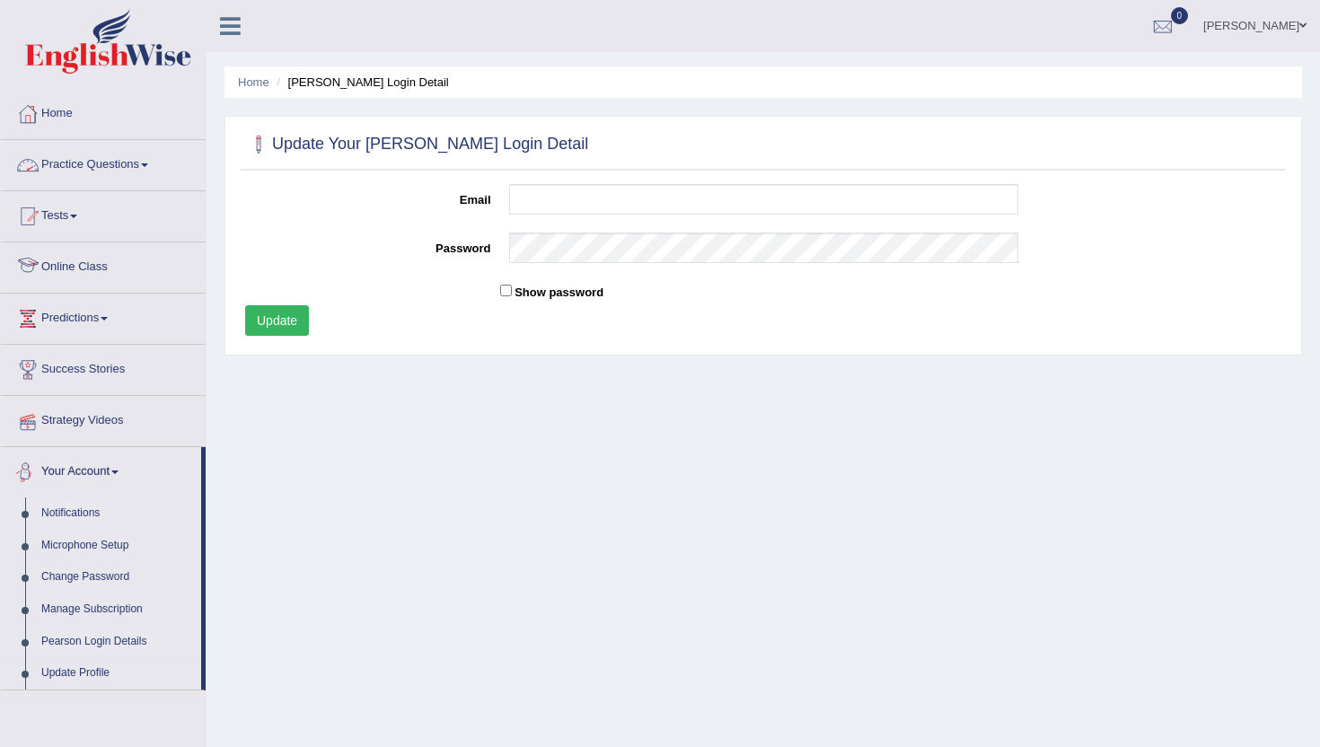
click at [101, 510] on link "Notifications" at bounding box center [117, 513] width 168 height 32
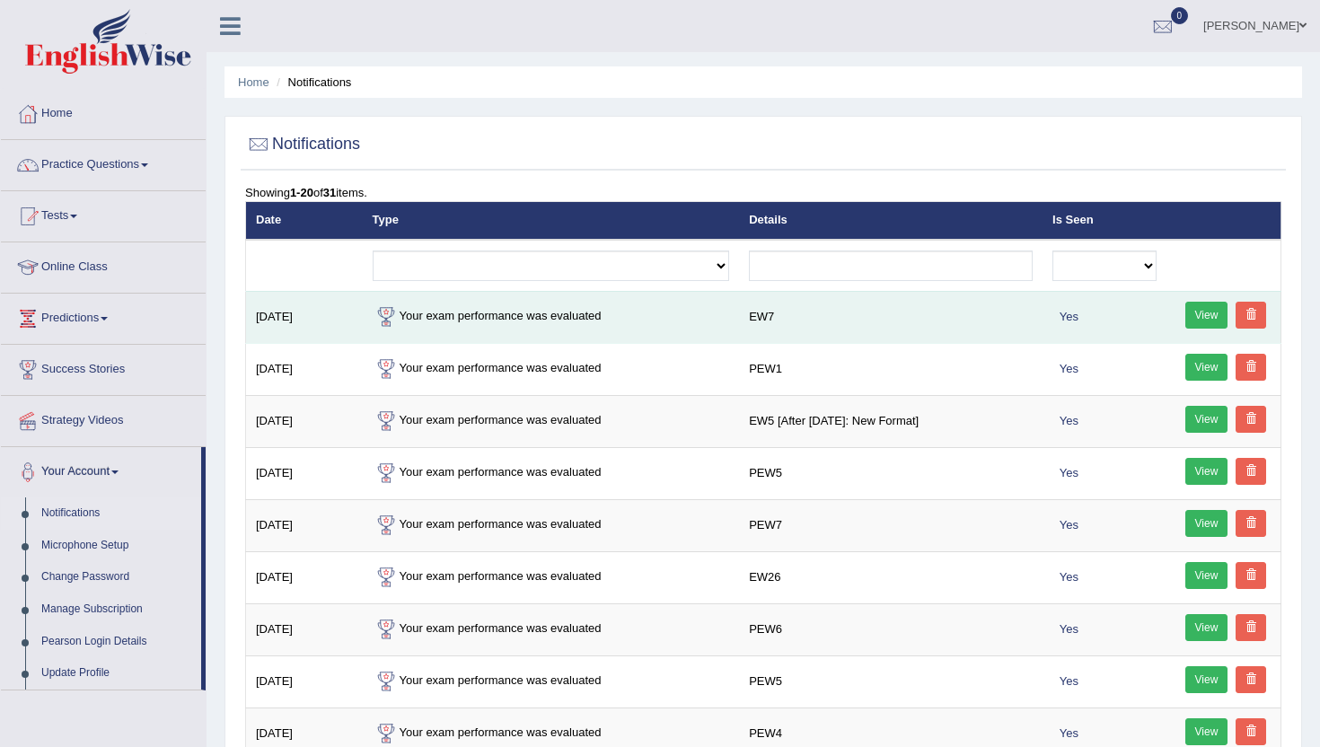
click at [1213, 317] on link "View" at bounding box center [1206, 315] width 43 height 27
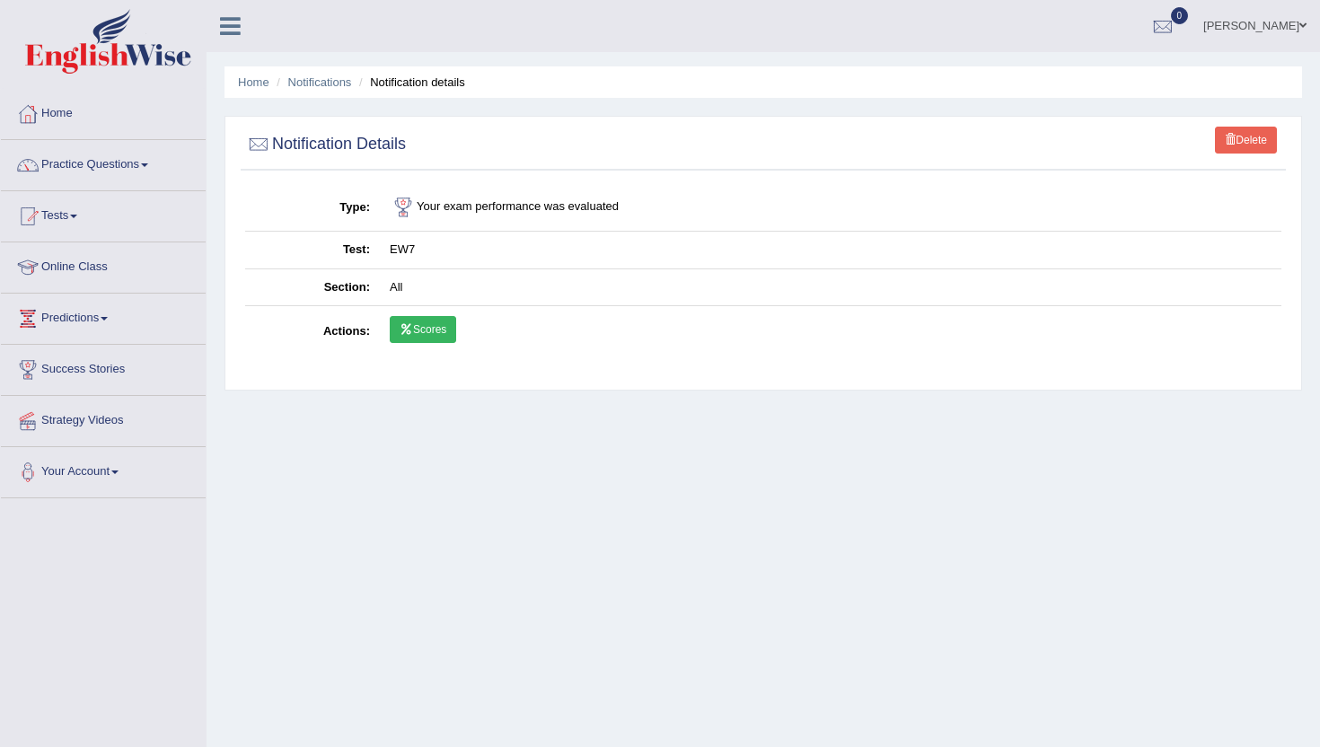
click at [449, 323] on link "Scores" at bounding box center [423, 329] width 66 height 27
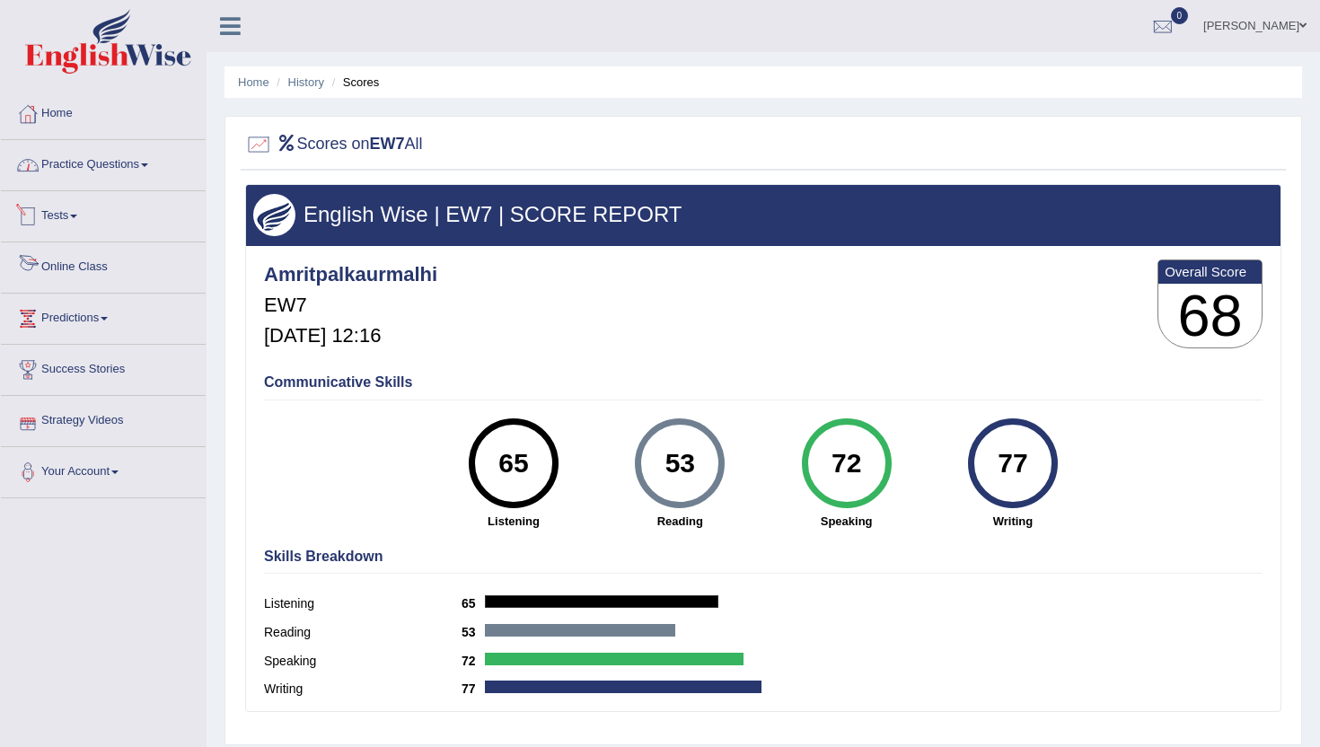
click at [110, 163] on link "Practice Questions" at bounding box center [103, 162] width 205 height 45
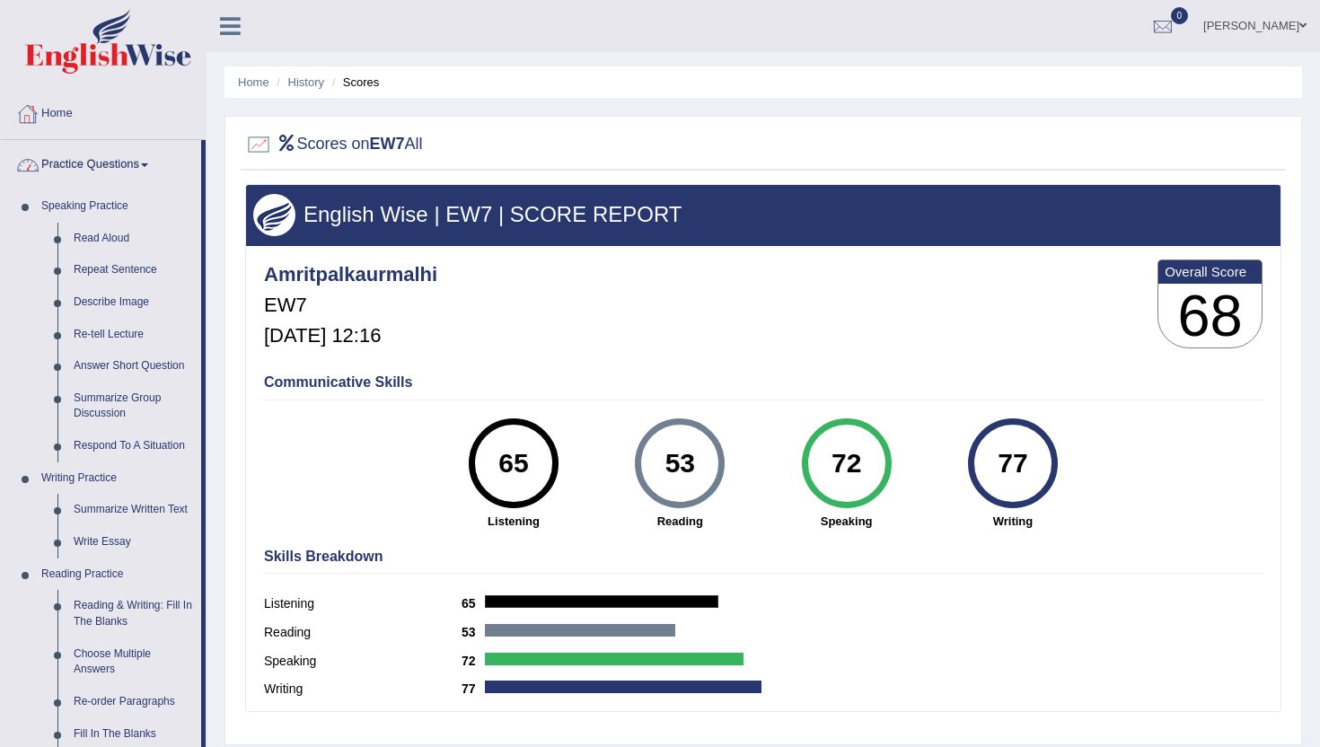
drag, startPoint x: 45, startPoint y: 127, endPoint x: 52, endPoint y: 112, distance: 16.1
click at [52, 112] on link "Home" at bounding box center [103, 111] width 205 height 45
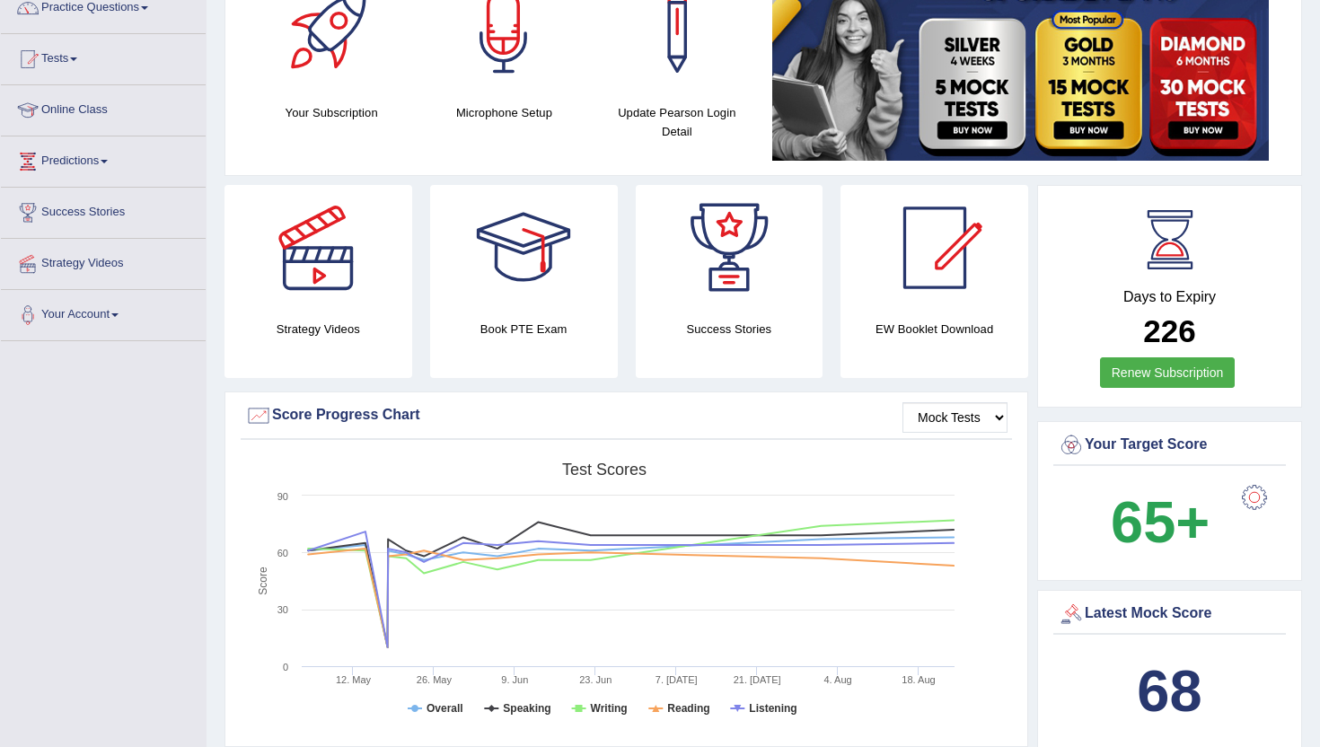
scroll to position [180, 0]
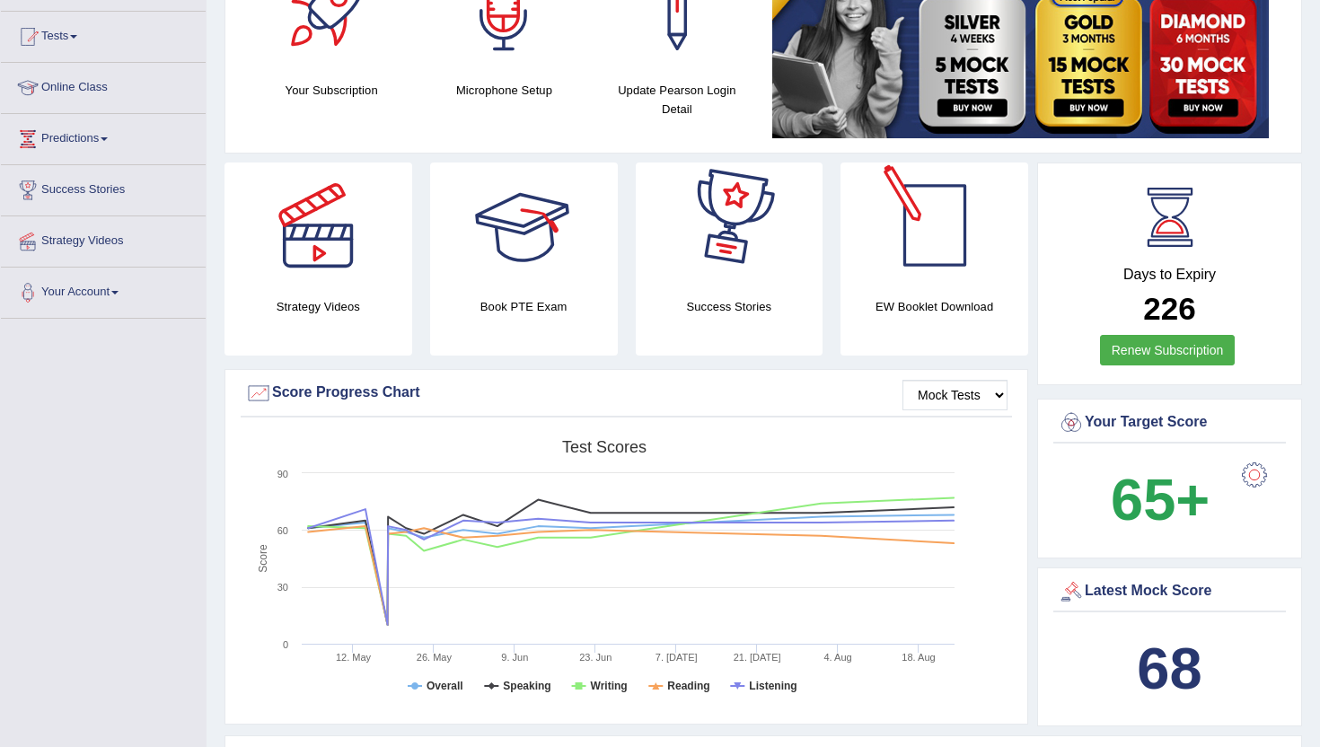
click at [900, 283] on div at bounding box center [935, 225] width 126 height 126
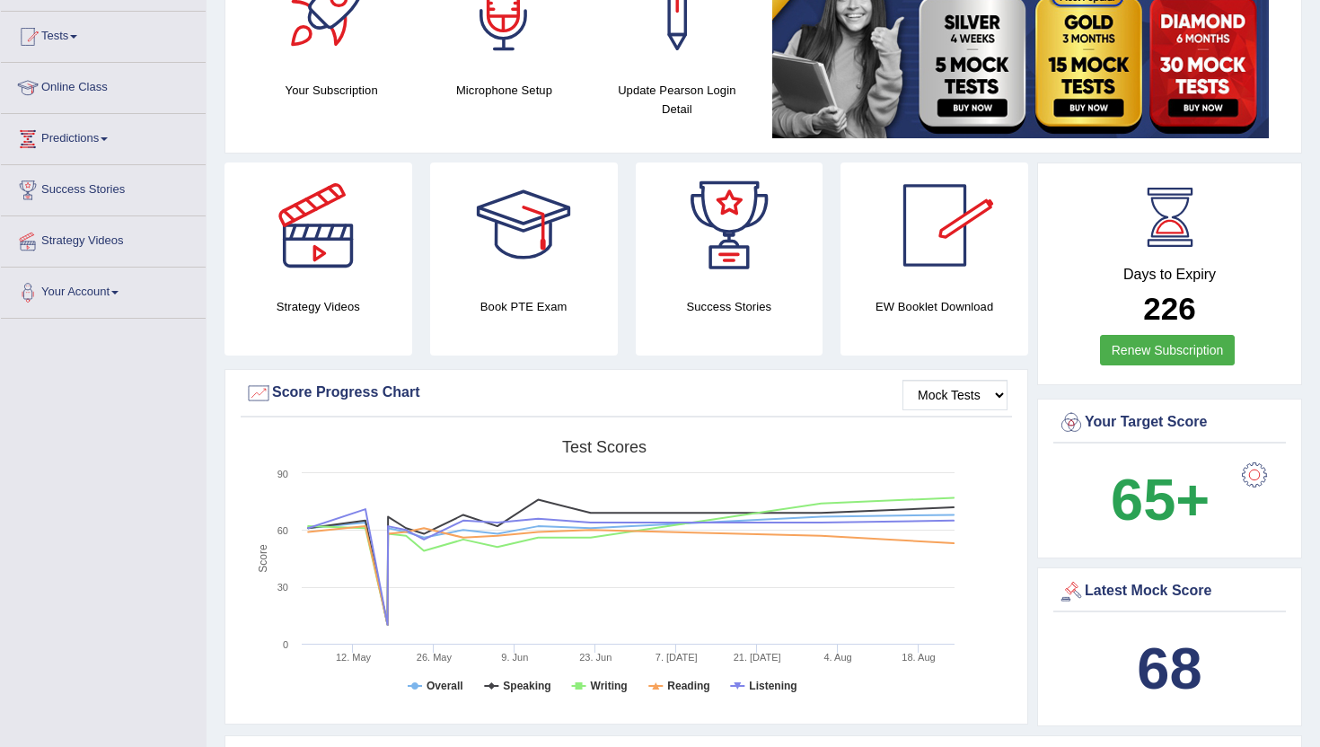
click at [979, 229] on div at bounding box center [935, 225] width 126 height 126
click at [955, 201] on div at bounding box center [935, 225] width 126 height 126
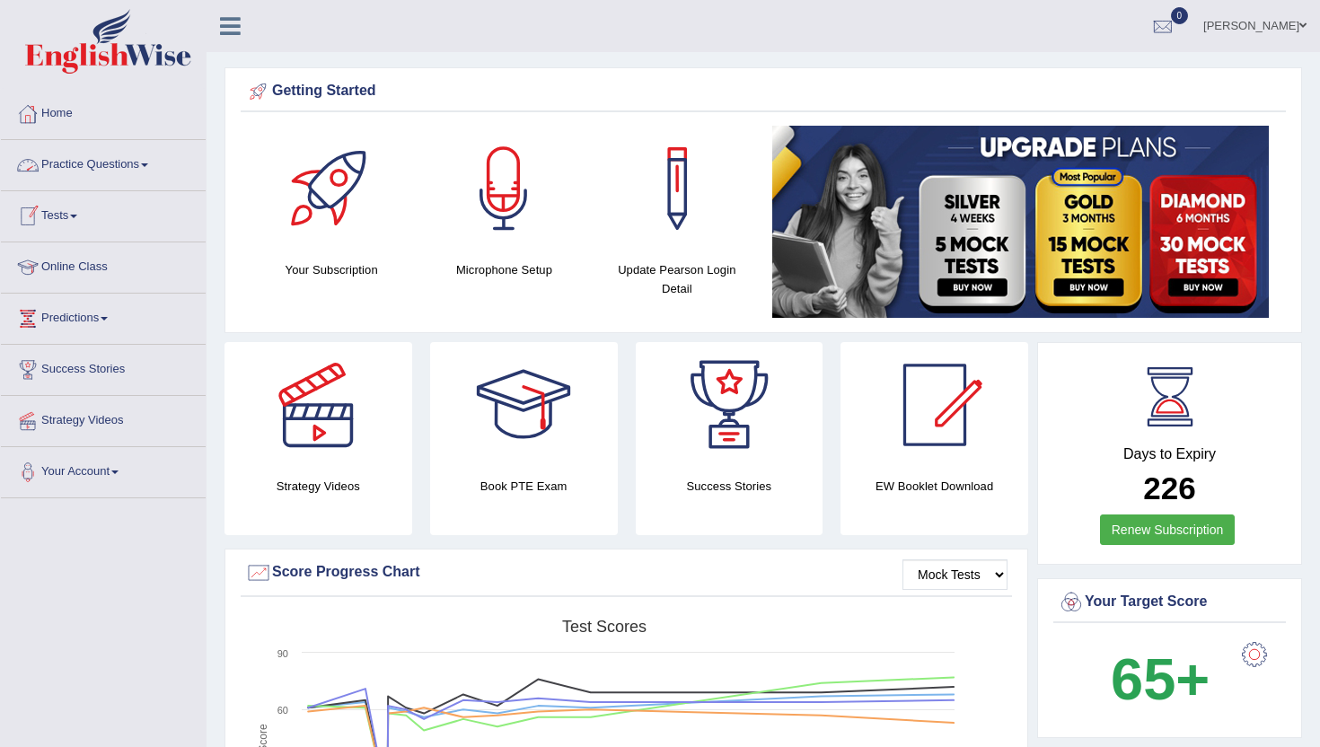
click at [68, 118] on link "Home" at bounding box center [103, 111] width 205 height 45
click at [53, 119] on link "Home" at bounding box center [101, 111] width 200 height 45
click at [63, 168] on link "Practice Questions" at bounding box center [103, 162] width 205 height 45
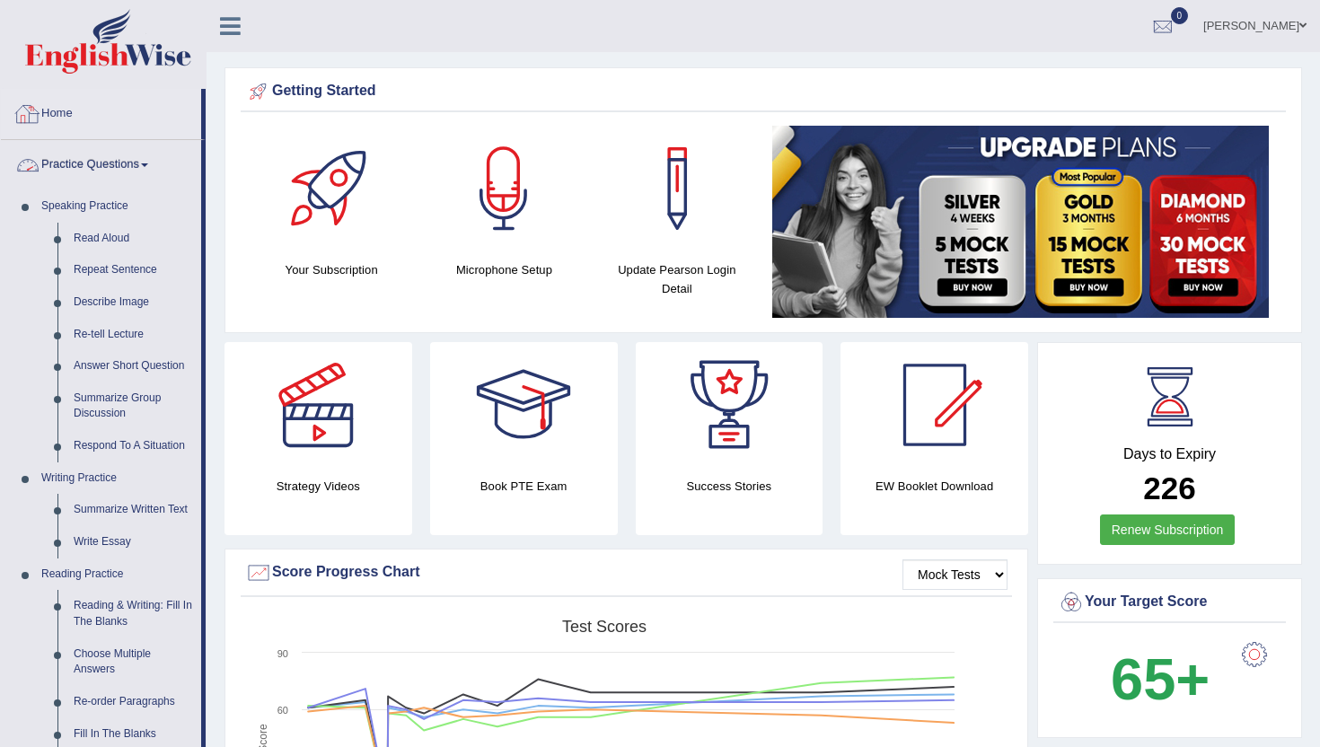
click at [53, 106] on link "Home" at bounding box center [101, 111] width 200 height 45
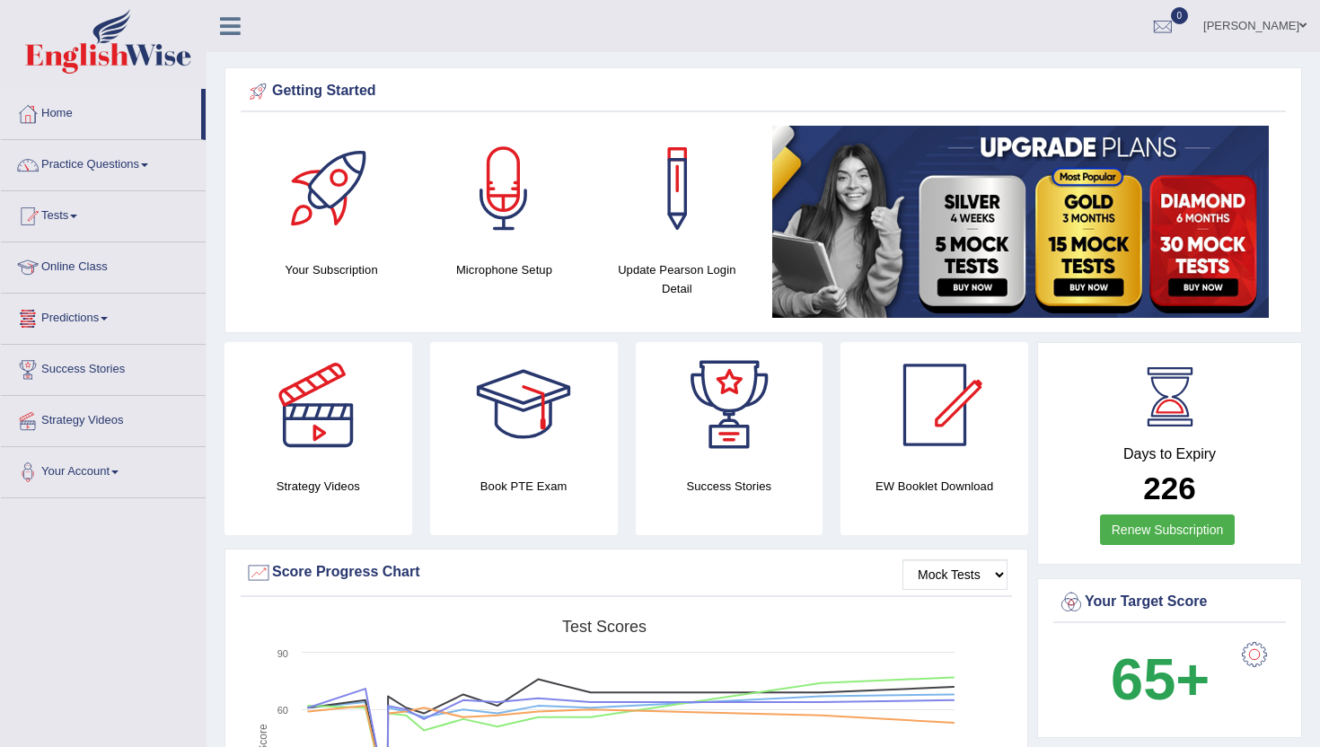
click at [60, 220] on link "Tests" at bounding box center [103, 213] width 205 height 45
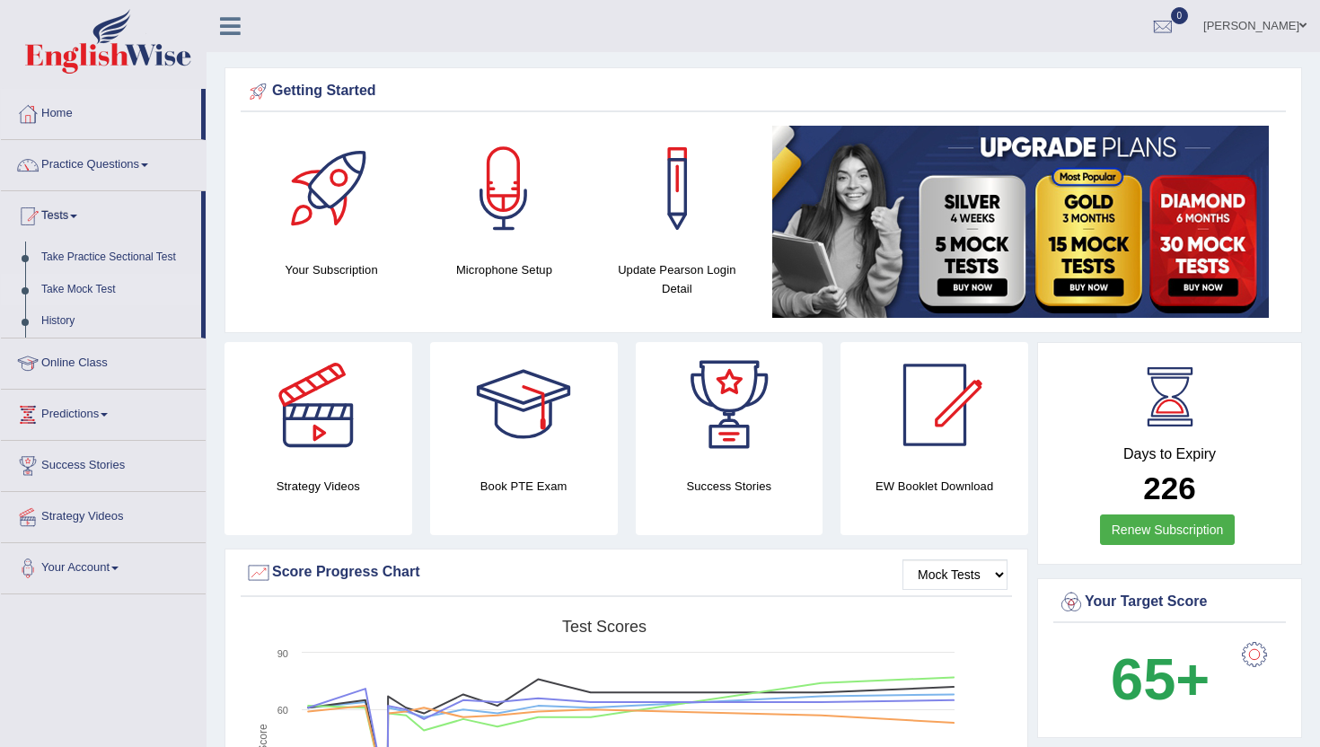
click at [47, 290] on link "Take Mock Test" at bounding box center [117, 290] width 168 height 32
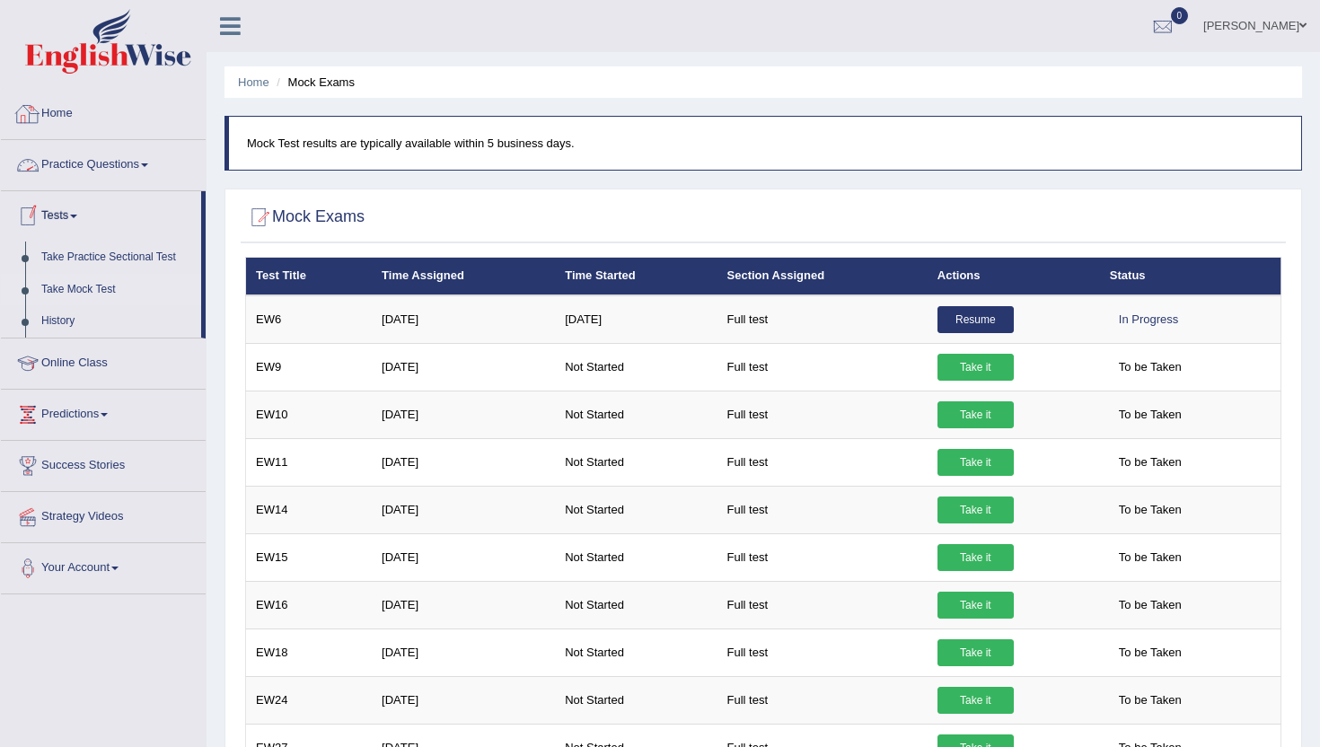
click at [56, 111] on link "Home" at bounding box center [103, 111] width 205 height 45
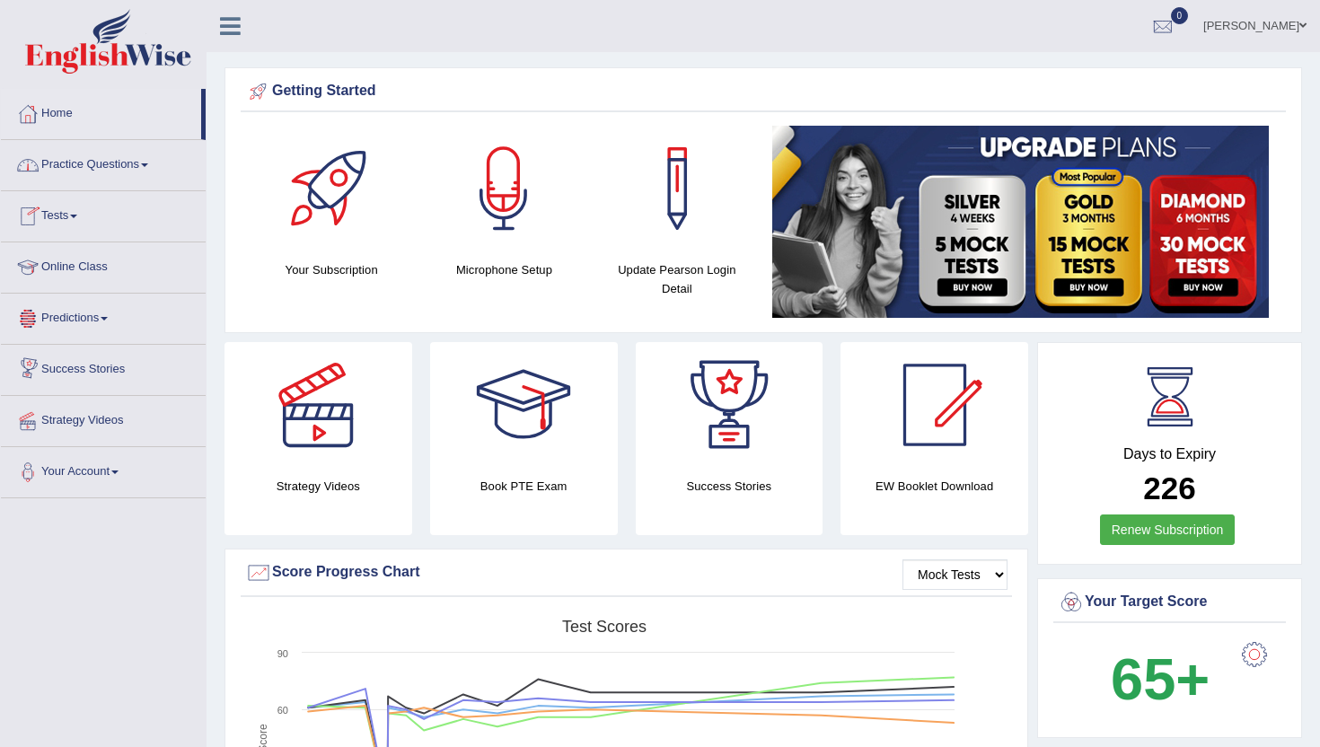
click at [64, 220] on link "Tests" at bounding box center [103, 213] width 205 height 45
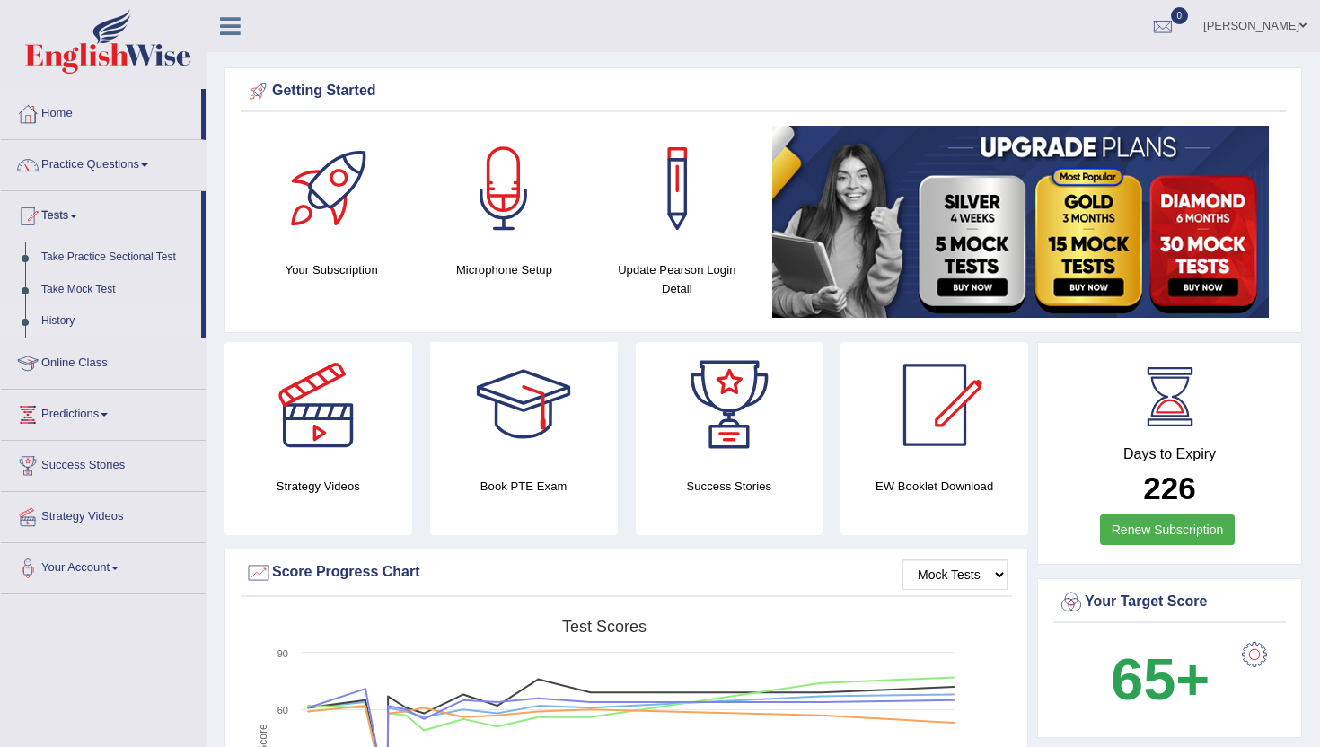
click at [65, 310] on link "History" at bounding box center [117, 321] width 168 height 32
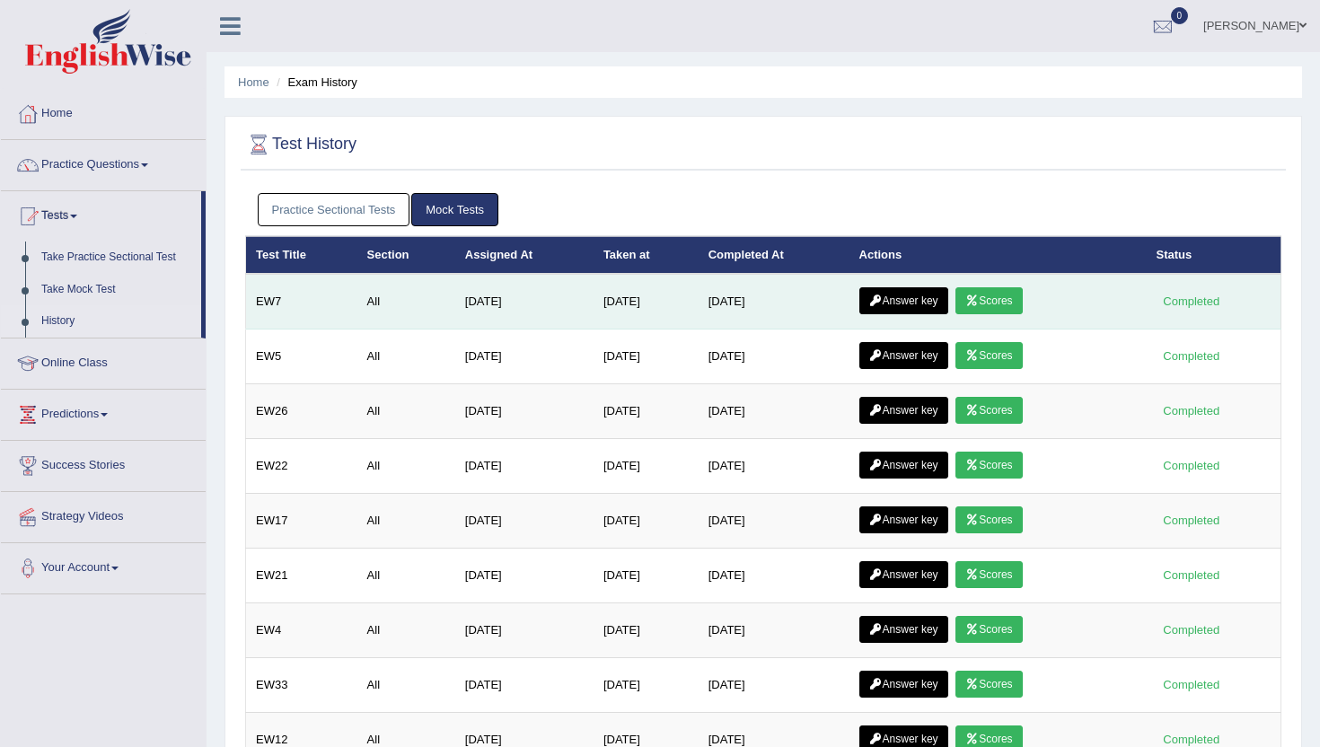
click at [979, 298] on icon at bounding box center [971, 300] width 13 height 11
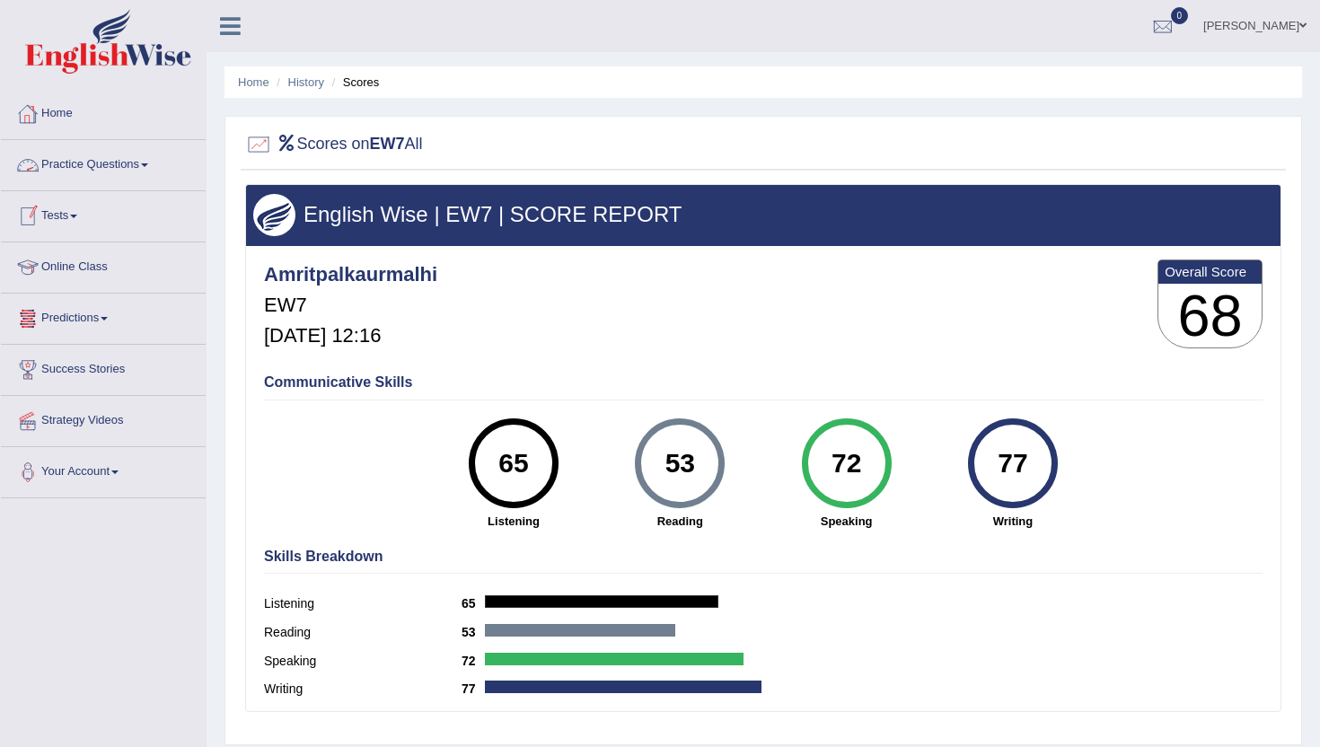
click at [64, 113] on link "Home" at bounding box center [103, 111] width 205 height 45
